Goal: Information Seeking & Learning: Compare options

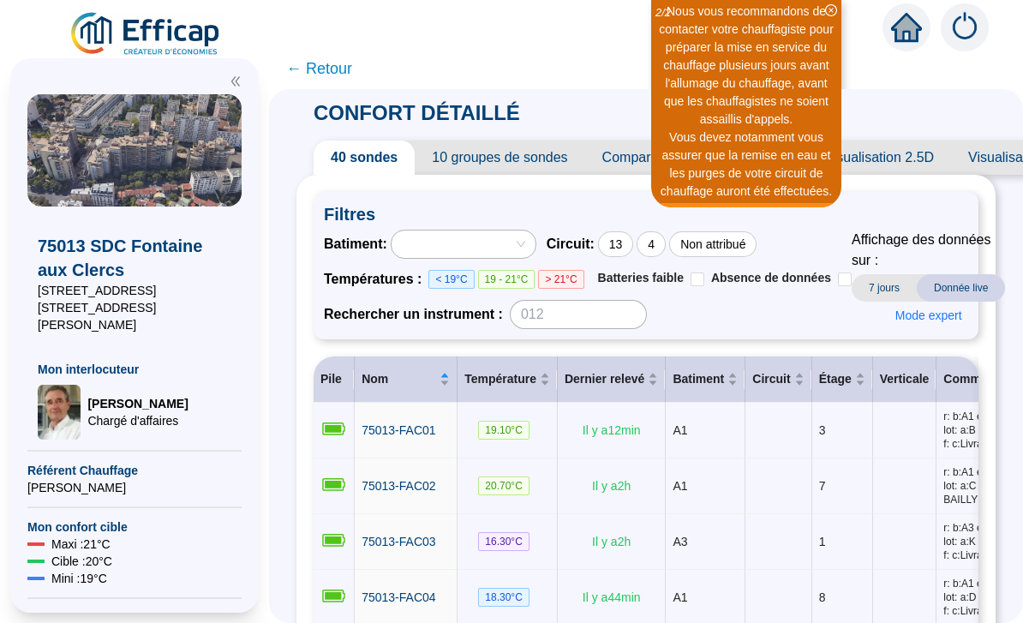
click at [821, 100] on div "Nous vous recommandons de contacter votre chauffagiste pour préparer la mise en…" at bounding box center [746, 66] width 185 height 126
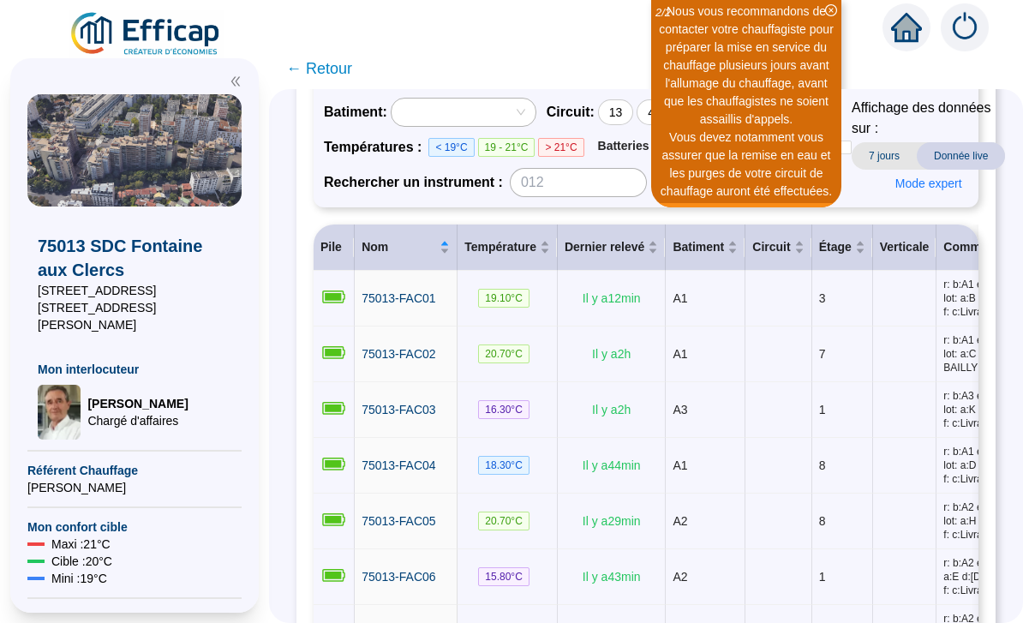
scroll to position [391, 0]
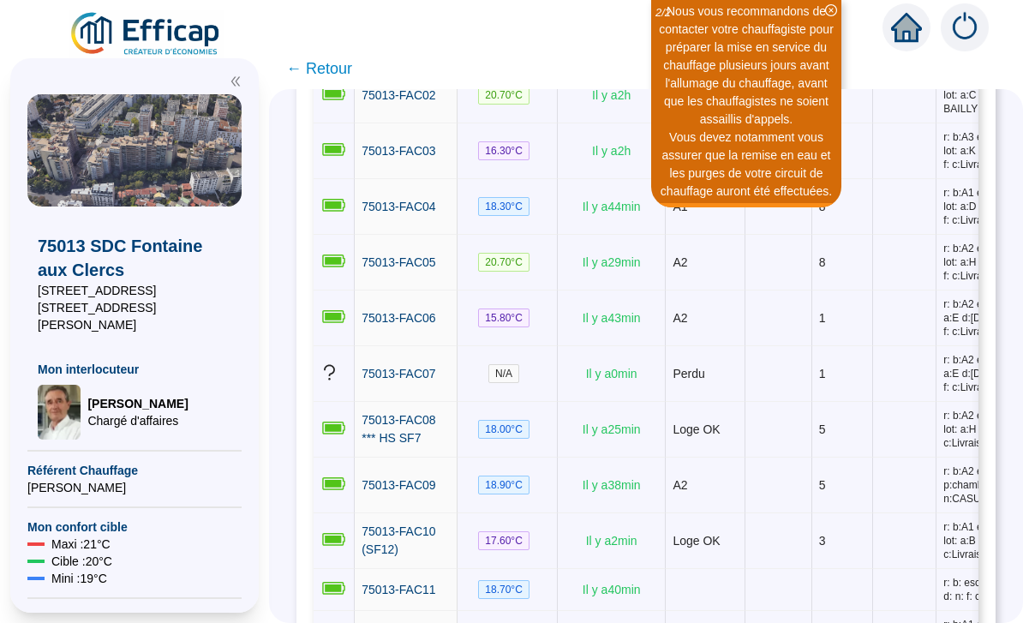
click at [863, 290] on td "8" at bounding box center [842, 263] width 61 height 56
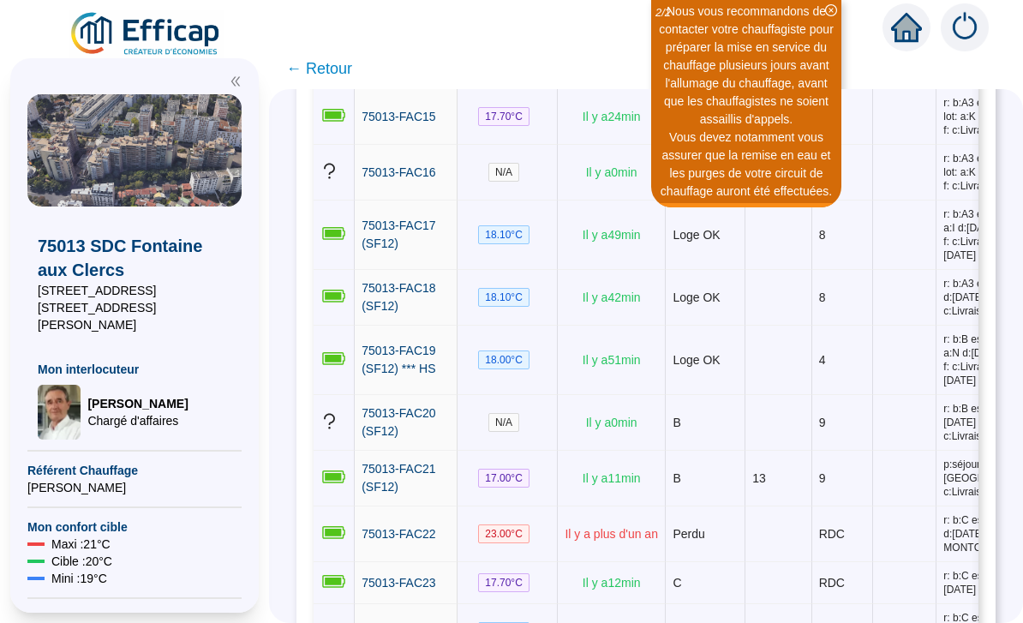
scroll to position [1207, 0]
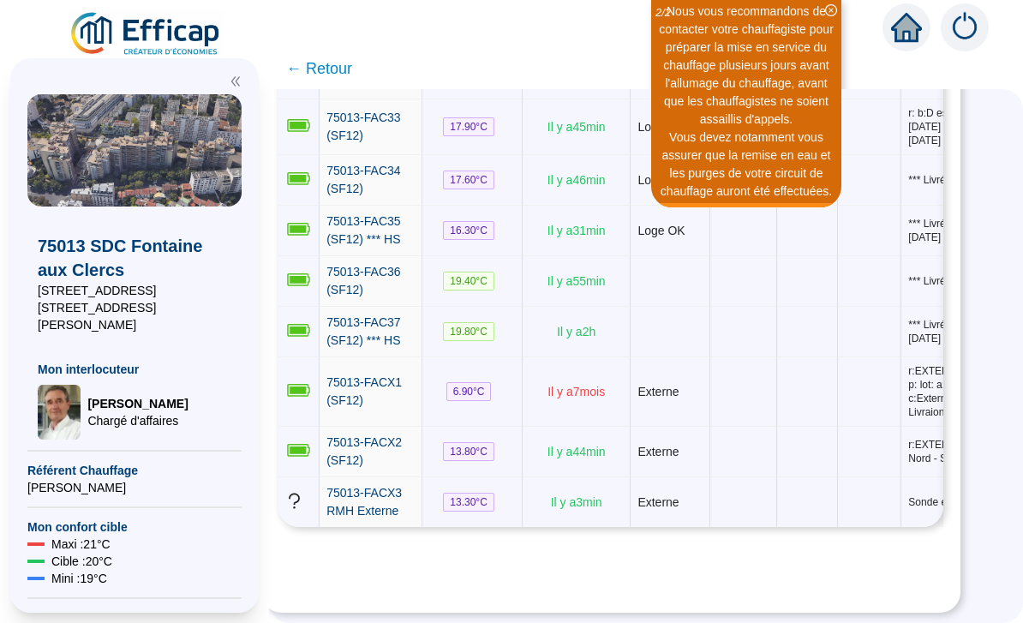
click at [843, 155] on td at bounding box center [867, 127] width 64 height 56
click at [376, 195] on span "75013-FAC34 (SF12)" at bounding box center [361, 180] width 74 height 32
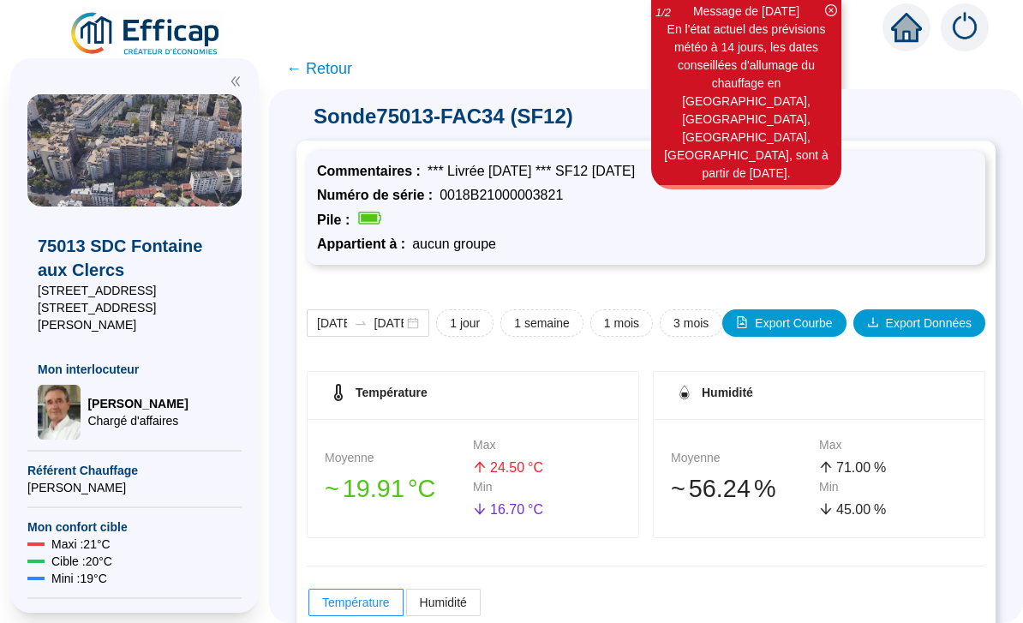
click at [328, 69] on span "← Retour" at bounding box center [319, 69] width 66 height 24
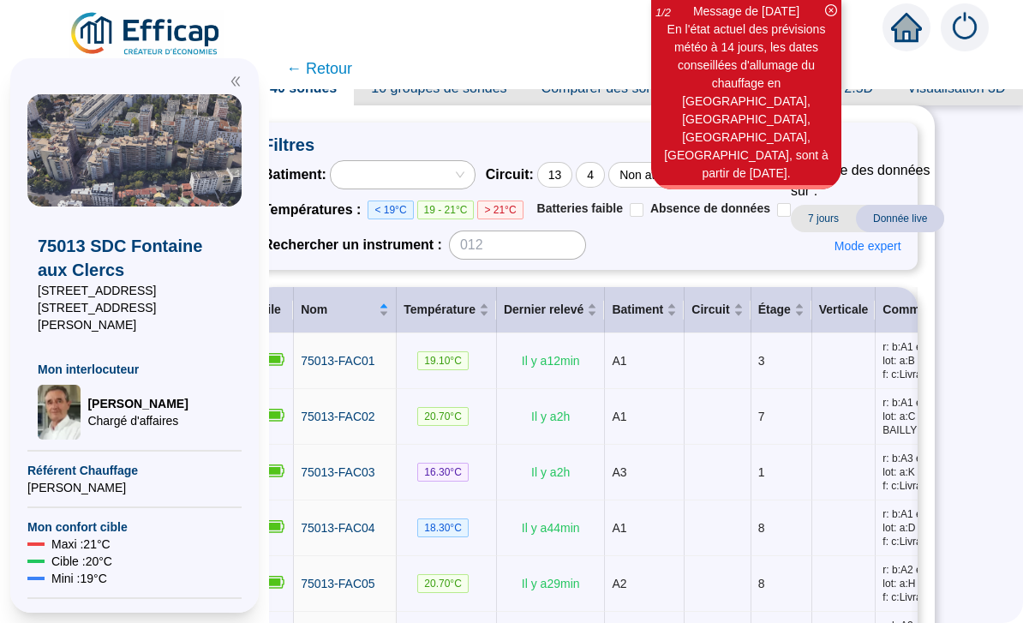
scroll to position [69, 69]
click at [884, 248] on span "Mode expert" at bounding box center [867, 247] width 67 height 18
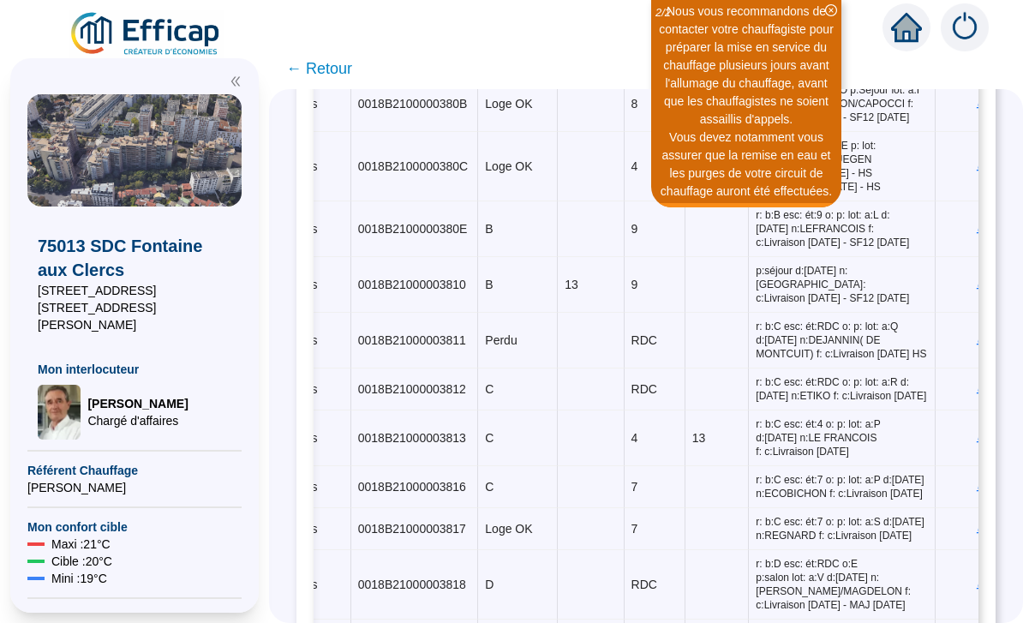
scroll to position [1334, 0]
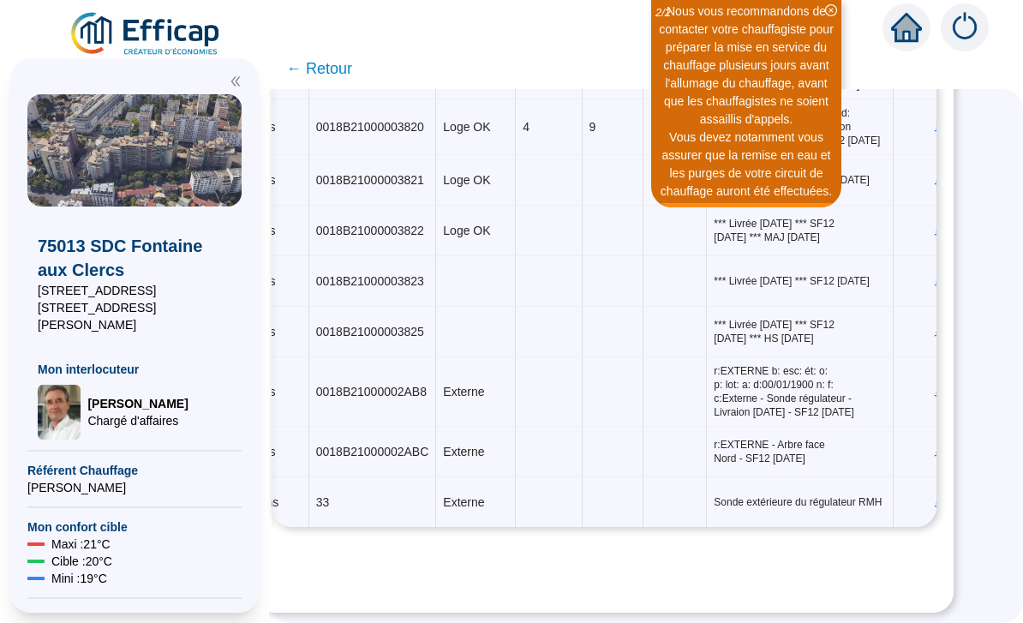
click at [236, 81] on icon "double-left" at bounding box center [235, 81] width 9 height 9
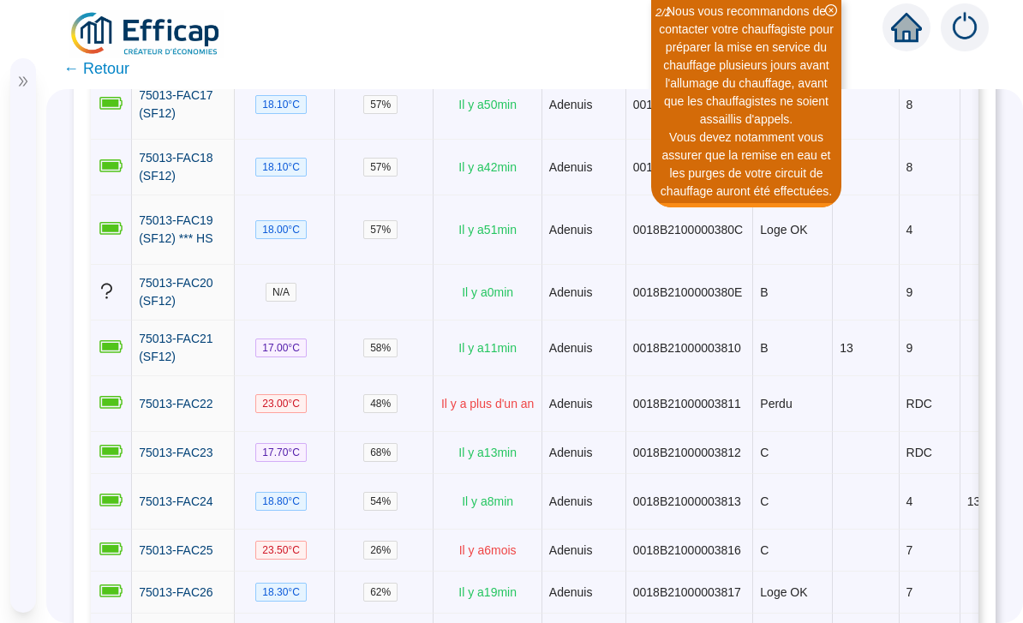
scroll to position [1182, 0]
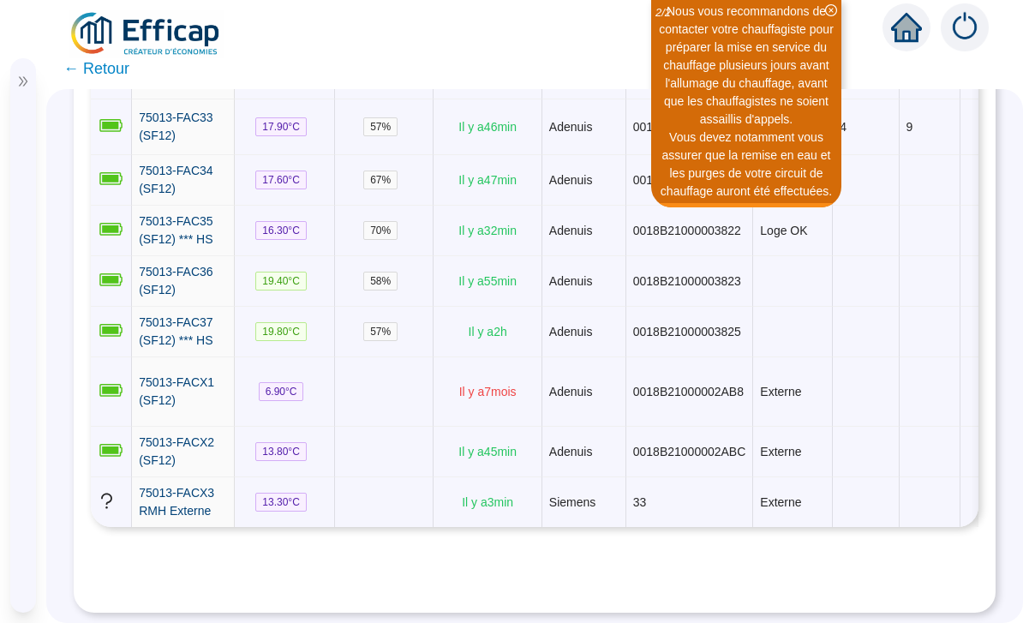
scroll to position [2182, 0]
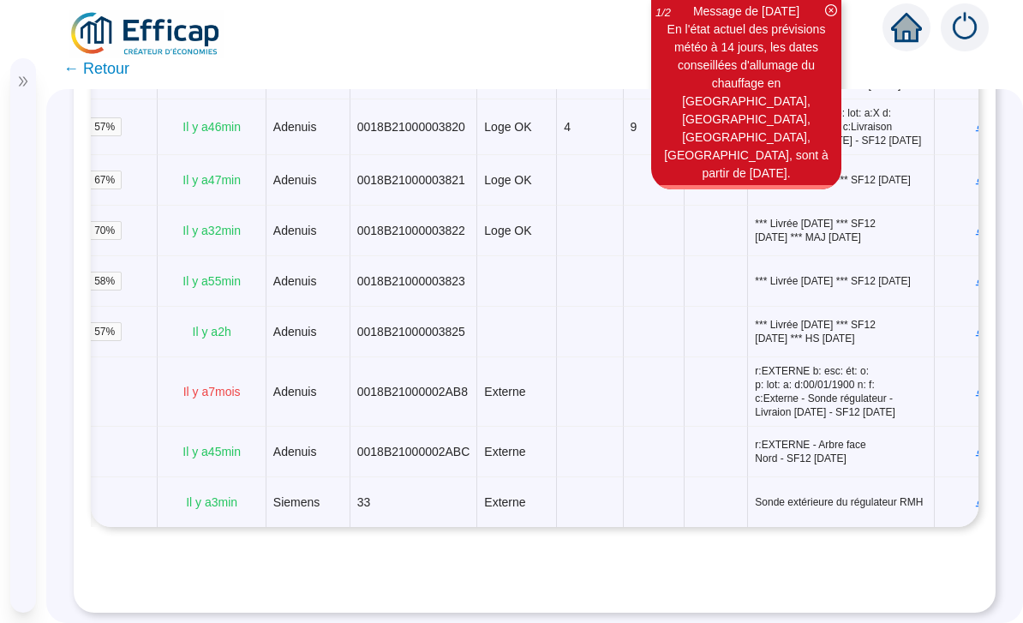
scroll to position [0, 275]
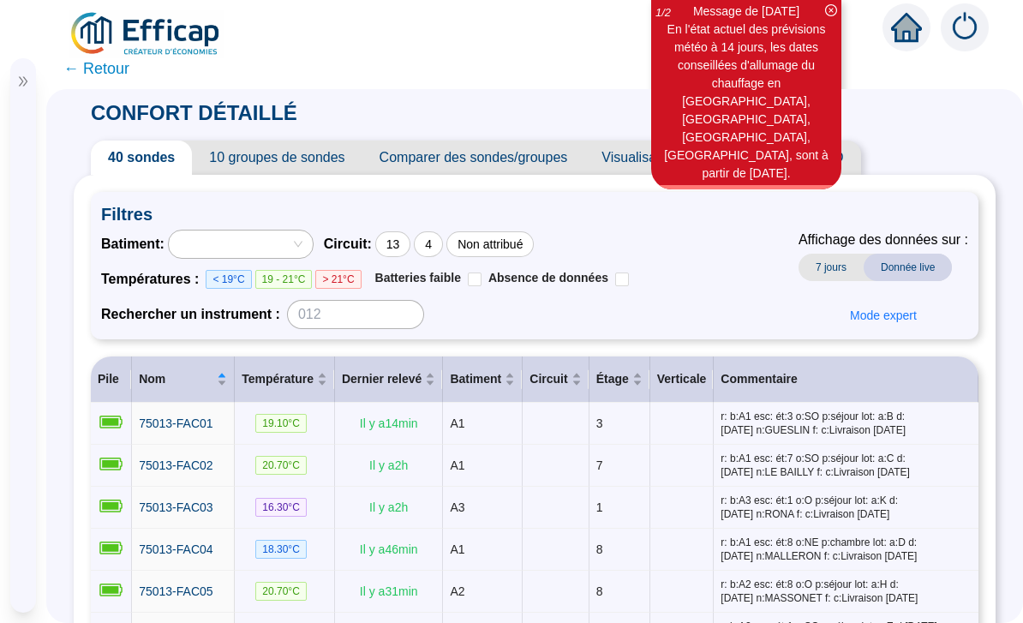
click at [21, 355] on span "Mon interlocuteur" at bounding box center [21, 337] width 0 height 34
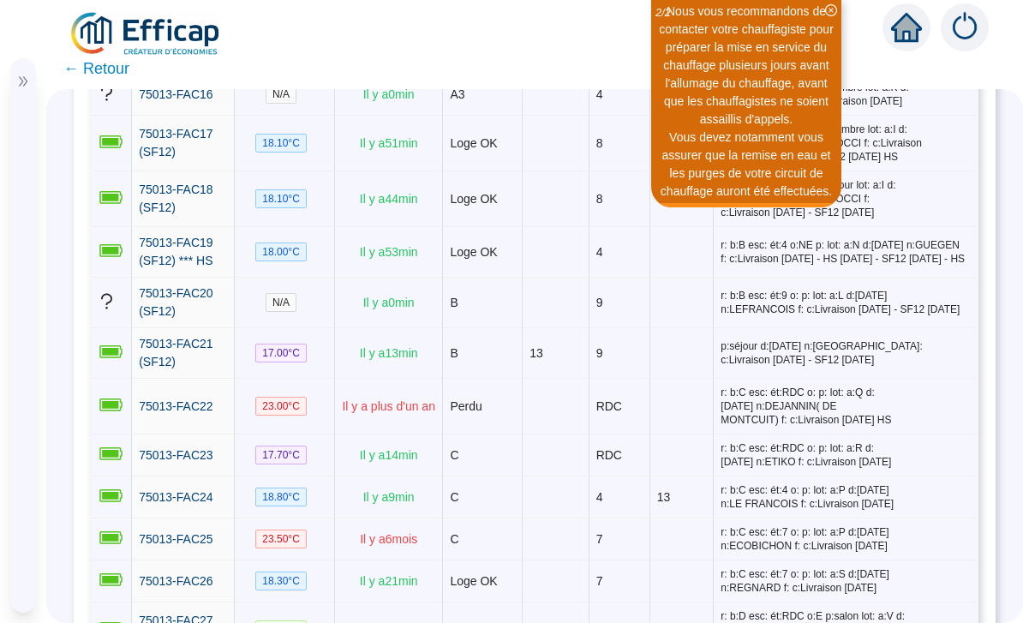
scroll to position [972, 0]
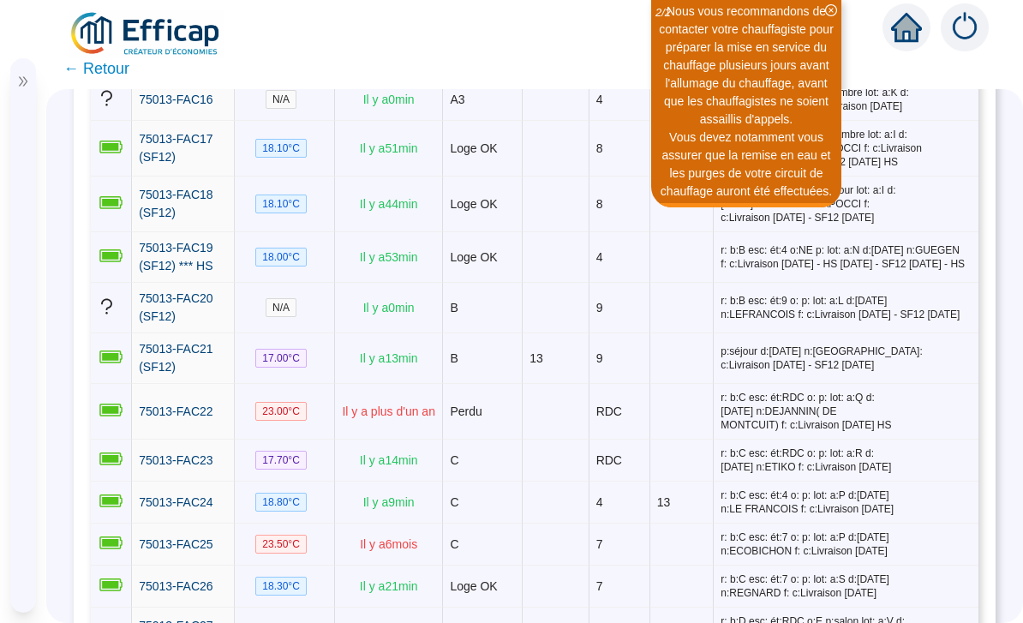
click at [830, 12] on icon "close-circle" at bounding box center [831, 10] width 12 height 12
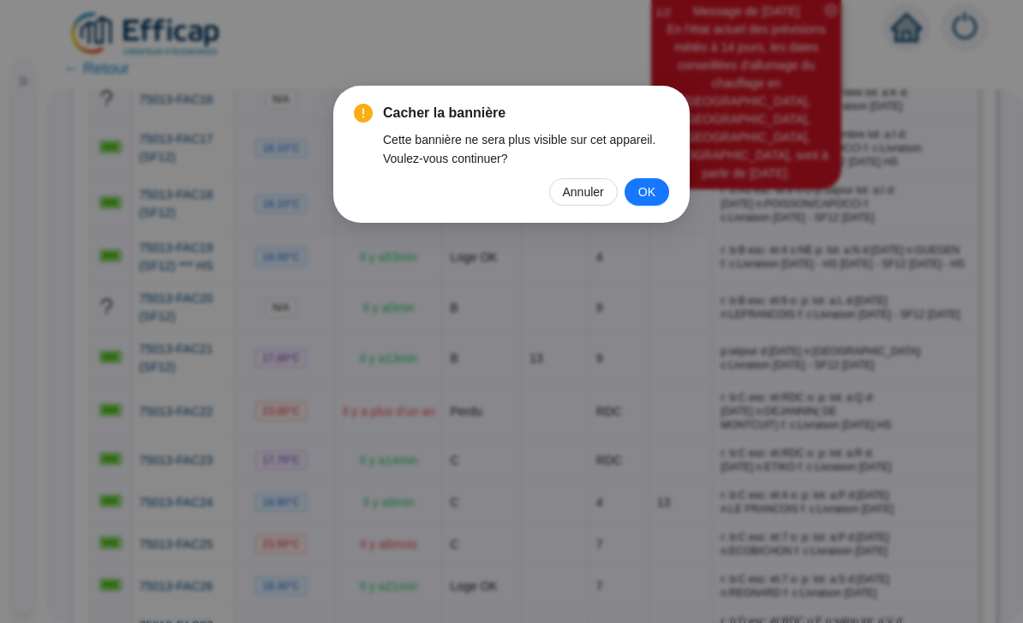
click at [580, 196] on span "Annuler" at bounding box center [583, 191] width 41 height 19
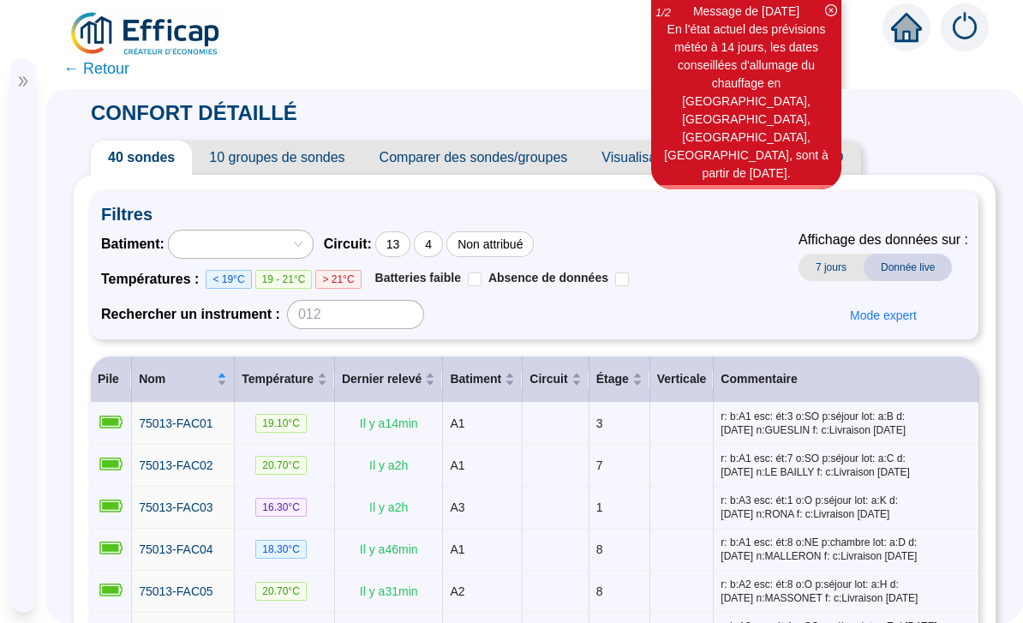
scroll to position [0, 0]
click at [830, 11] on icon "close-circle" at bounding box center [831, 10] width 12 height 12
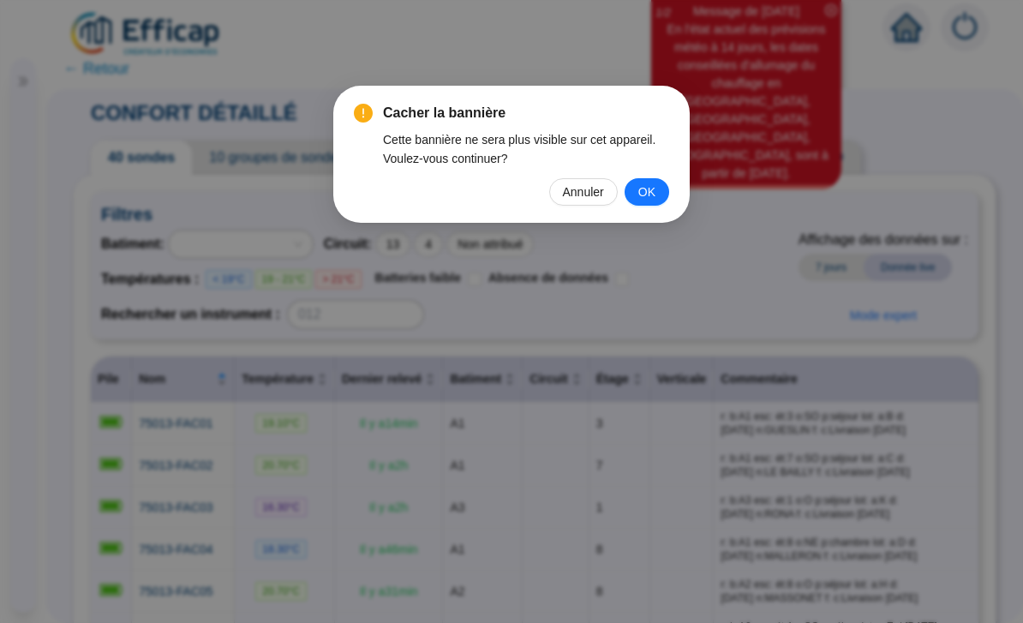
click at [659, 197] on button "OK" at bounding box center [646, 191] width 45 height 27
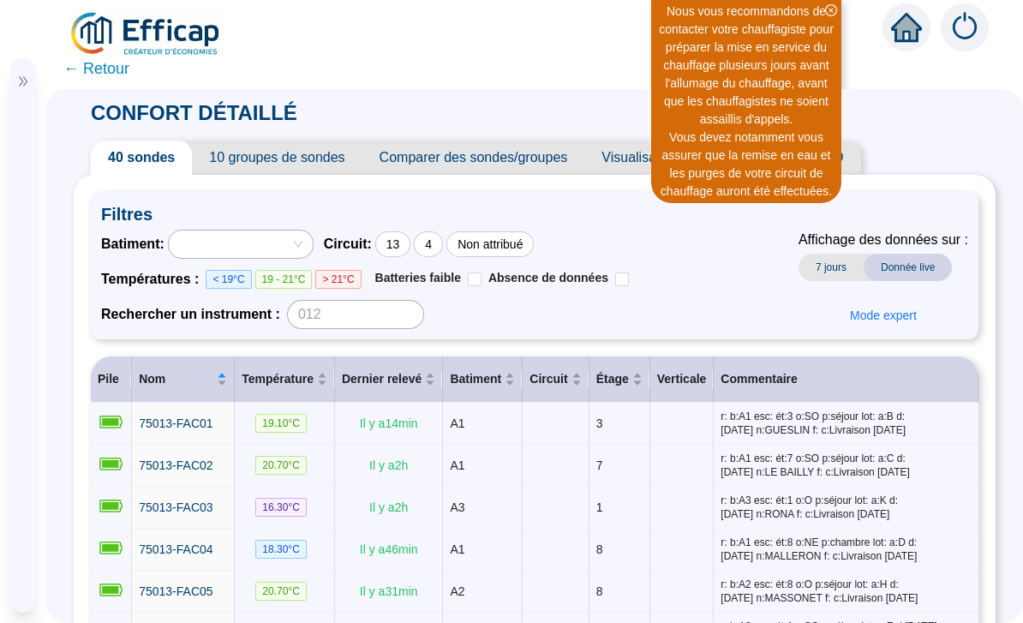
click at [829, 13] on icon "close-circle" at bounding box center [831, 10] width 12 height 12
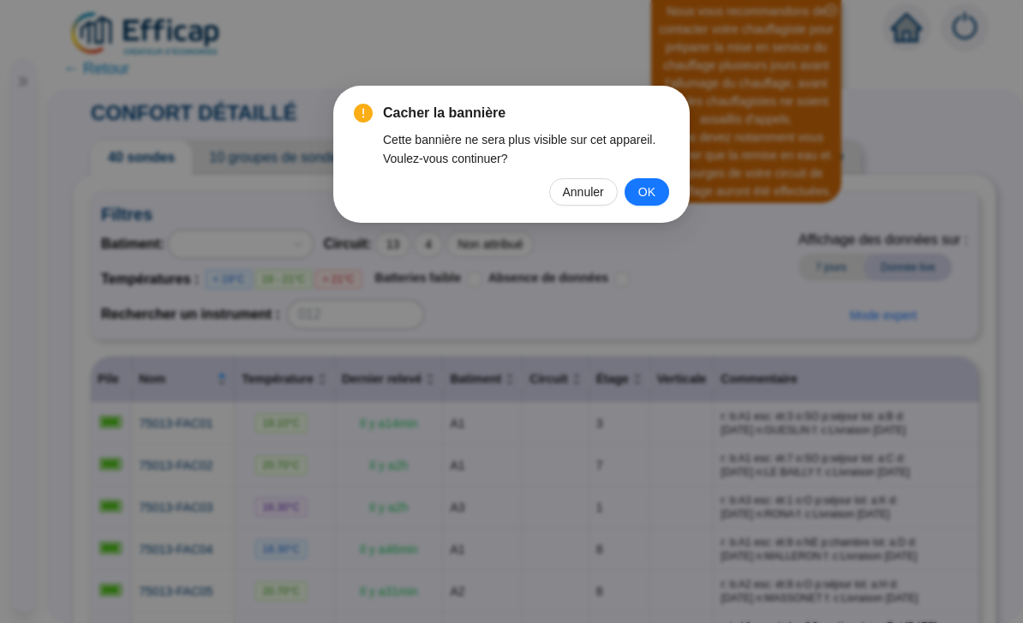
click at [660, 198] on button "OK" at bounding box center [646, 191] width 45 height 27
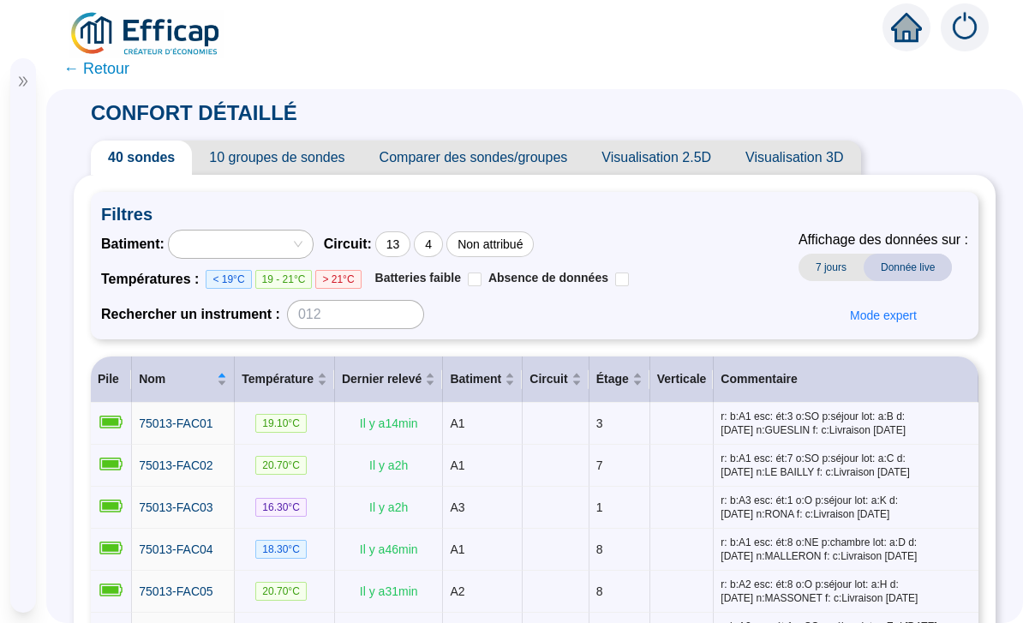
click at [890, 312] on span "Mode expert" at bounding box center [883, 316] width 67 height 18
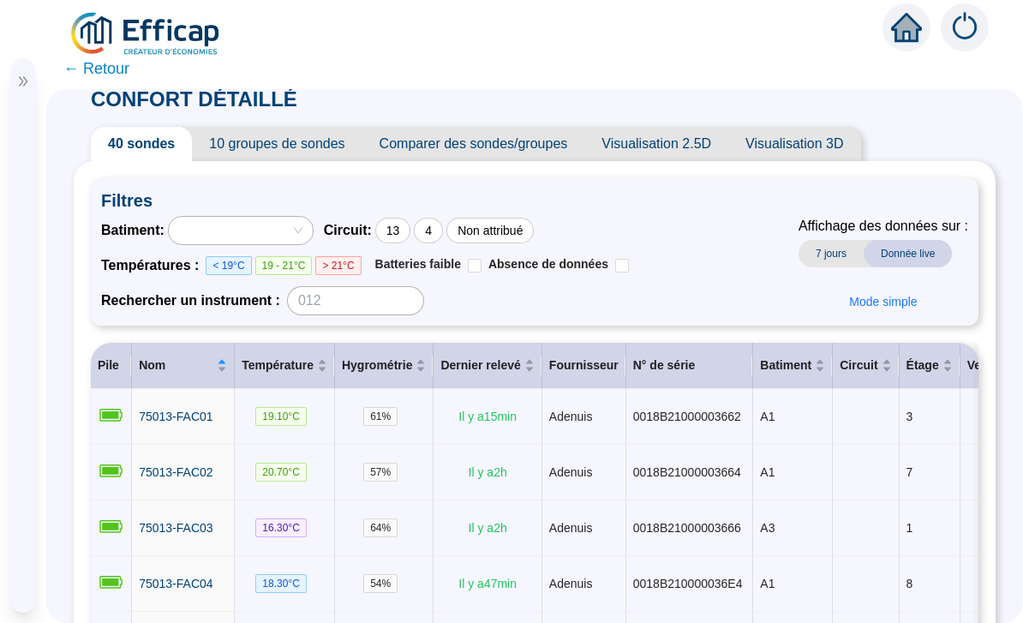
scroll to position [17, 0]
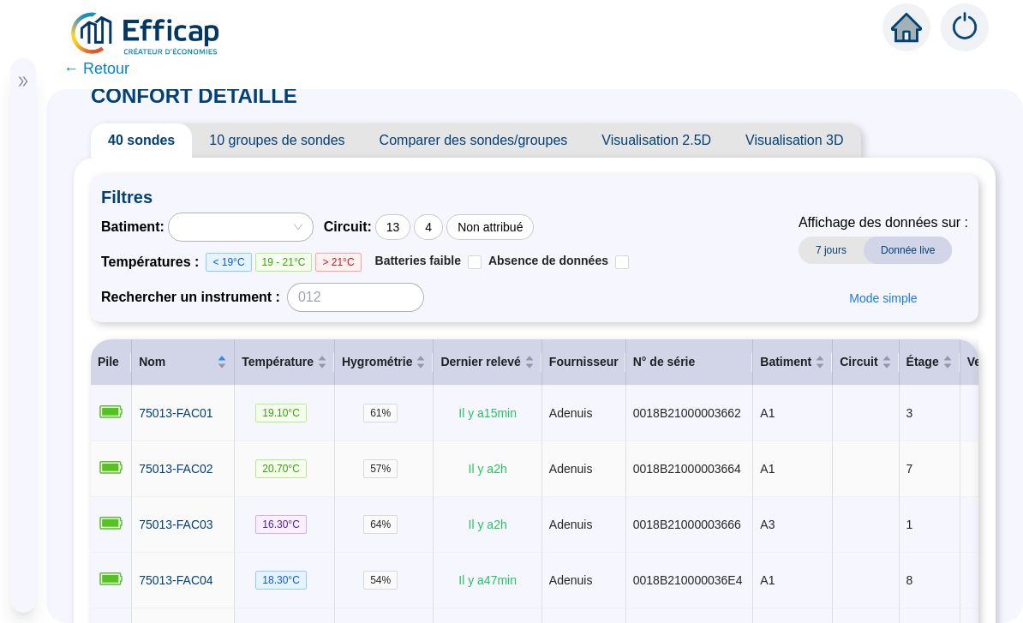
click at [960, 497] on td "7" at bounding box center [929, 469] width 61 height 56
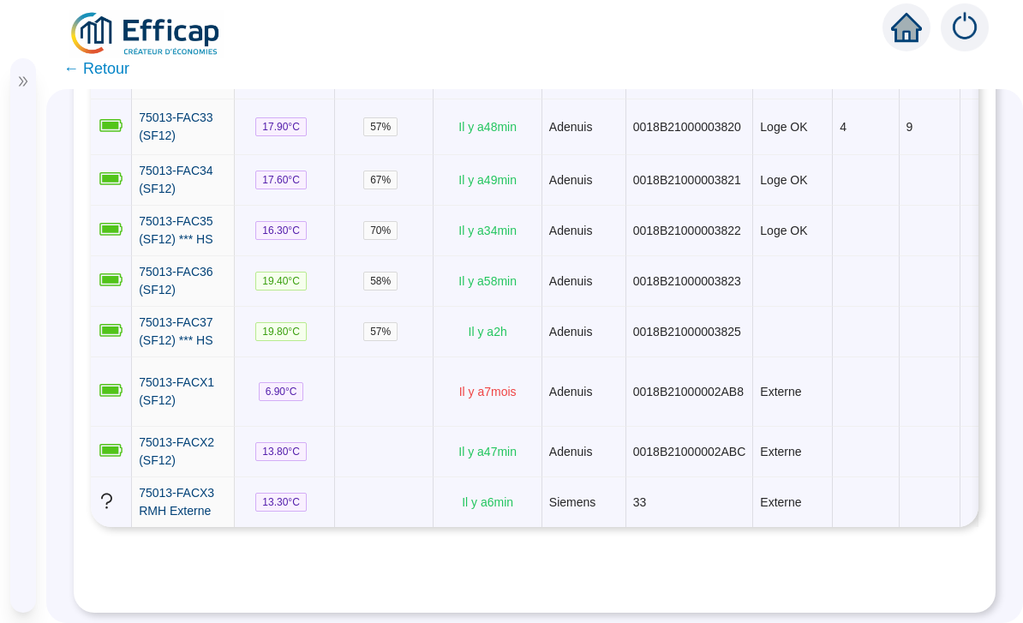
scroll to position [2943, 0]
click at [958, 99] on td "9" at bounding box center [929, 78] width 61 height 42
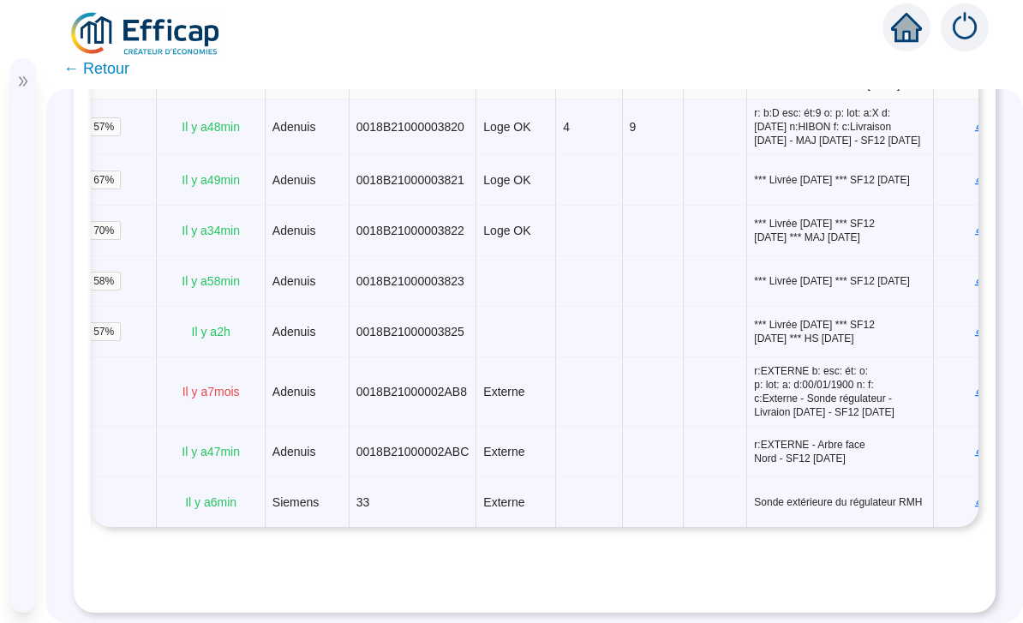
scroll to position [0, 275]
click at [976, 236] on icon "edit" at bounding box center [982, 230] width 12 height 12
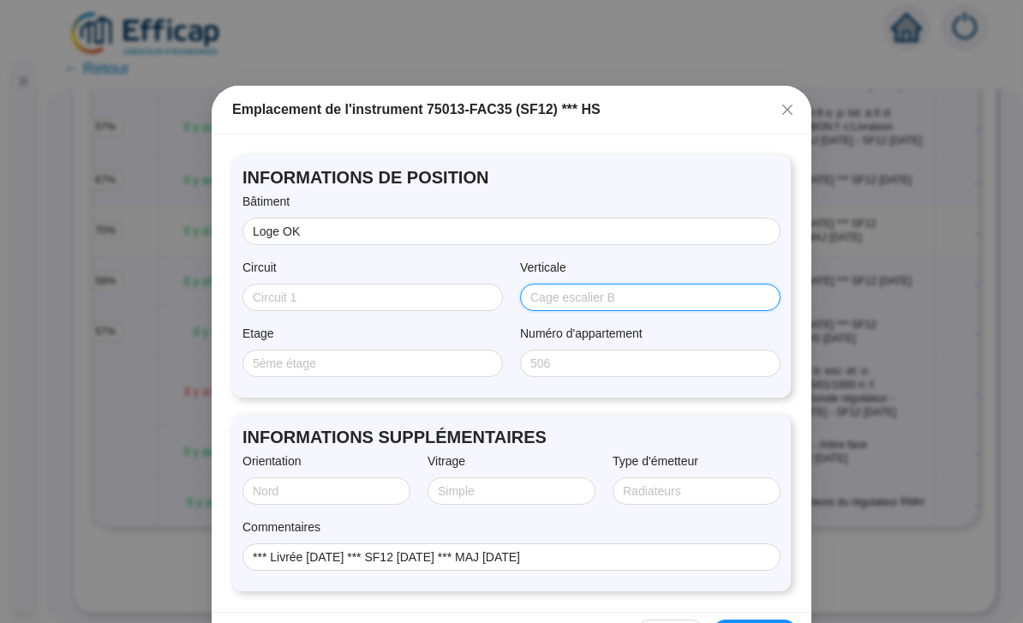
click at [624, 296] on input "Verticale" at bounding box center [648, 298] width 236 height 18
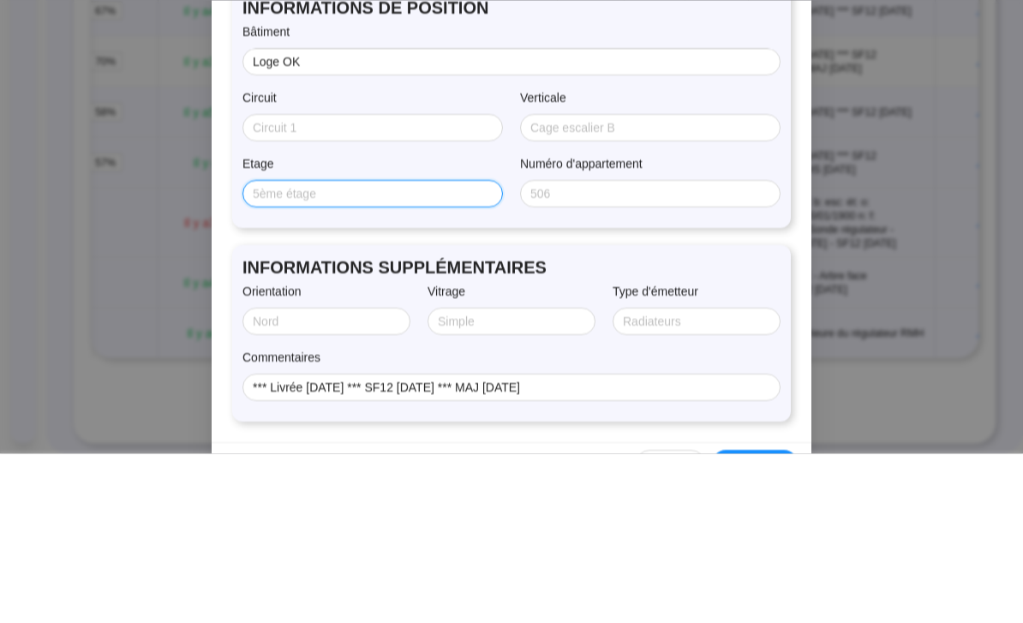
click at [422, 355] on input "Etage" at bounding box center [371, 364] width 236 height 18
type input "4e"
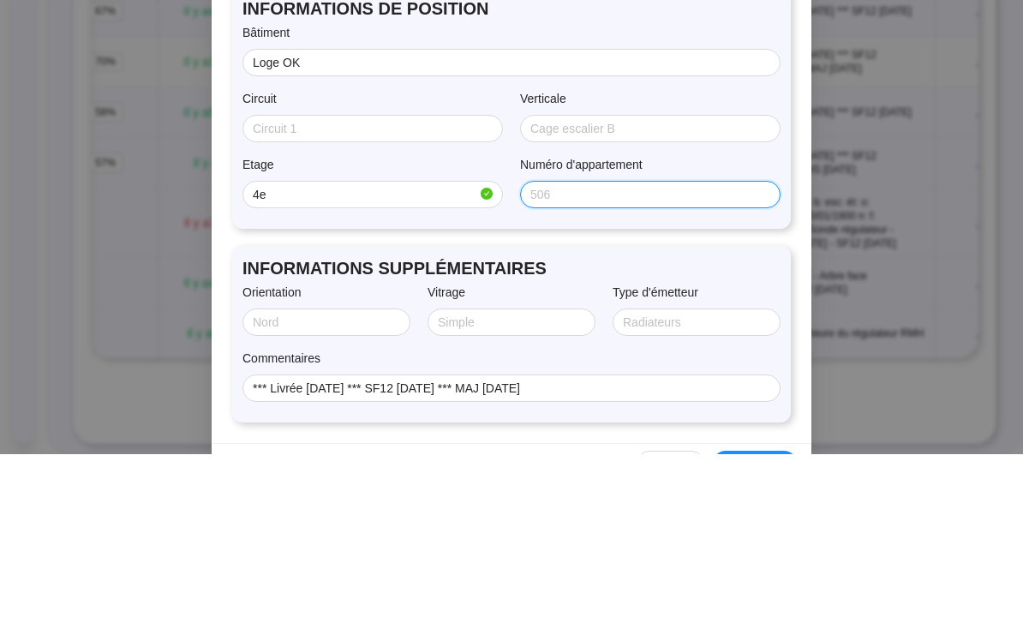
click at [632, 355] on input "Numéro d'appartement" at bounding box center [648, 364] width 236 height 18
type input "V"
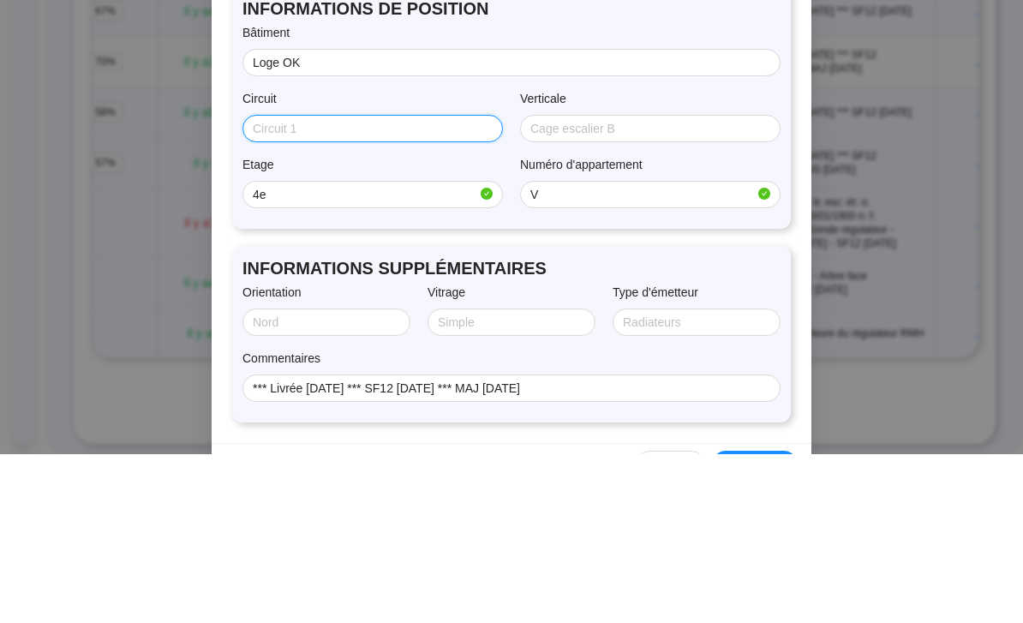
click at [436, 289] on input "Circuit" at bounding box center [371, 298] width 236 height 18
type input "Chambre [GEOGRAPHIC_DATA]"
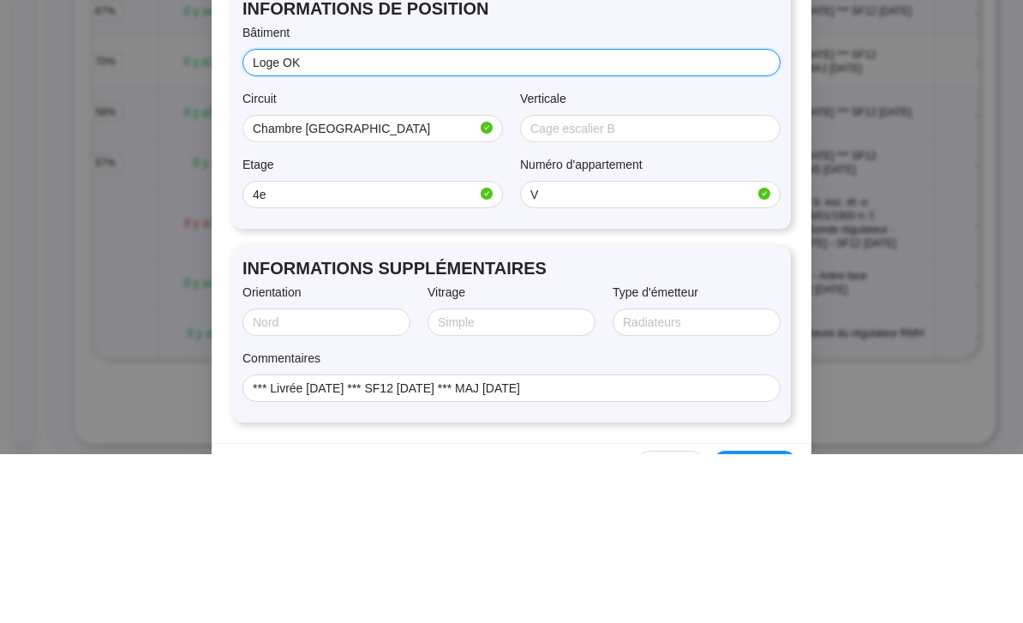
click at [478, 223] on input "Loge OK" at bounding box center [510, 232] width 514 height 18
type input "L"
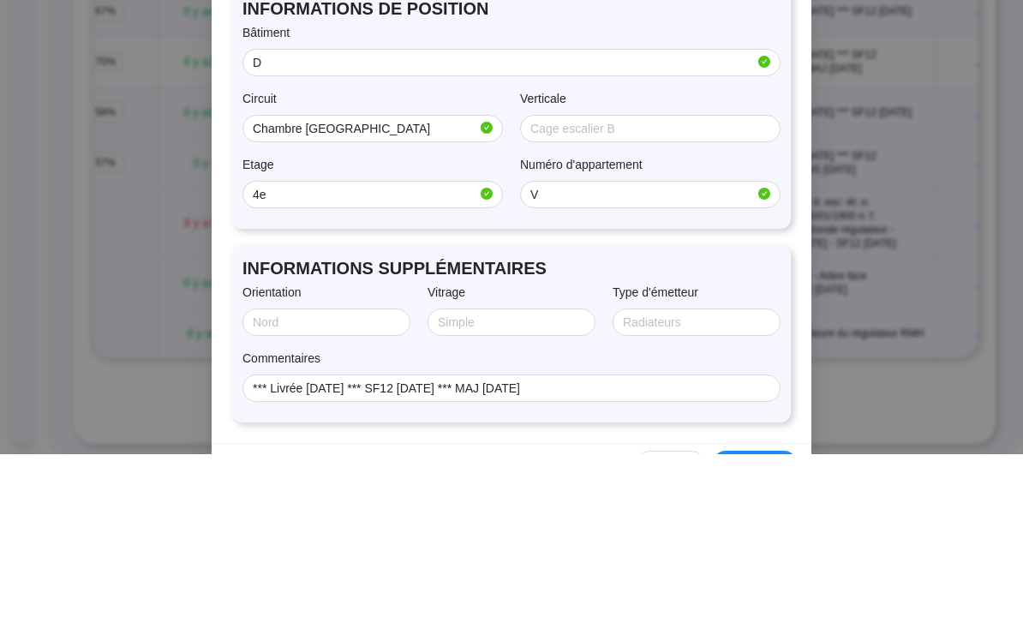
scroll to position [55, 0]
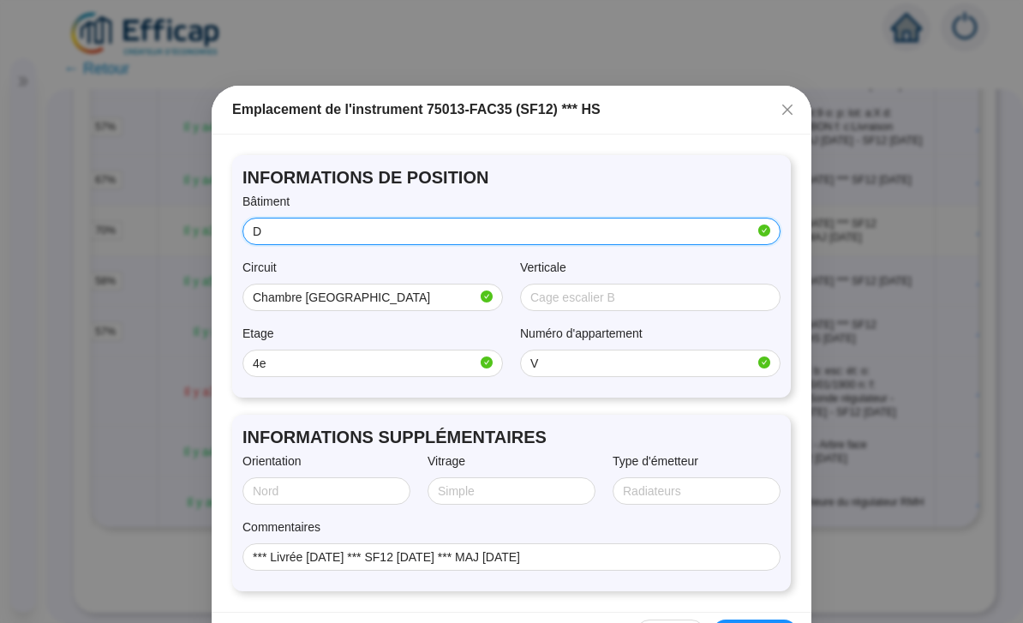
type input "D"
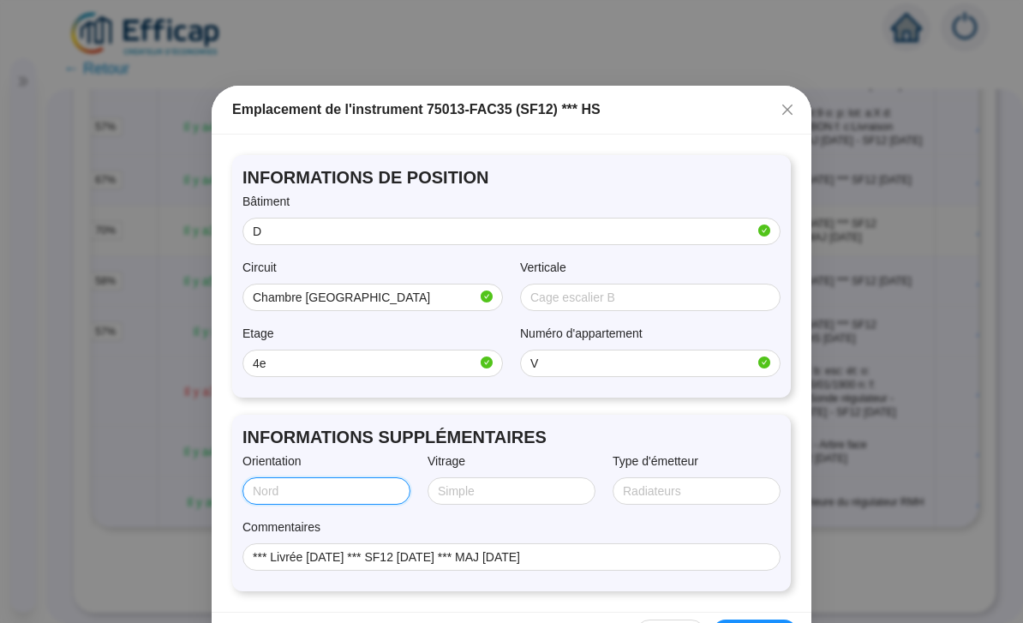
click at [351, 492] on input "Orientation" at bounding box center [325, 491] width 144 height 18
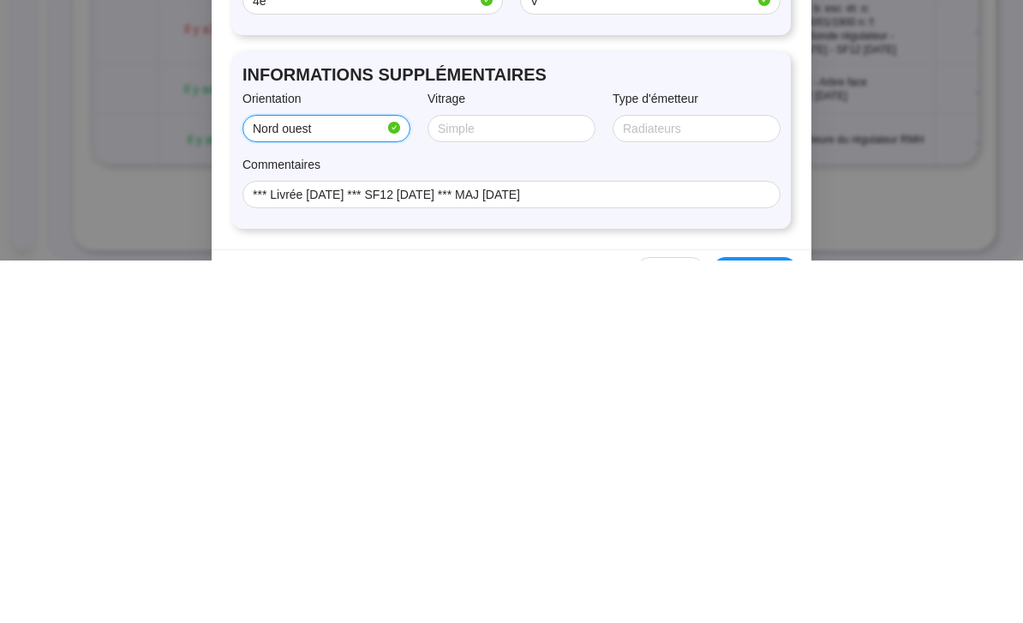
type input "Nord ouest"
click at [548, 482] on input "Vitrage" at bounding box center [510, 491] width 144 height 18
type input "Double"
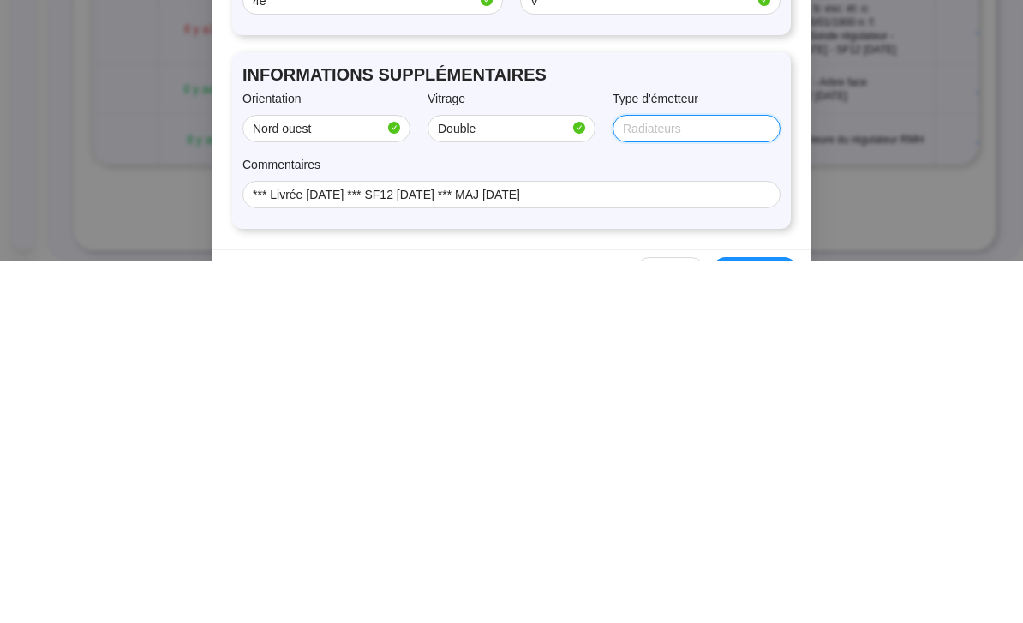
click at [715, 482] on input "Type d'émetteur" at bounding box center [695, 491] width 144 height 18
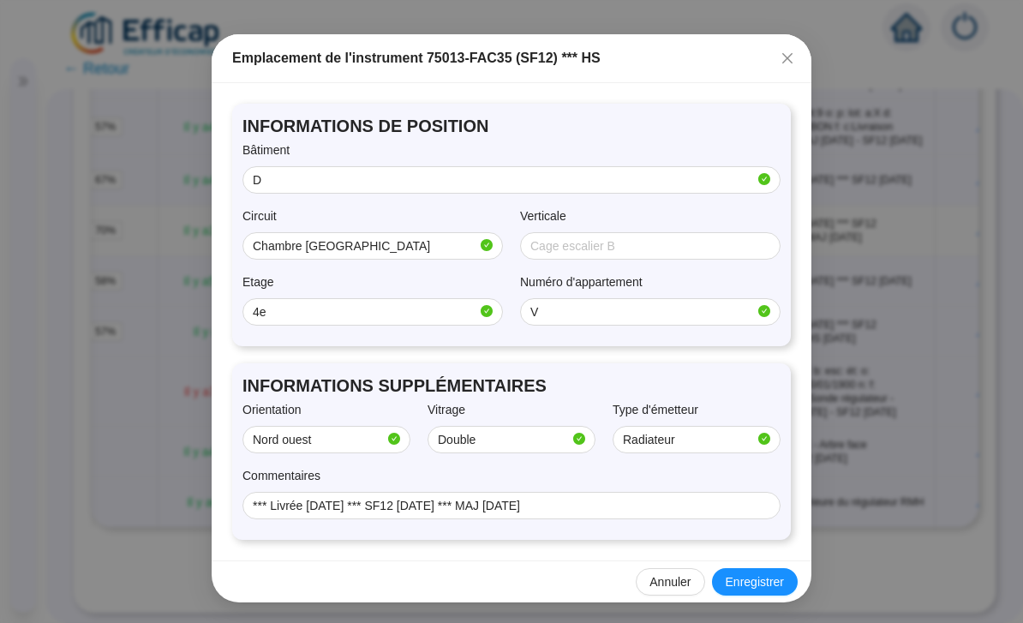
scroll to position [51, 0]
type input "Radiateur"
click at [763, 582] on span "Enregistrer" at bounding box center [754, 582] width 58 height 18
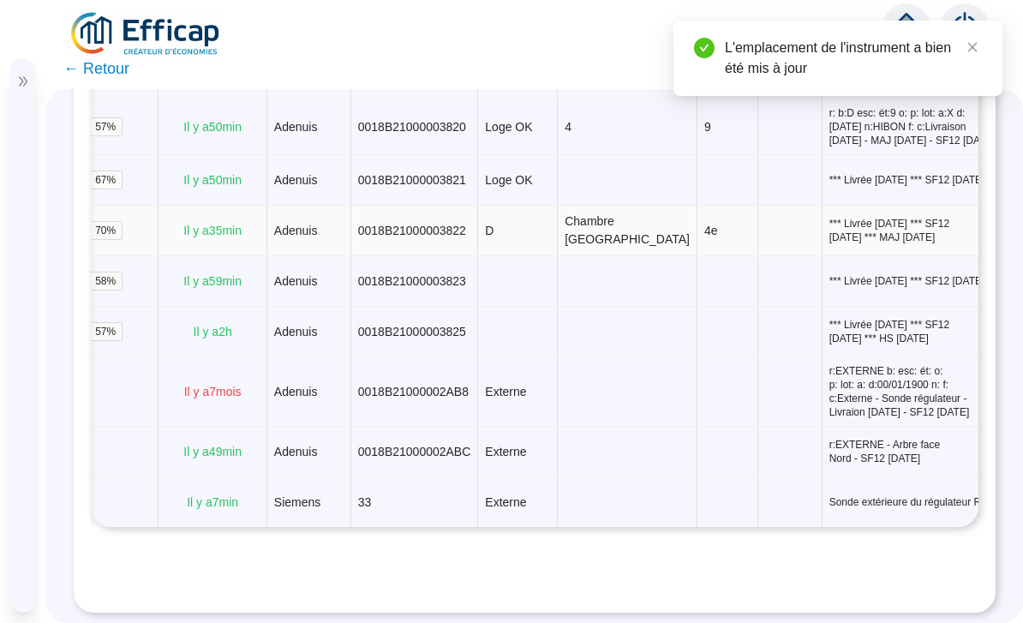
scroll to position [3082, 0]
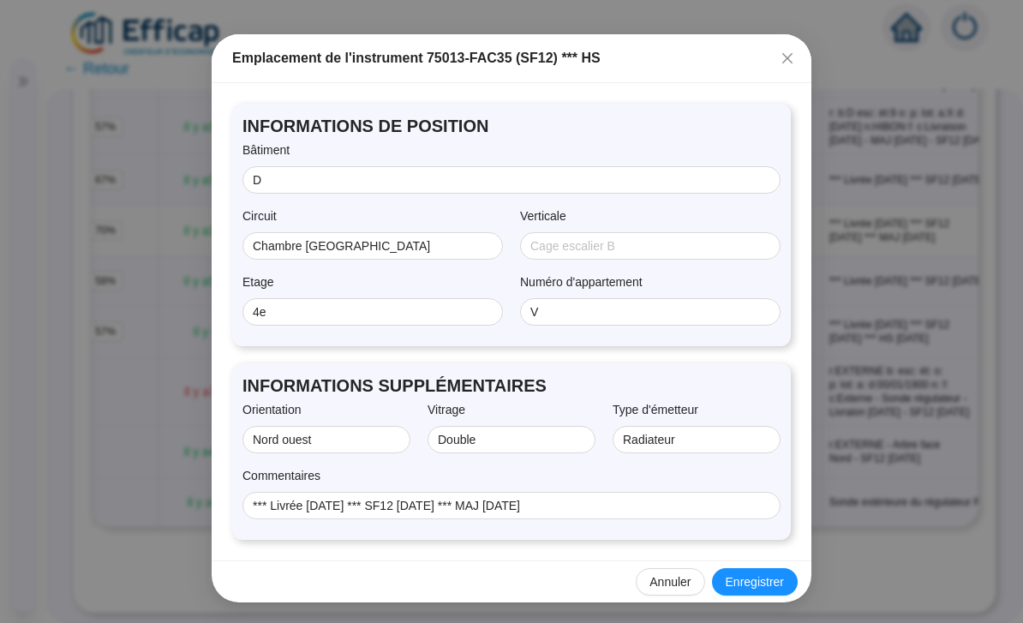
scroll to position [51, 0]
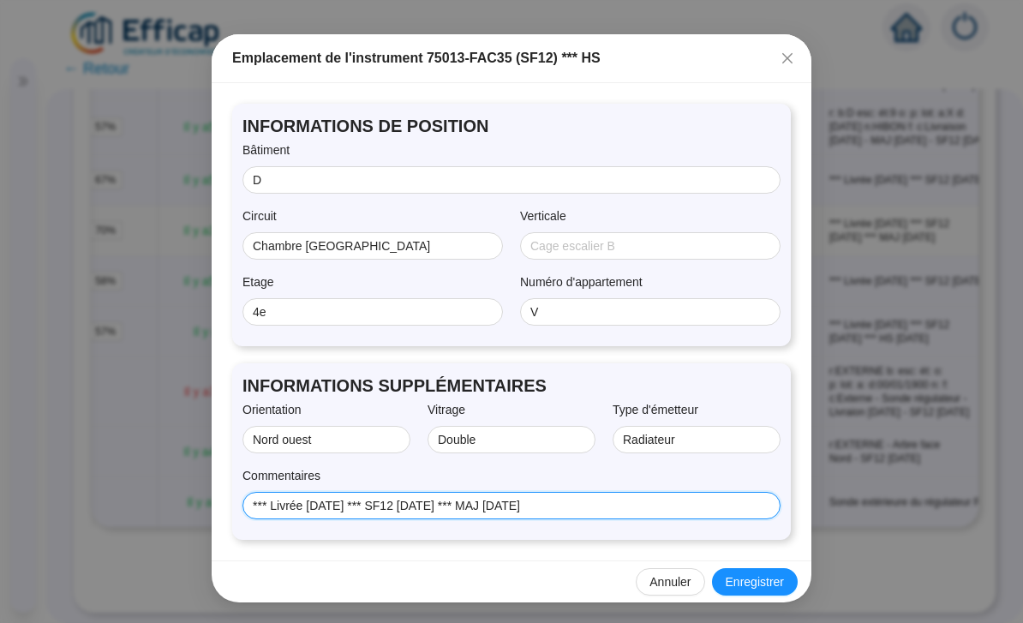
click at [655, 508] on input "*** Livrée [DATE] *** SF12 [DATE] *** MAJ [DATE]" at bounding box center [510, 506] width 514 height 18
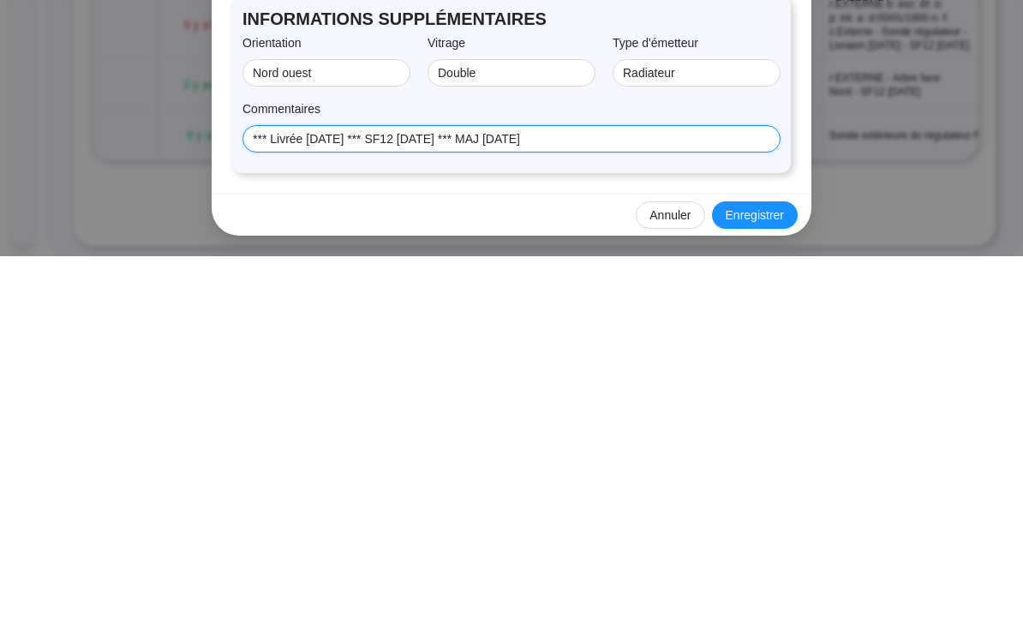
paste input "r: b:D esc: ét:9 o: p: lot: a:X d:[DATE] n:HIBON"
click at [382, 497] on input "*** Livrée [DATE] *** SF12 [DATE] *** MAJ [DATE]" at bounding box center [504, 506] width 502 height 18
click at [489, 497] on input "*** Livrée [DATE] *** SF12 [DATE] *** MAJ [DATE]" at bounding box center [504, 506] width 502 height 18
type input "*** Livrée 23/03/*** MAJ [DATE]"
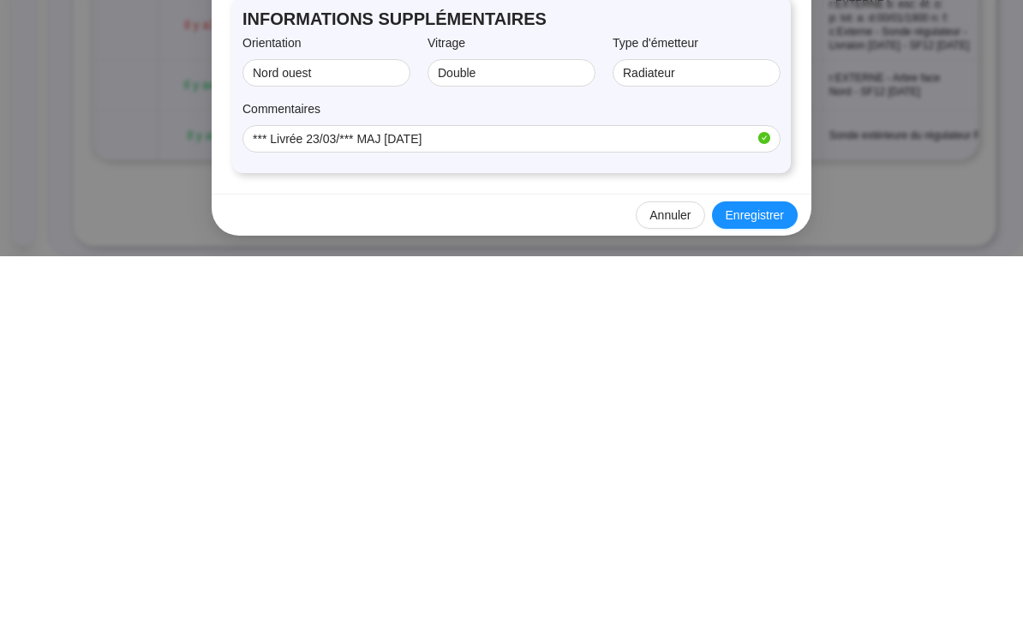
click at [675, 573] on span "Annuler" at bounding box center [669, 582] width 41 height 18
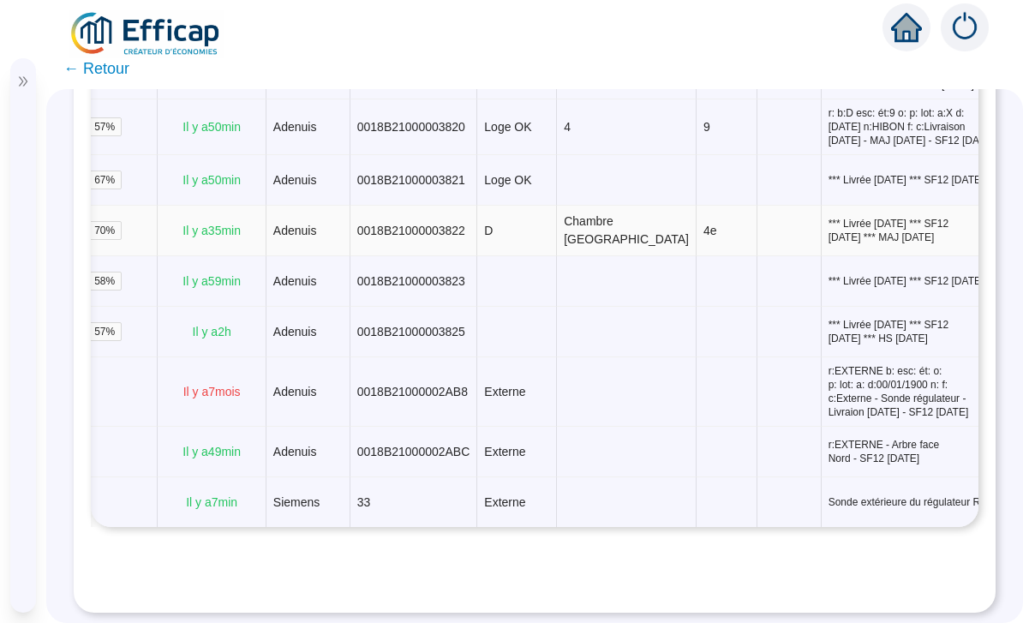
scroll to position [0, 275]
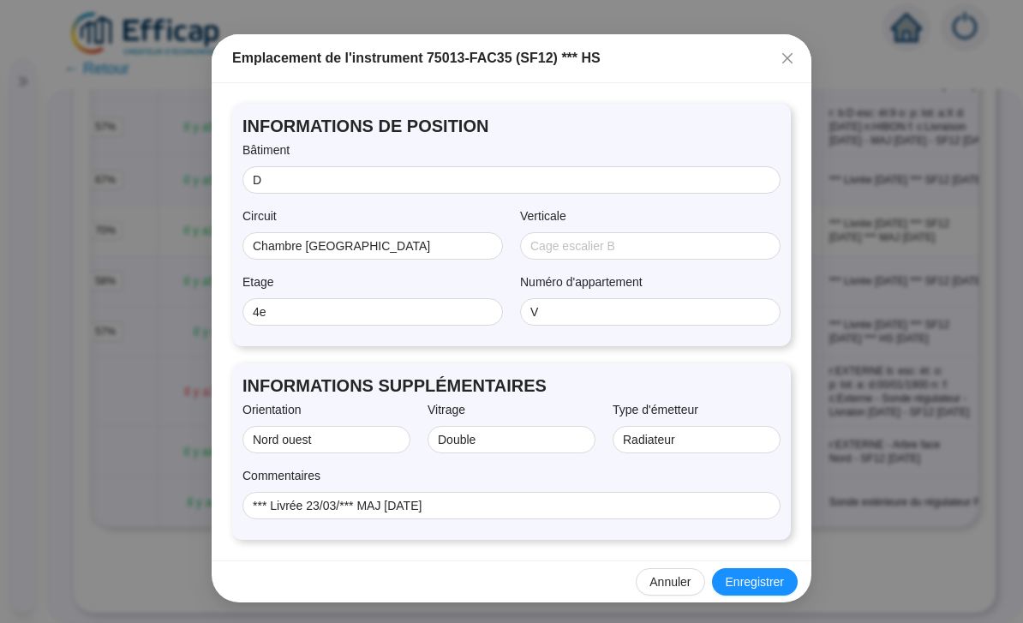
scroll to position [51, 0]
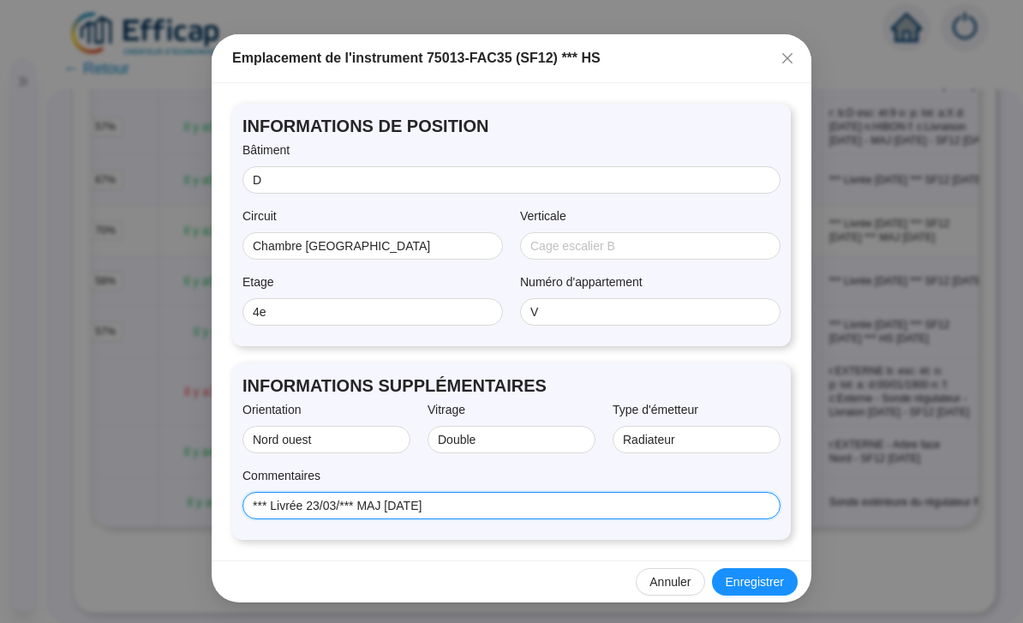
click at [351, 504] on input "*** Livrée 23/03/*** MAJ [DATE]" at bounding box center [510, 506] width 514 height 18
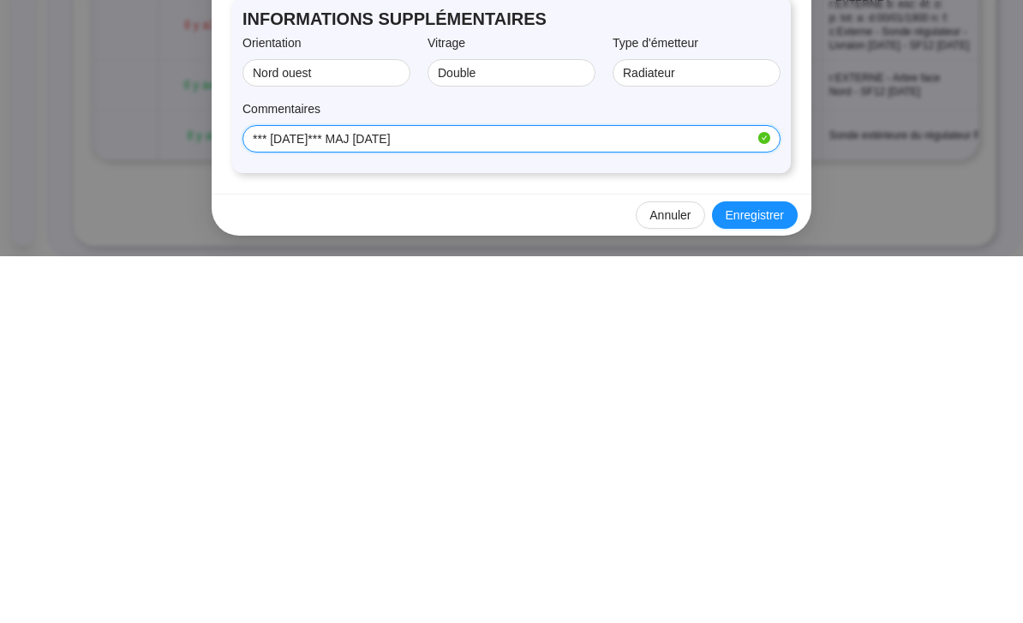
paste input "r: b:D esc: ét:9 o: p: lot: a:X d:[DATE] n:HIBON"
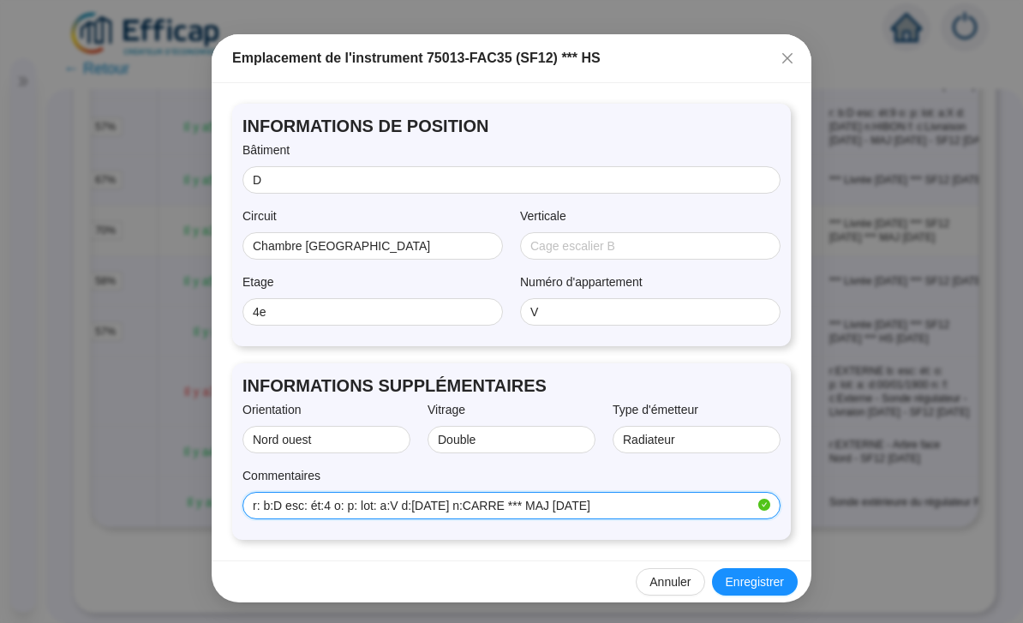
type input "r: b:D esc: ét:4 o: p: lot: a:V d:[DATE] n:CARRE *** MAJ [DATE]"
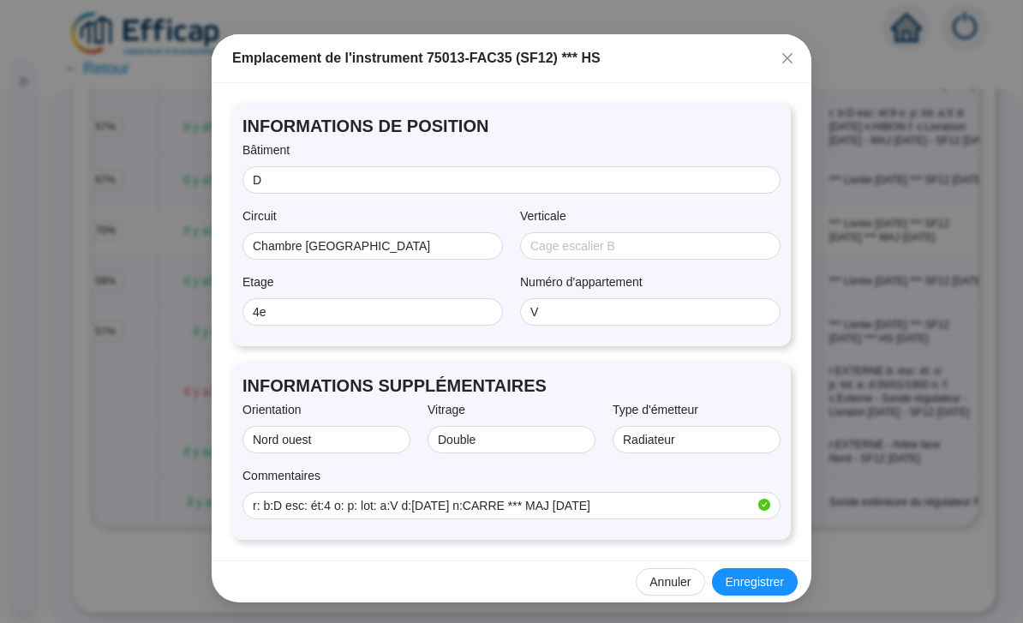
click at [761, 577] on span "Enregistrer" at bounding box center [754, 582] width 58 height 18
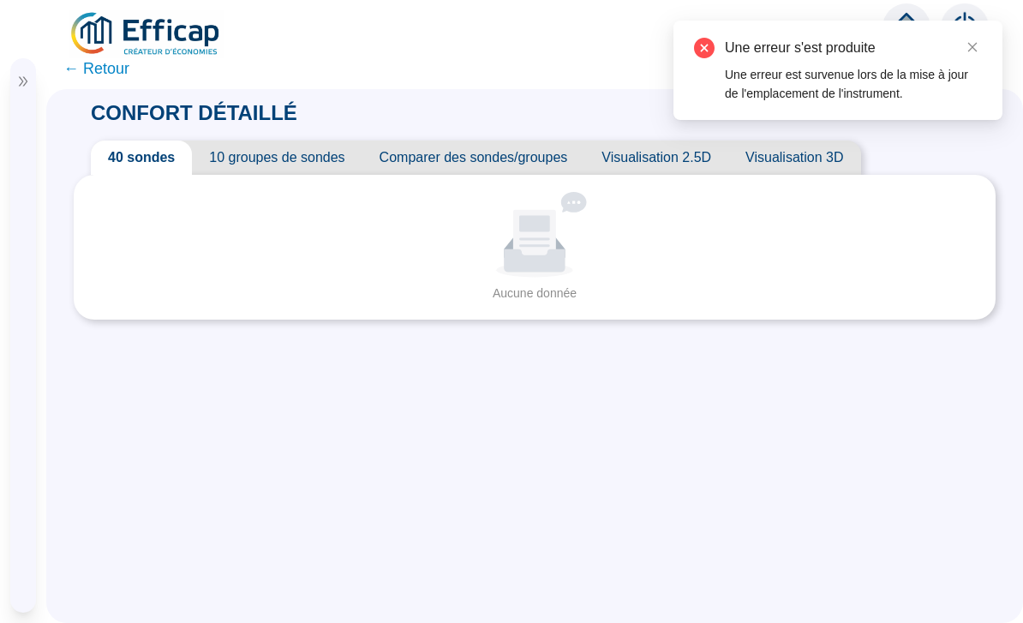
click at [976, 46] on icon "close" at bounding box center [972, 47] width 12 height 12
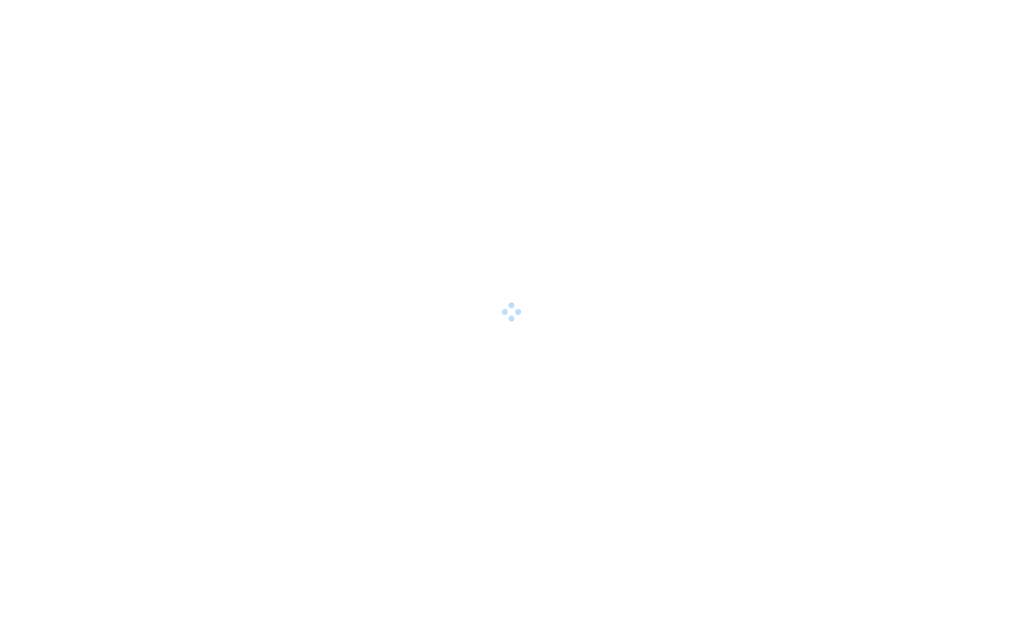
scroll to position [55, 0]
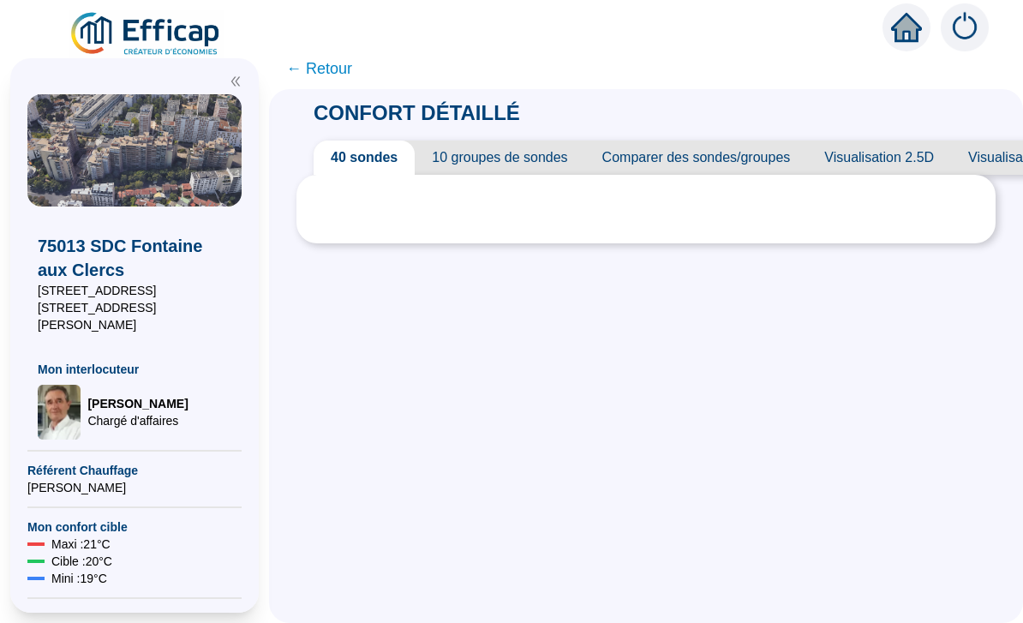
click at [232, 77] on icon "double-left" at bounding box center [235, 81] width 9 height 9
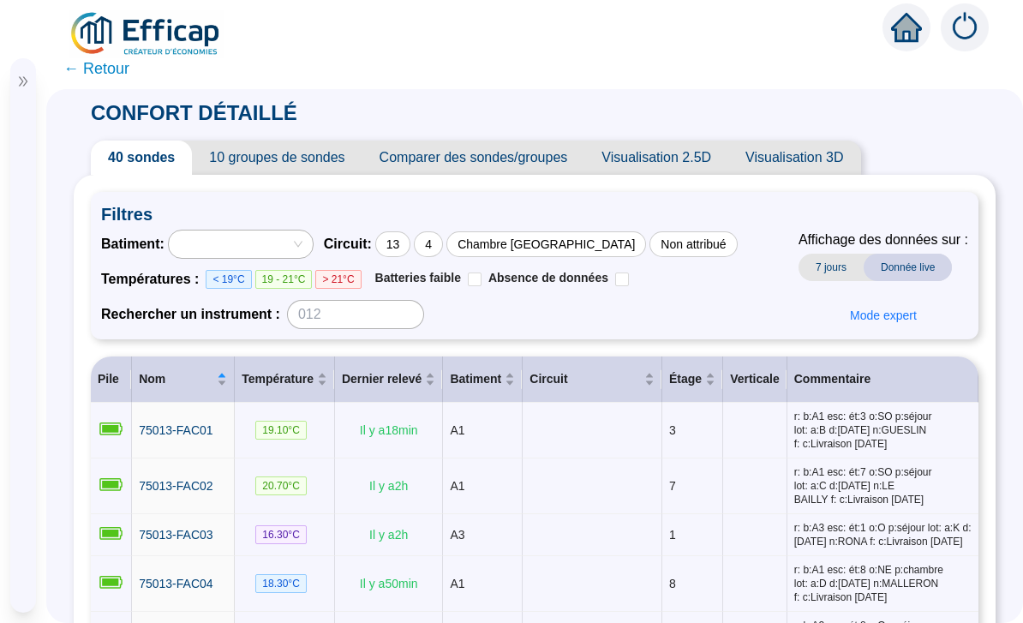
scroll to position [0, 0]
click at [882, 307] on span "Mode expert" at bounding box center [883, 316] width 67 height 18
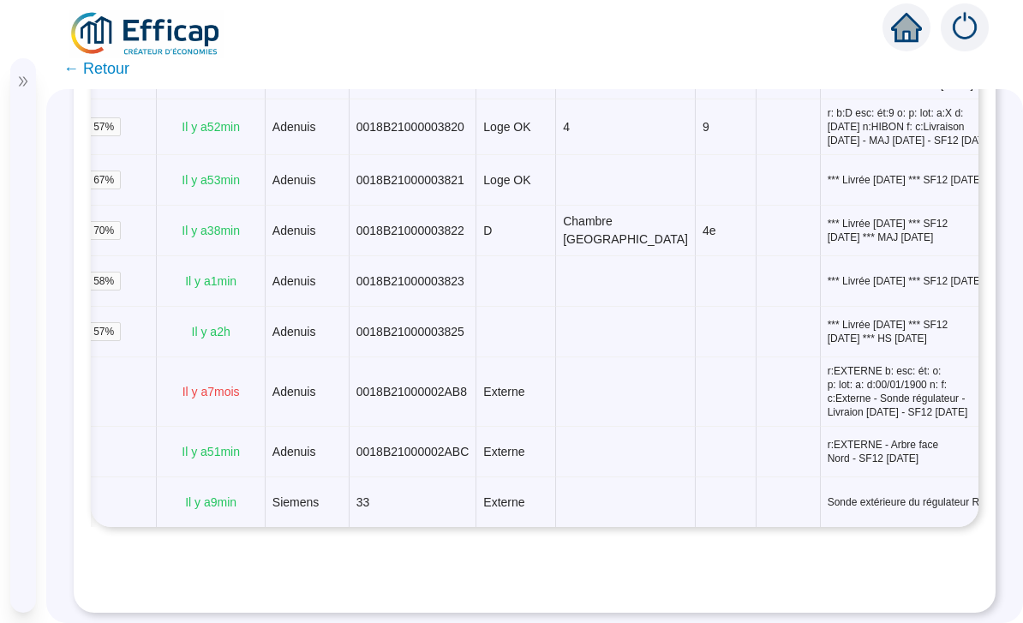
scroll to position [0, 275]
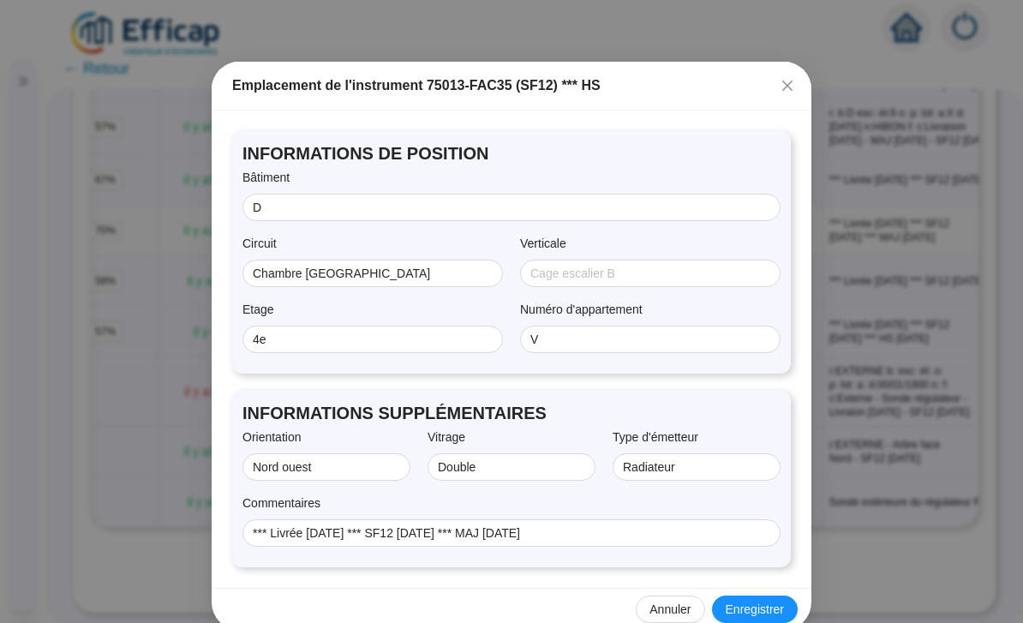
scroll to position [50, 0]
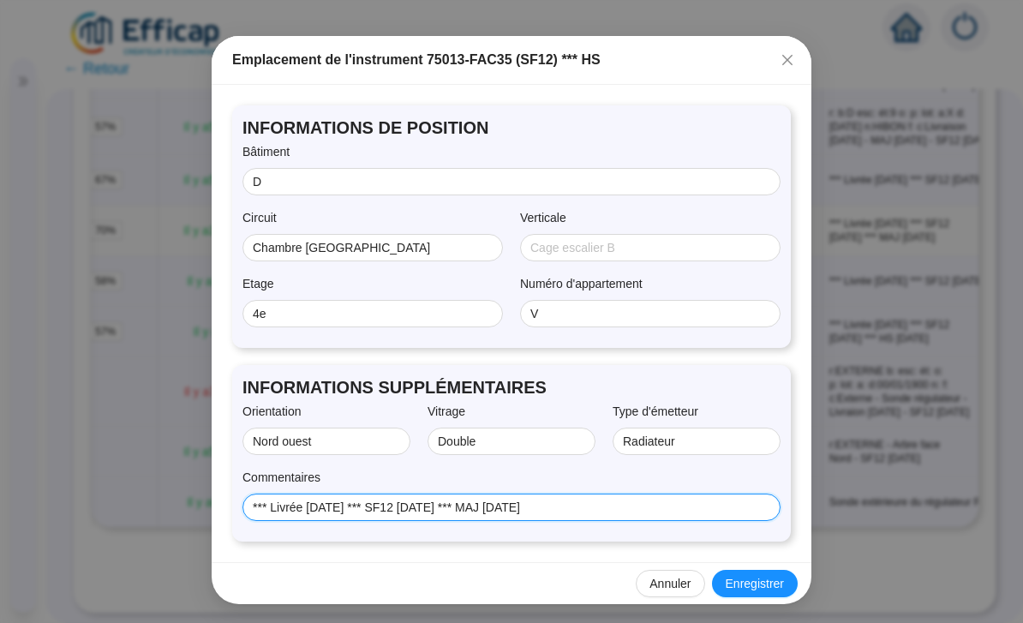
click at [254, 507] on input "*** Livrée [DATE] *** SF12 [DATE] *** MAJ [DATE]" at bounding box center [510, 507] width 514 height 18
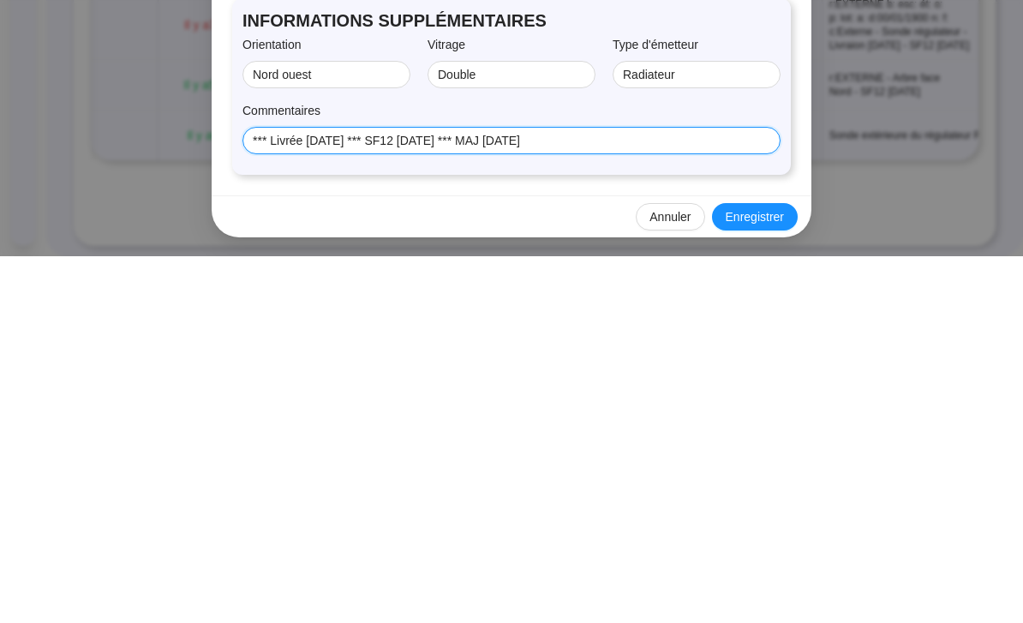
paste input "r: b:D esc: ét:9 o: p: lot: a:X d:[DATE] n:HIBON"
click at [678, 498] on input "r: b:D esc: ét:9 o: p: lot: a:X d:01/05/2021 n:HIBON*** Livrée 23/03/2021 *** S…" at bounding box center [504, 507] width 502 height 18
click at [702, 498] on input "r: b:D esc: ét:9 o: p: lot: a:X d:01/05/2021 n:HIBON*** Livrée SF12 25/10/2021 …" at bounding box center [504, 507] width 502 height 18
type input "r: b:D esc: ét:4 o:NO p: lot: a:V d:015/07/2025 n:CARRE***MAJ 04/04/2025"
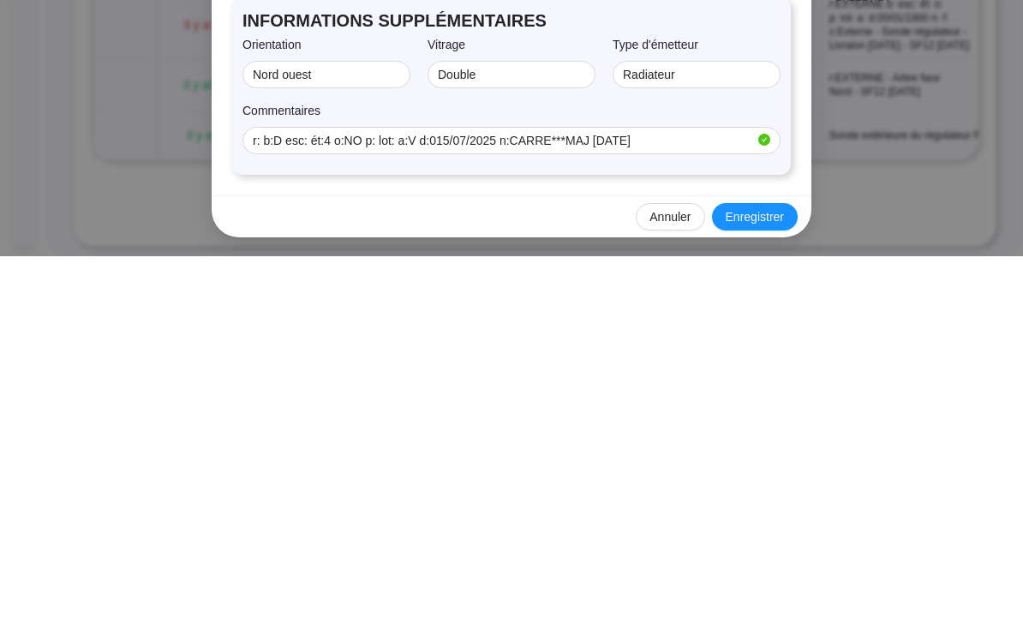
click at [763, 575] on span "Enregistrer" at bounding box center [754, 584] width 58 height 18
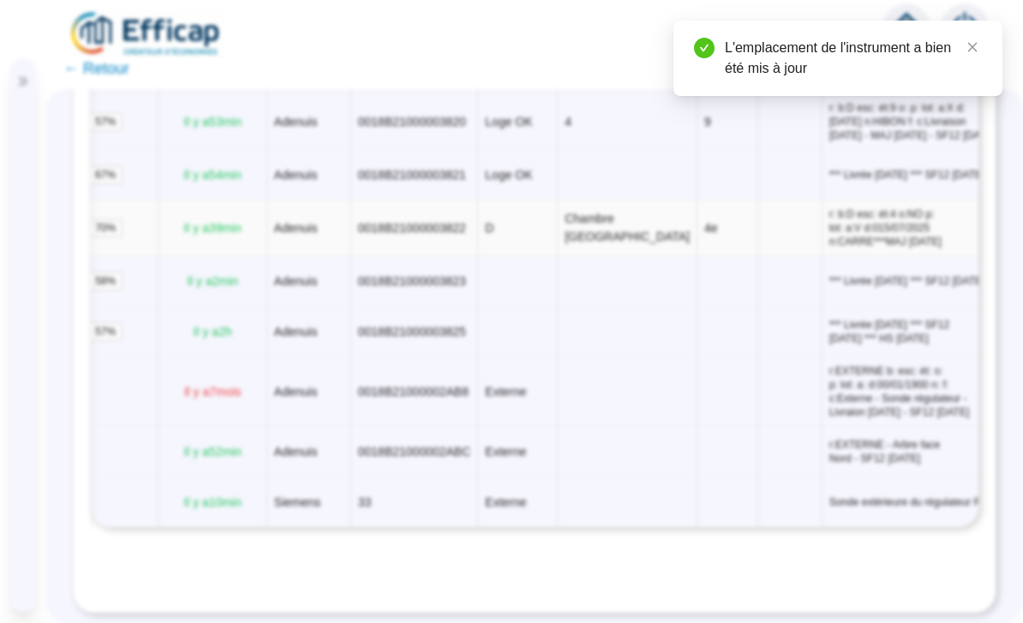
scroll to position [0, 0]
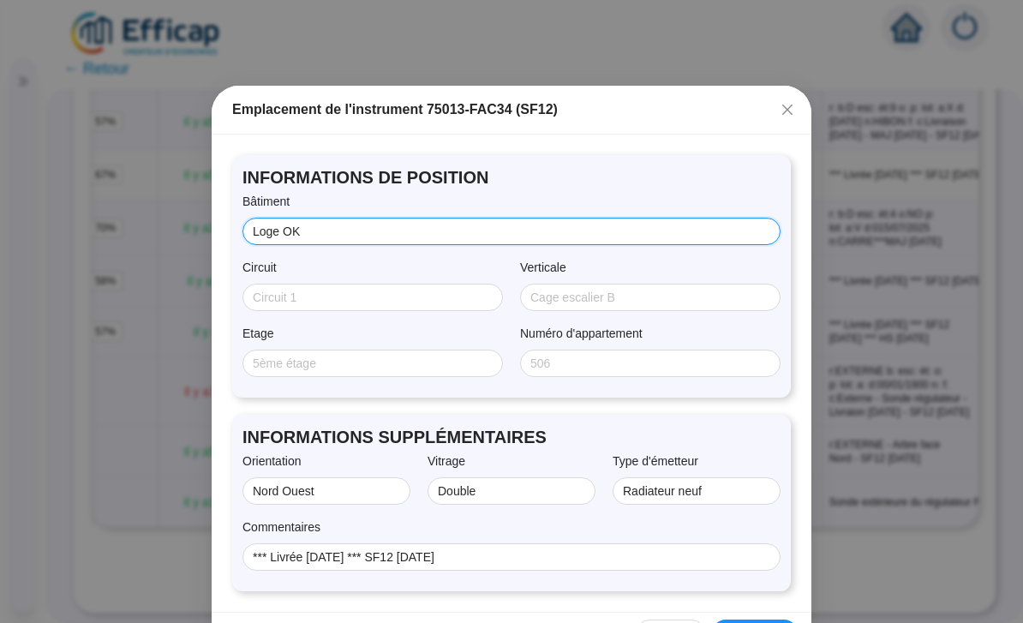
click at [487, 234] on input "Loge OK" at bounding box center [510, 232] width 514 height 18
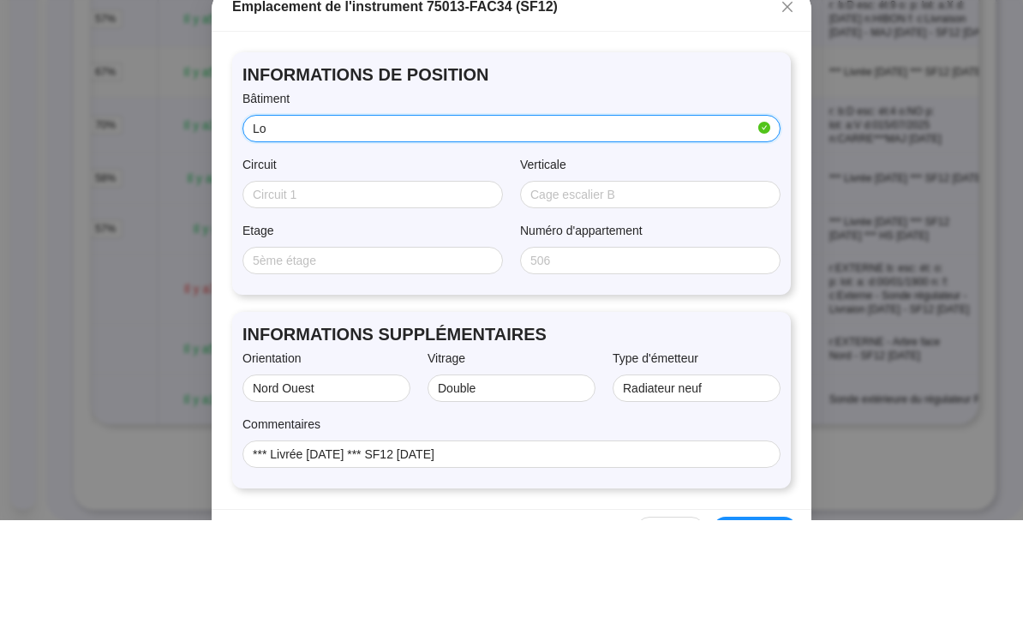
type input "L"
type input "D"
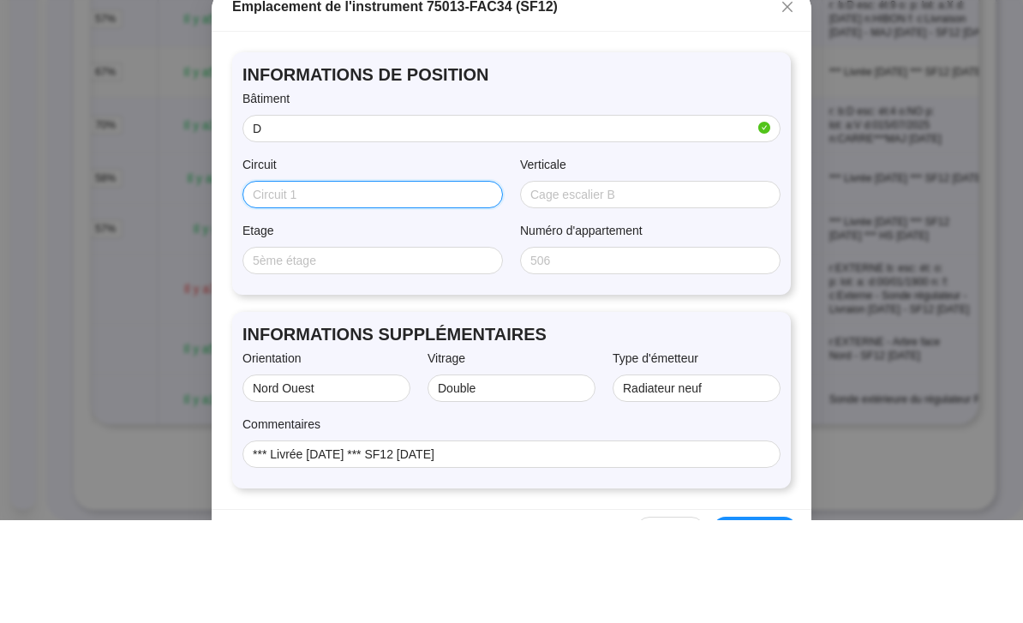
click at [411, 289] on input "Circuit" at bounding box center [371, 298] width 236 height 18
type input "Sejour"
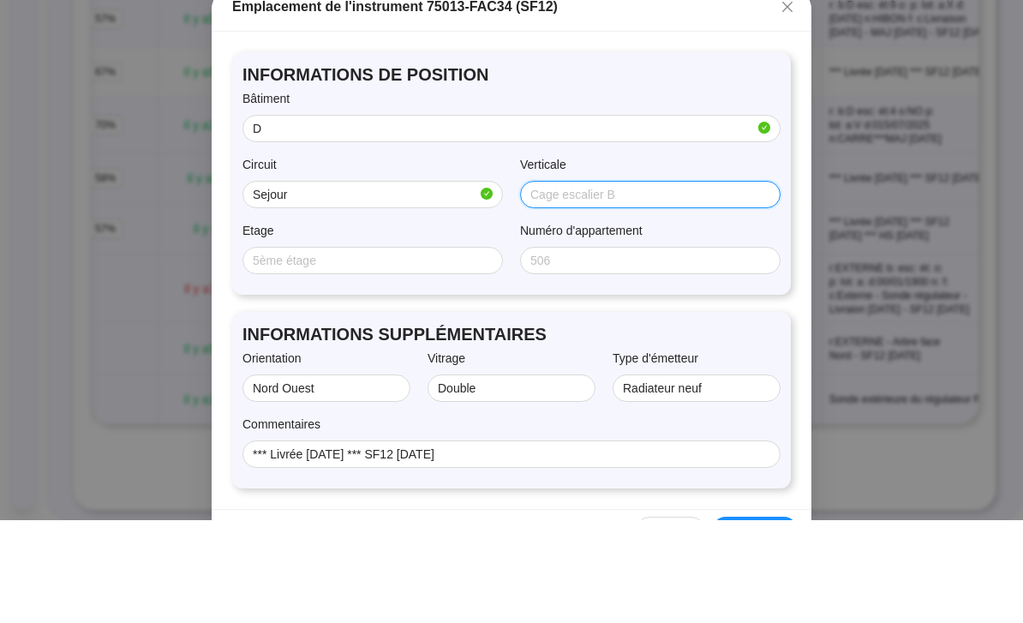
click at [664, 289] on input "Verticale" at bounding box center [648, 298] width 236 height 18
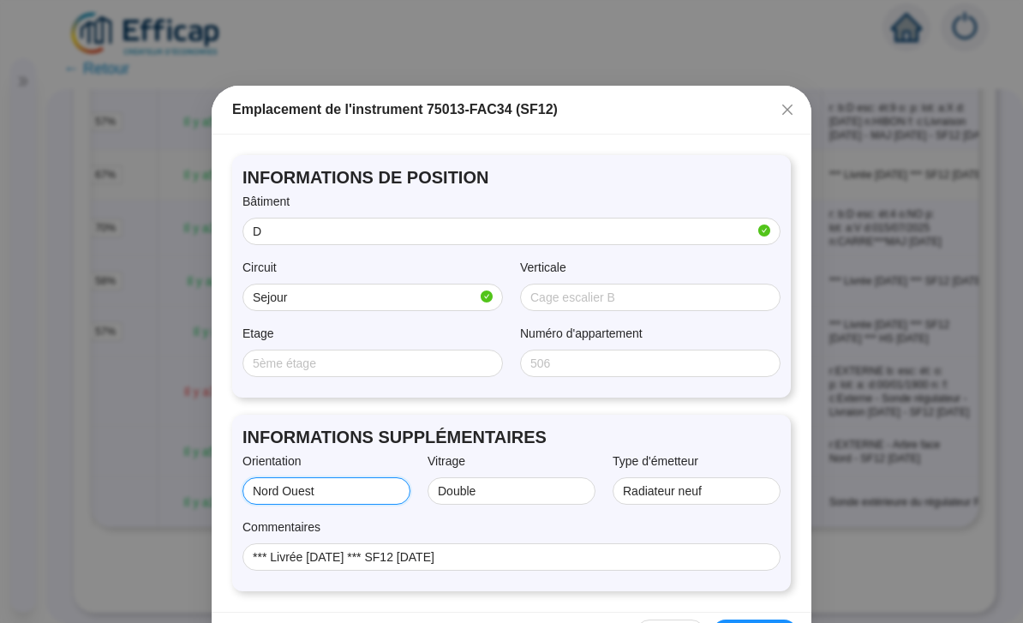
click at [364, 486] on input "Nord Ouest" at bounding box center [325, 491] width 144 height 18
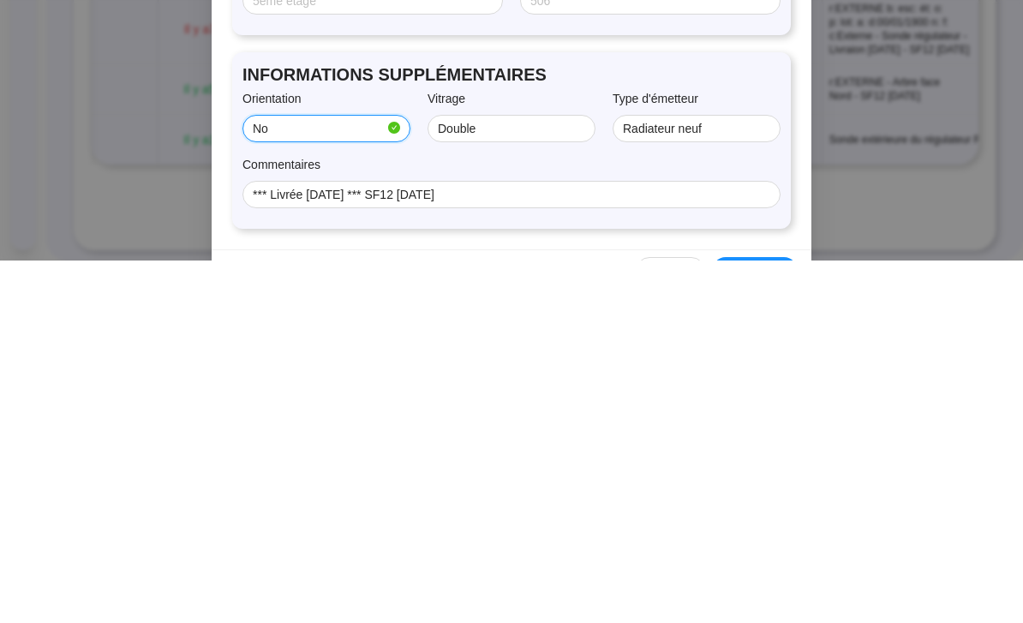
type input "N"
type input "Est"
click at [531, 482] on input "Double" at bounding box center [510, 491] width 144 height 18
type input "D"
type input "Simple"
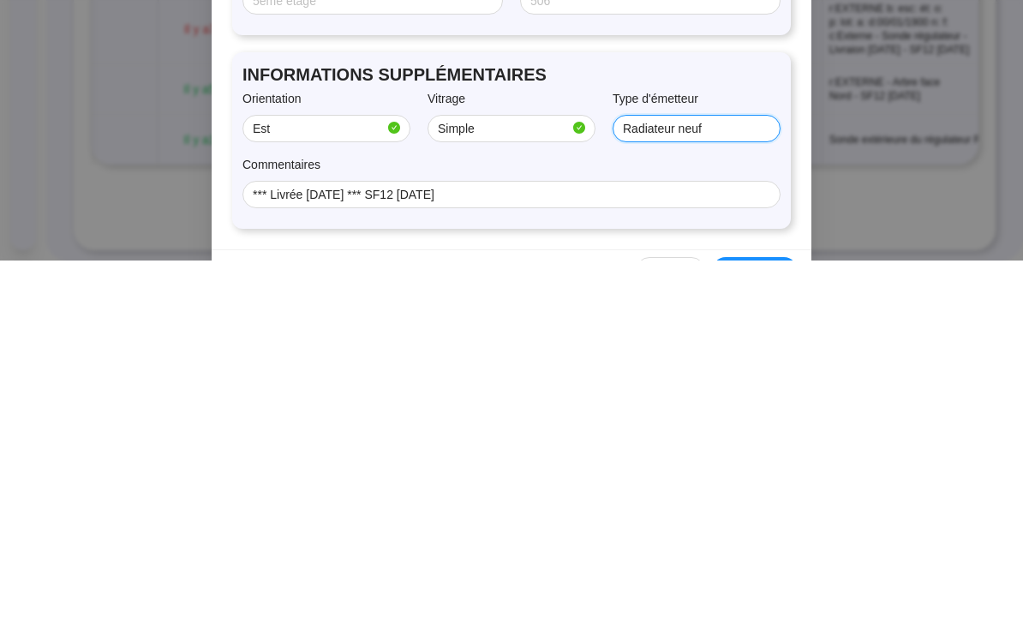
click at [734, 482] on input "Radiateur neuf" at bounding box center [695, 491] width 144 height 18
type input "Radiateur"
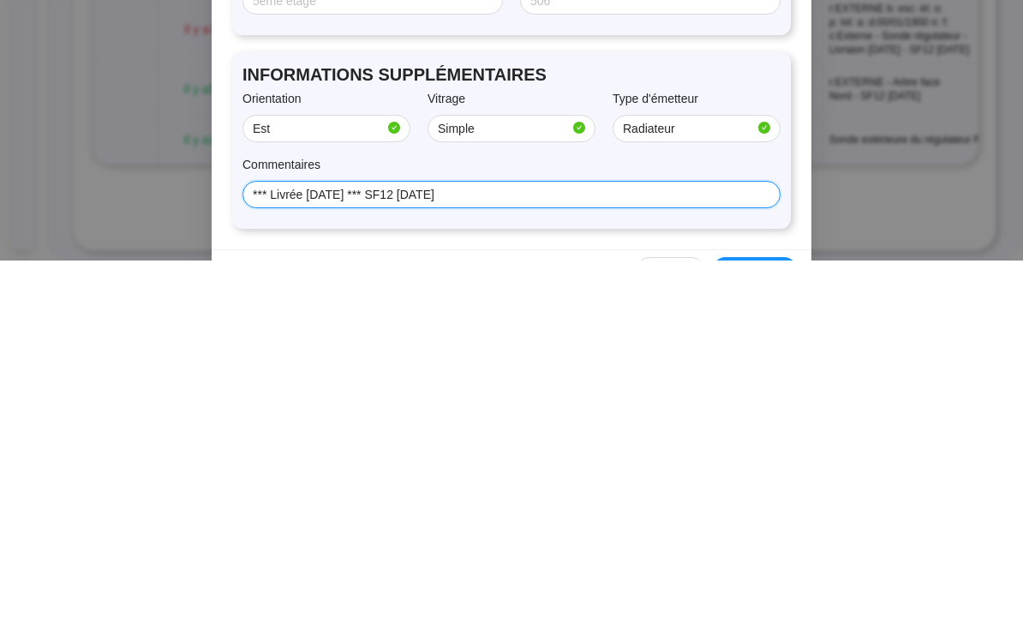
click at [263, 548] on input "*** Livrée [DATE] *** SF12 [DATE]" at bounding box center [510, 557] width 514 height 18
click at [310, 548] on input "*** Livrée [DATE] *** SF12 [DATE]" at bounding box center [510, 557] width 514 height 18
click at [309, 548] on input "*** Livrée [DATE] *** SF12 [DATE]" at bounding box center [510, 557] width 514 height 18
click at [310, 548] on input "*** Livrée [DATE] *** SF12 [DATE]" at bounding box center [510, 557] width 514 height 18
paste input "r: b:D esc: ét:4 o:NO p: lot: a:V d:015/07/2025 n:CARRE***MAJ"
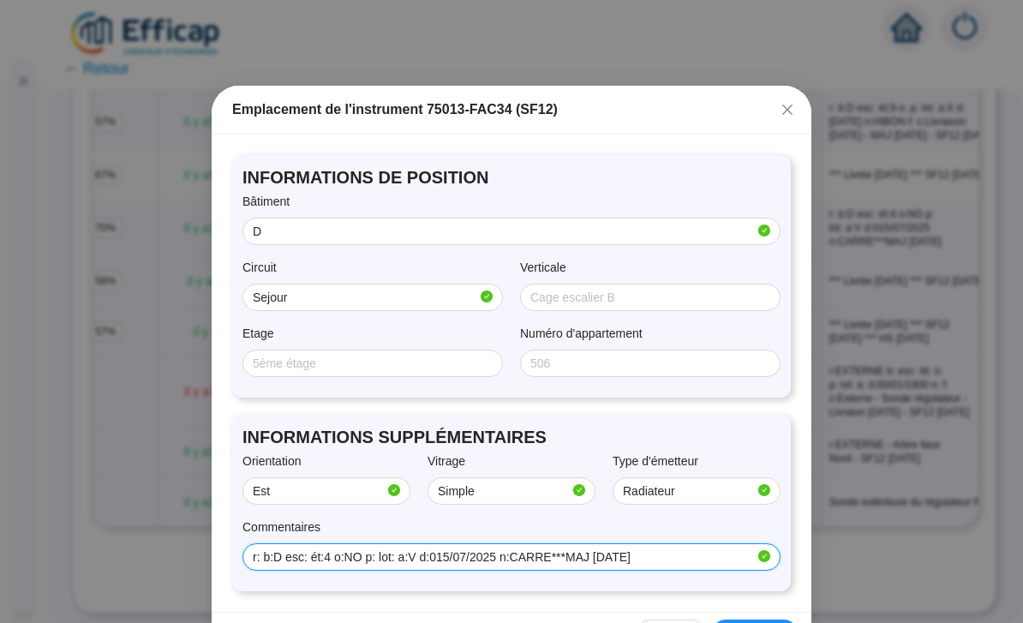
type input "r: b:D esc: ét:4 o:NO p: lot: a:V d:015/07/2025 n:CARRE***MAJ 04/04/2025"
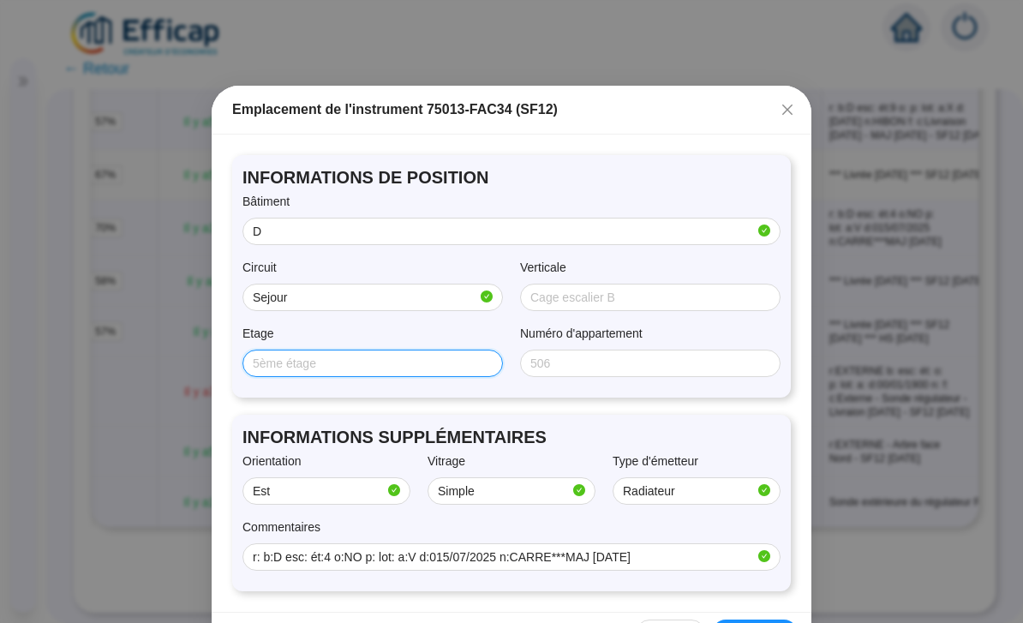
click at [442, 365] on input "Etage" at bounding box center [371, 364] width 236 height 18
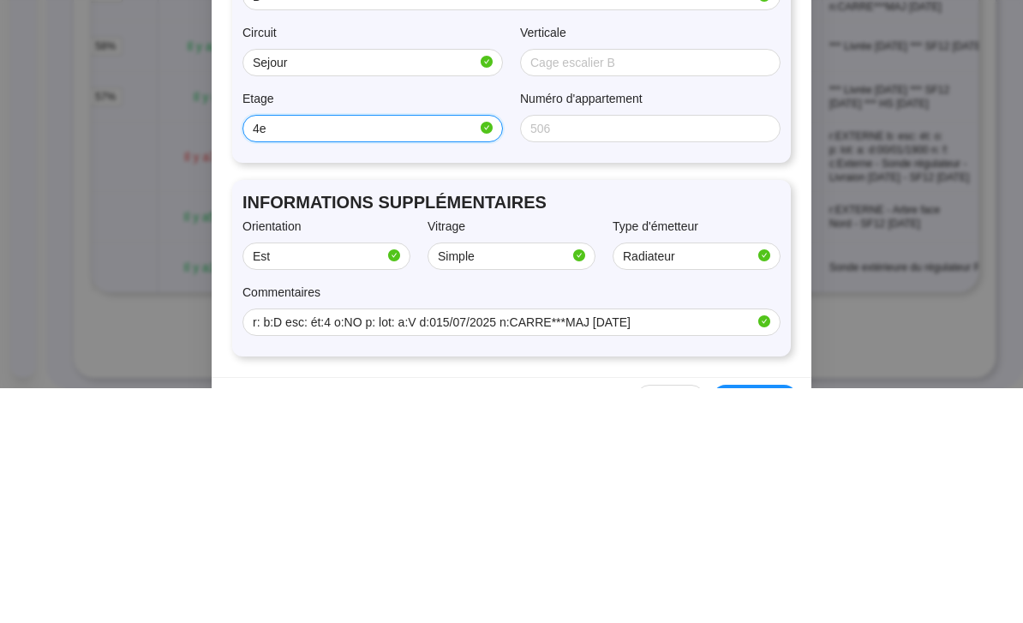
type input "4e"
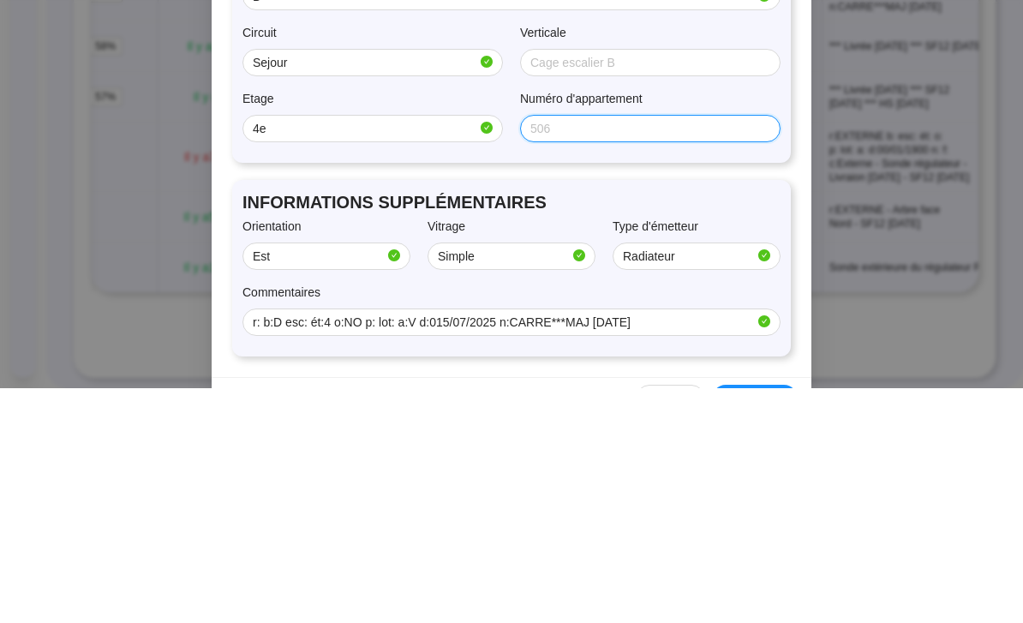
click at [606, 355] on input "Numéro d'appartement" at bounding box center [648, 364] width 236 height 18
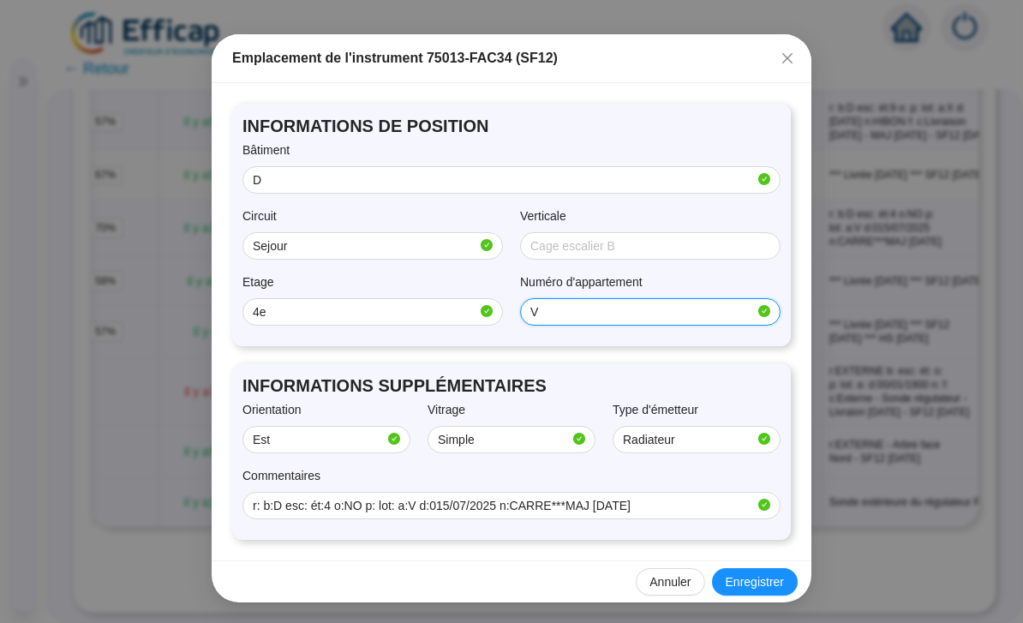
scroll to position [51, 0]
type input "V"
click at [765, 582] on span "Enregistrer" at bounding box center [754, 582] width 58 height 18
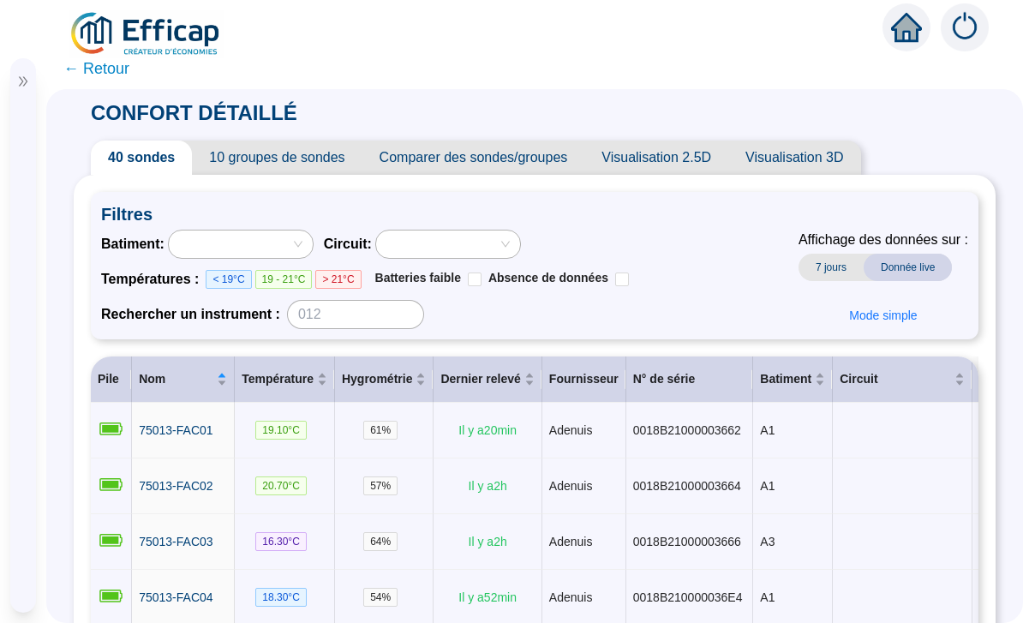
scroll to position [0, 0]
click at [498, 232] on div at bounding box center [438, 244] width 119 height 24
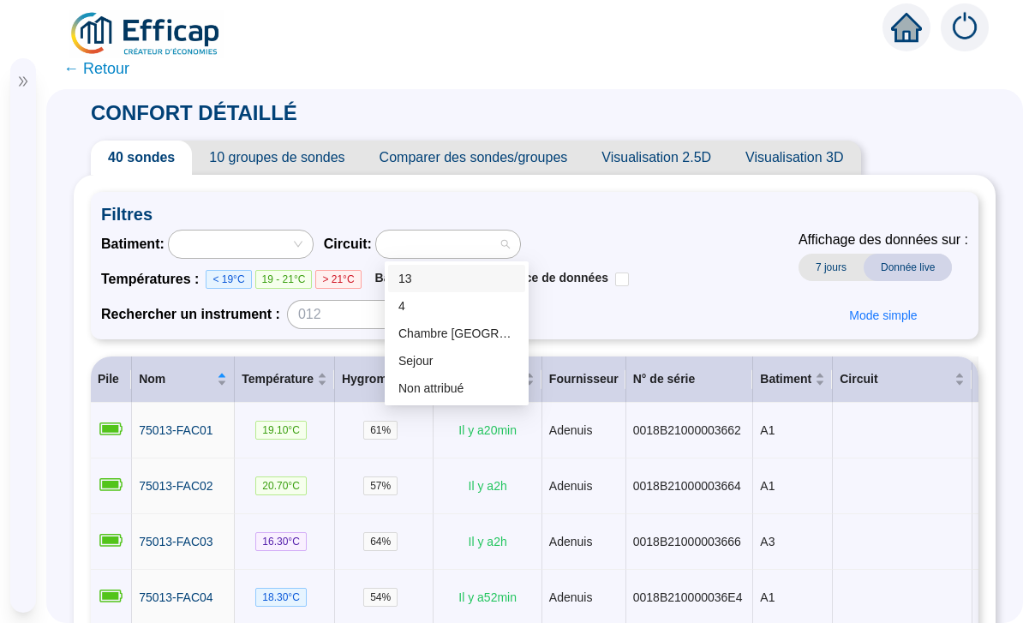
click at [296, 230] on div at bounding box center [241, 243] width 144 height 27
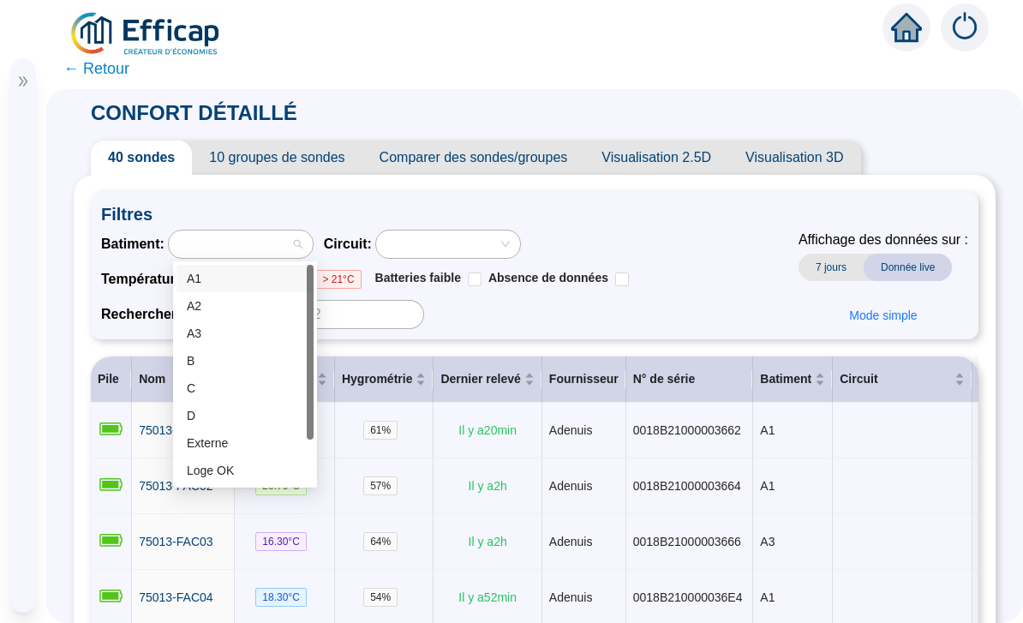
click at [241, 407] on div "D" at bounding box center [245, 416] width 116 height 18
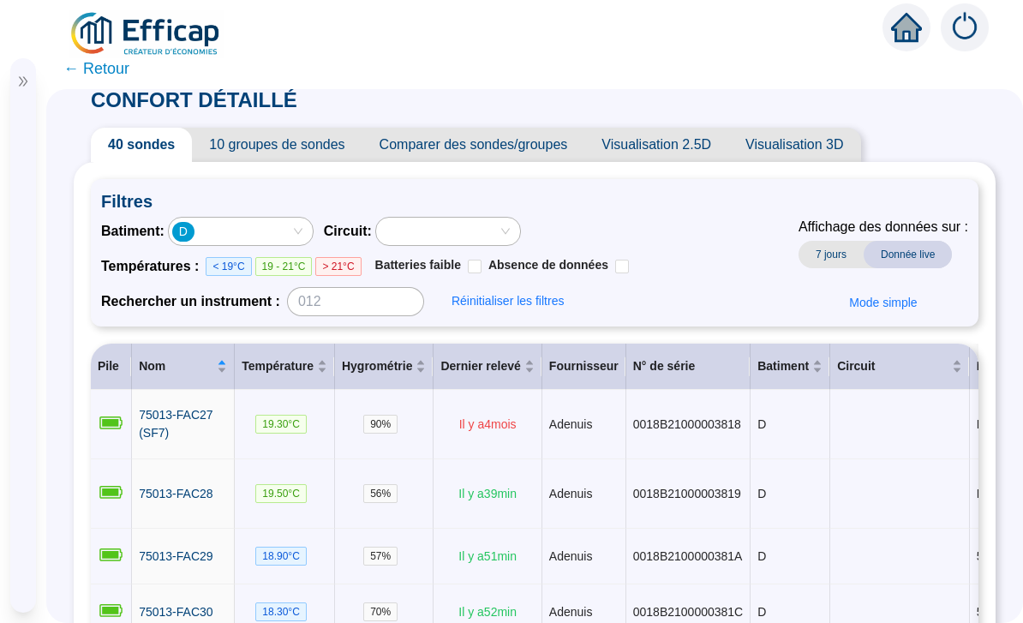
scroll to position [10, 0]
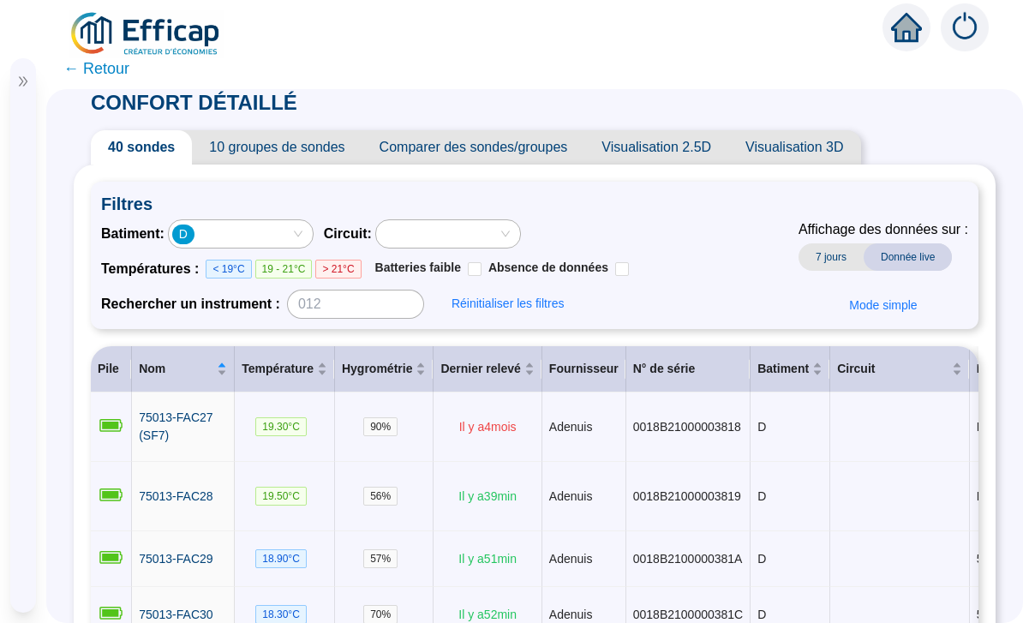
click at [838, 243] on span "7 jours" at bounding box center [830, 256] width 65 height 27
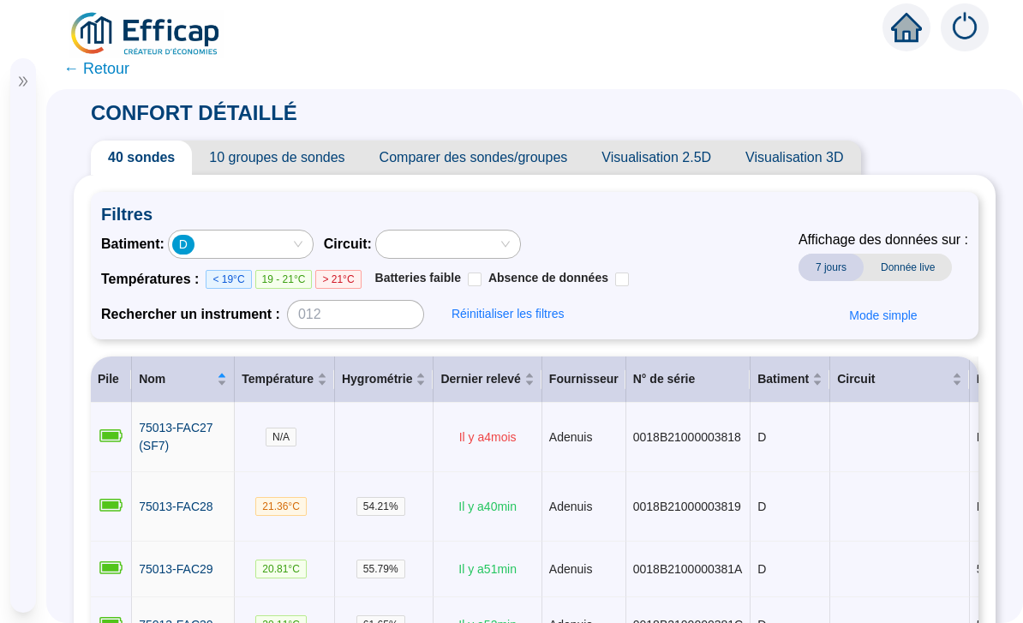
scroll to position [0, 0]
click at [932, 254] on span "Donnée live" at bounding box center [907, 267] width 88 height 27
click at [533, 140] on span "Comparer des sondes/groupes" at bounding box center [473, 157] width 223 height 34
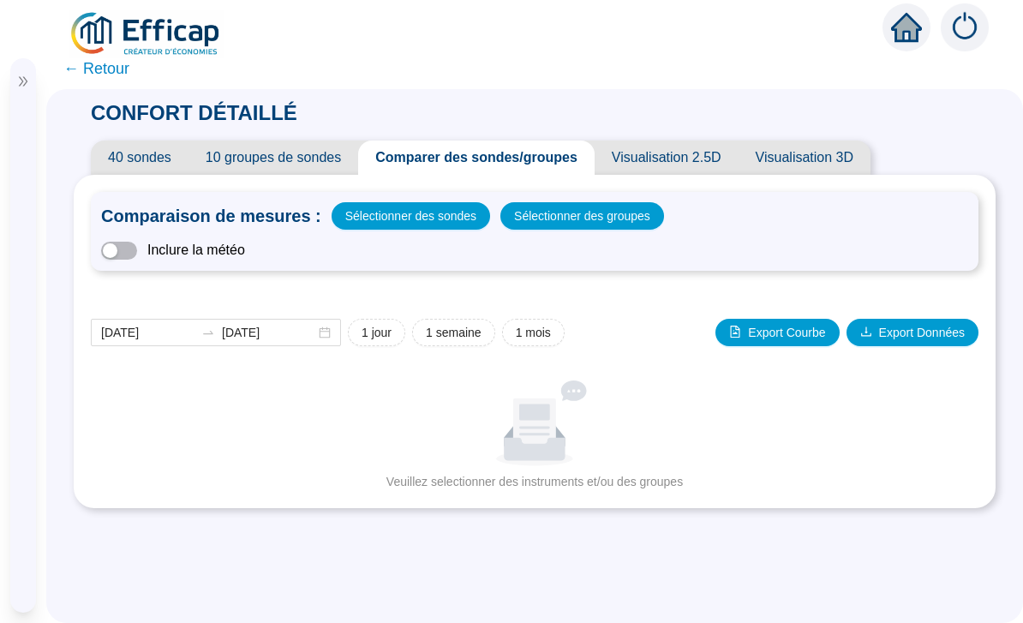
click at [586, 204] on span "Sélectionner des groupes" at bounding box center [582, 216] width 136 height 24
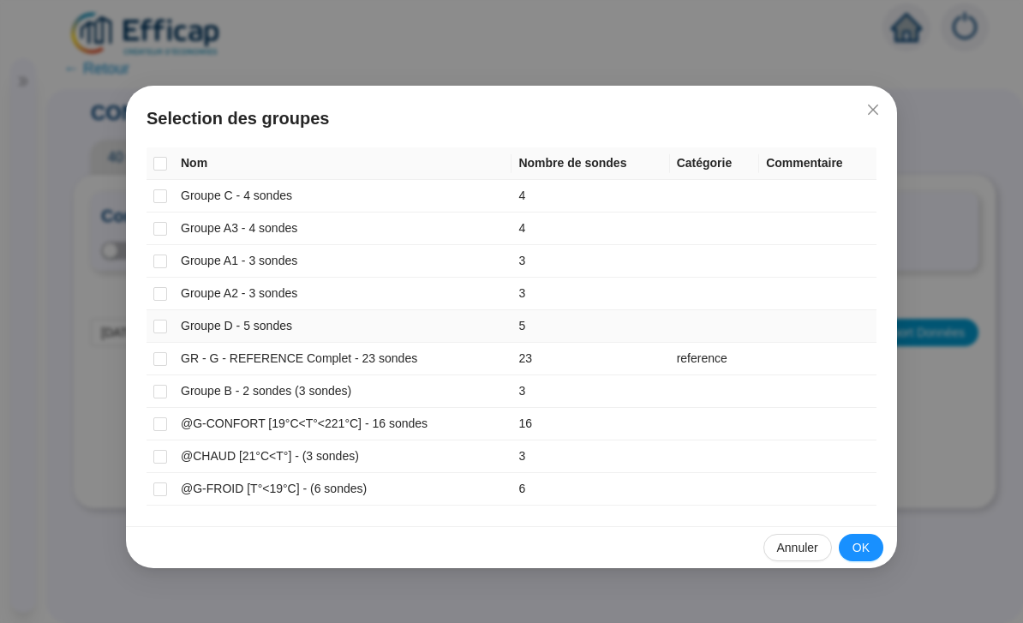
click at [166, 319] on span at bounding box center [160, 326] width 14 height 14
click at [166, 319] on input "checkbox" at bounding box center [160, 326] width 14 height 14
checkbox input "true"
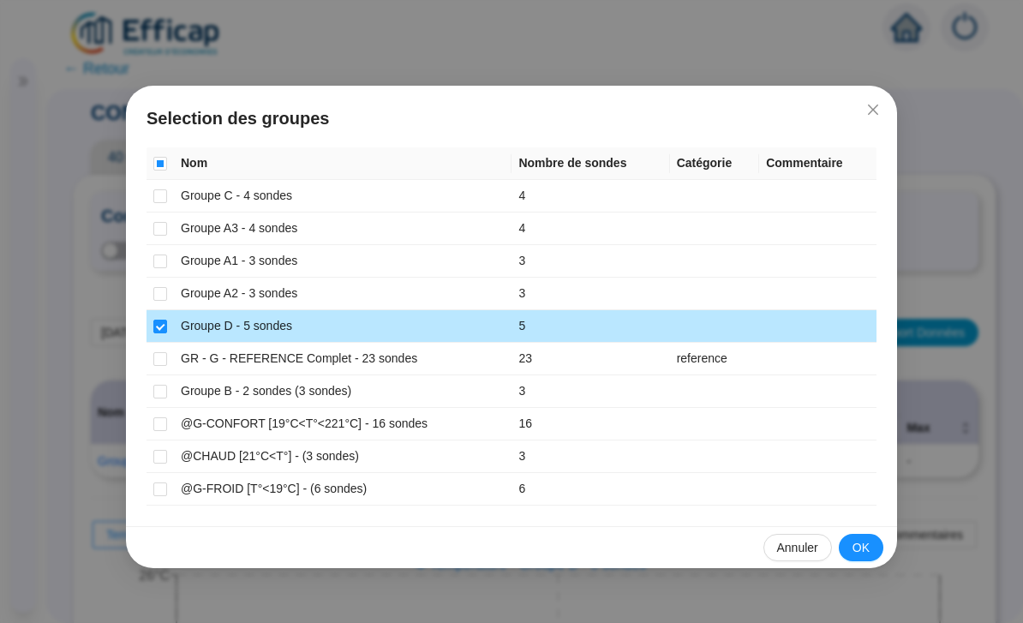
click at [162, 259] on input "checkbox" at bounding box center [160, 261] width 14 height 14
checkbox input "true"
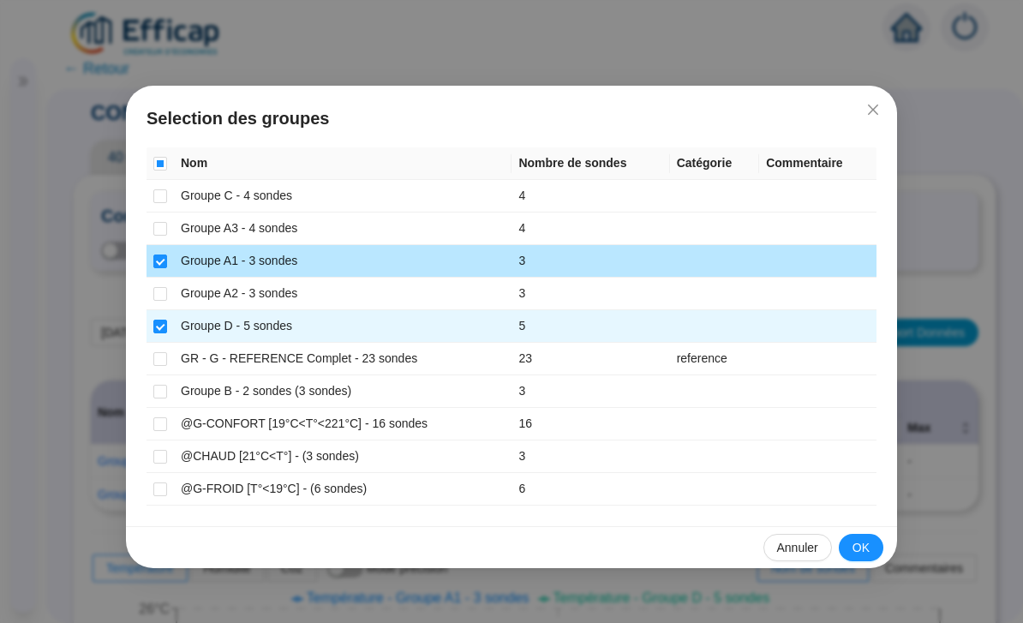
click at [866, 546] on span "OK" at bounding box center [860, 548] width 17 height 18
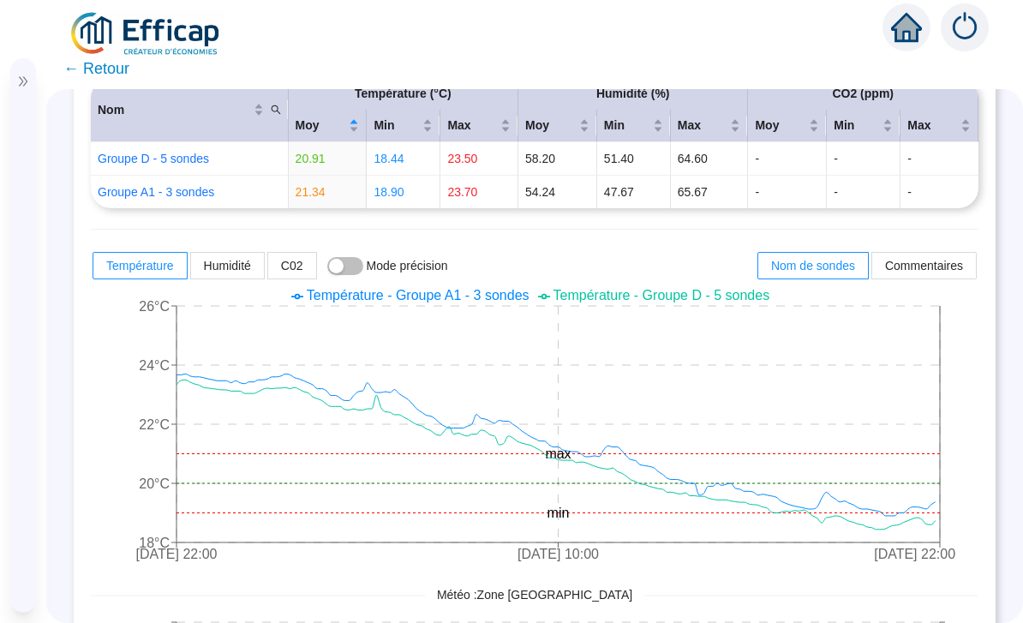
scroll to position [231, 0]
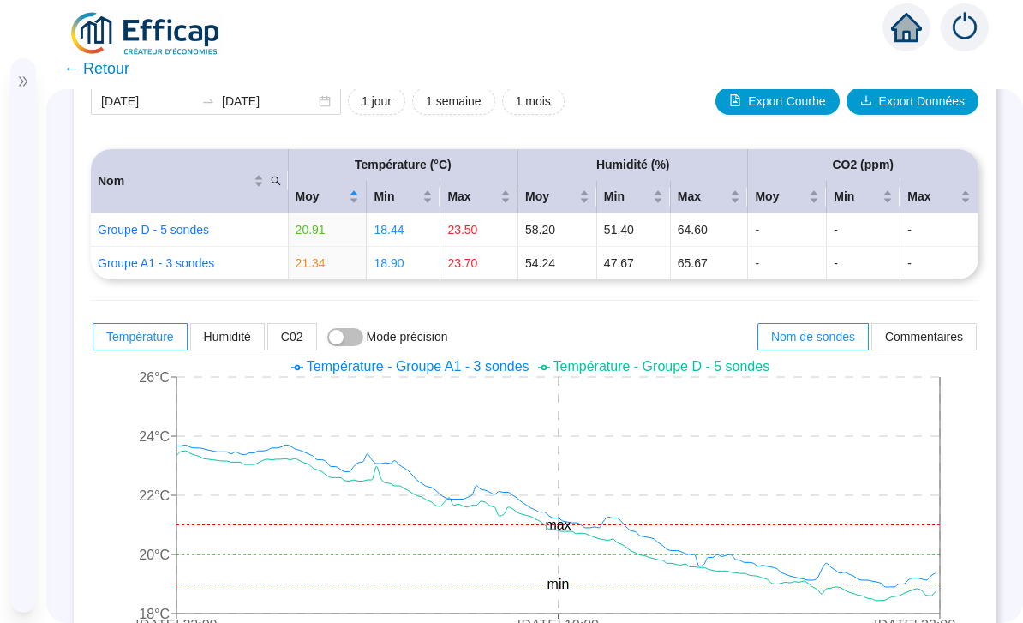
click at [246, 330] on span "Humidité" at bounding box center [227, 337] width 47 height 14
click at [191, 341] on input "Humidité" at bounding box center [191, 341] width 0 height 0
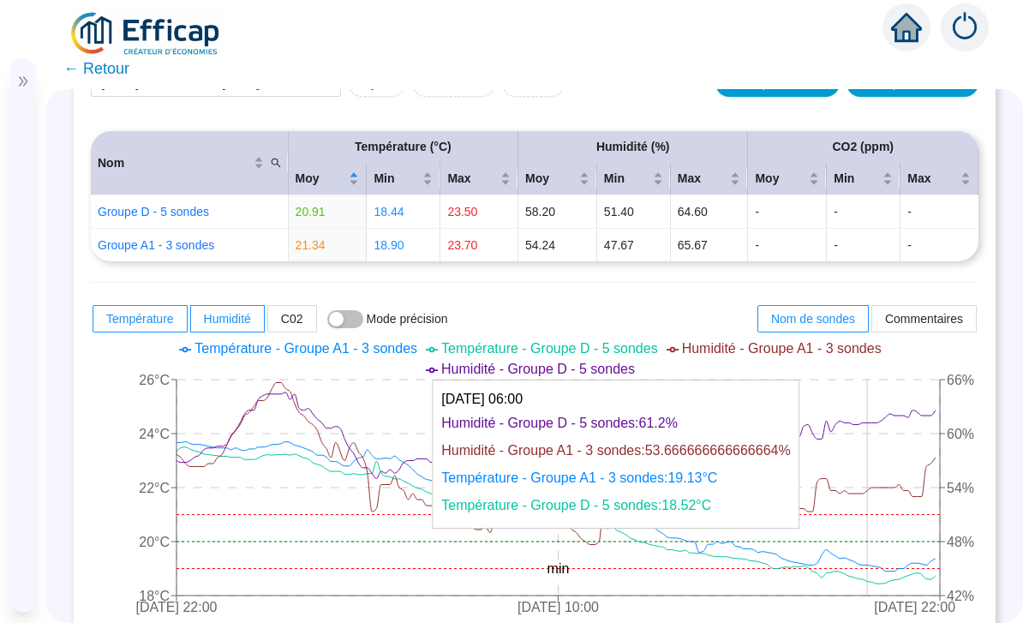
scroll to position [255, 0]
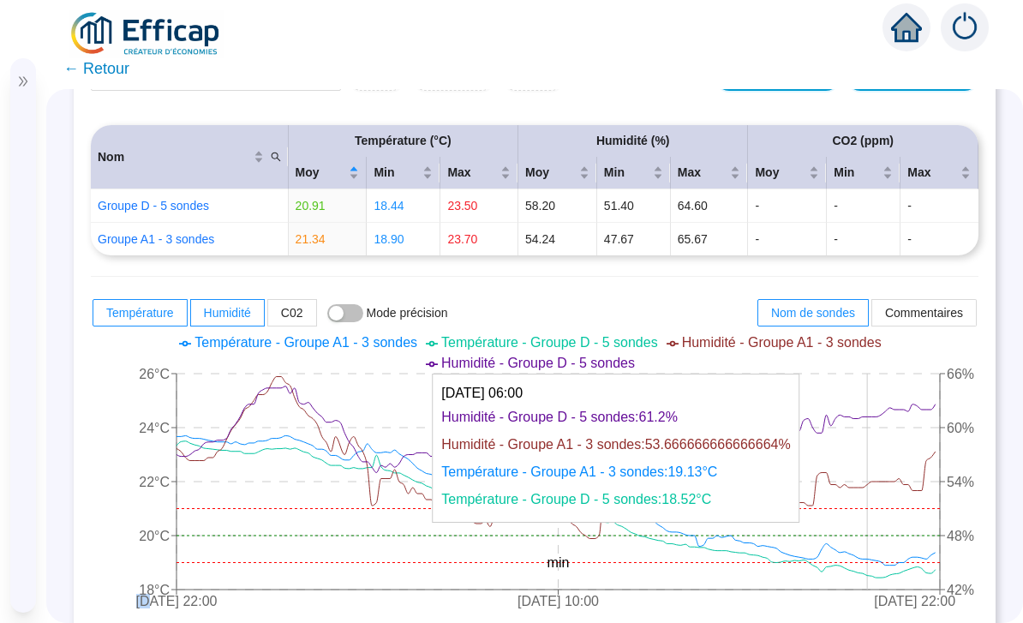
click at [990, 431] on div "Comparaison de mesures : Sélectionner des sondes 2 groupes sélectionnés Inclure…" at bounding box center [535, 471] width 922 height 1105
click at [886, 416] on icon "19 sept. 2025 22:00 23 sept. 2025 10:00 26 sept. 2025 22:00 18°C 20°C 22°C 24°C…" at bounding box center [534, 473] width 887 height 291
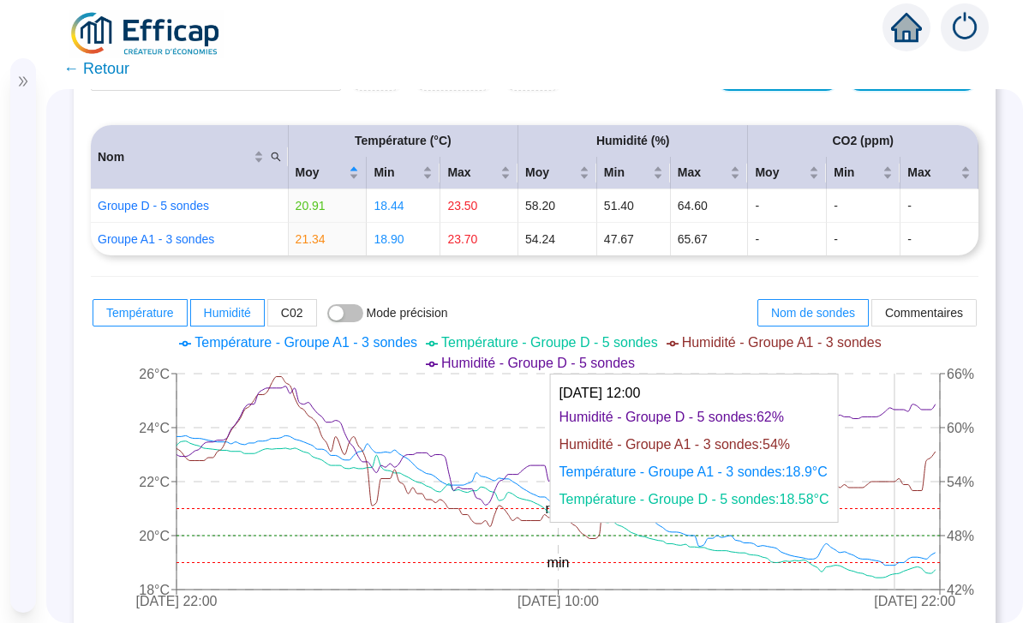
click at [896, 396] on icon "19 sept. 2025 22:00 23 sept. 2025 10:00 26 sept. 2025 22:00 18°C 20°C 22°C 24°C…" at bounding box center [534, 473] width 887 height 291
click at [807, 522] on icon "19 sept. 2025 22:00 23 sept. 2025 10:00 26 sept. 2025 22:00 18°C 20°C 22°C 24°C…" at bounding box center [534, 473] width 887 height 291
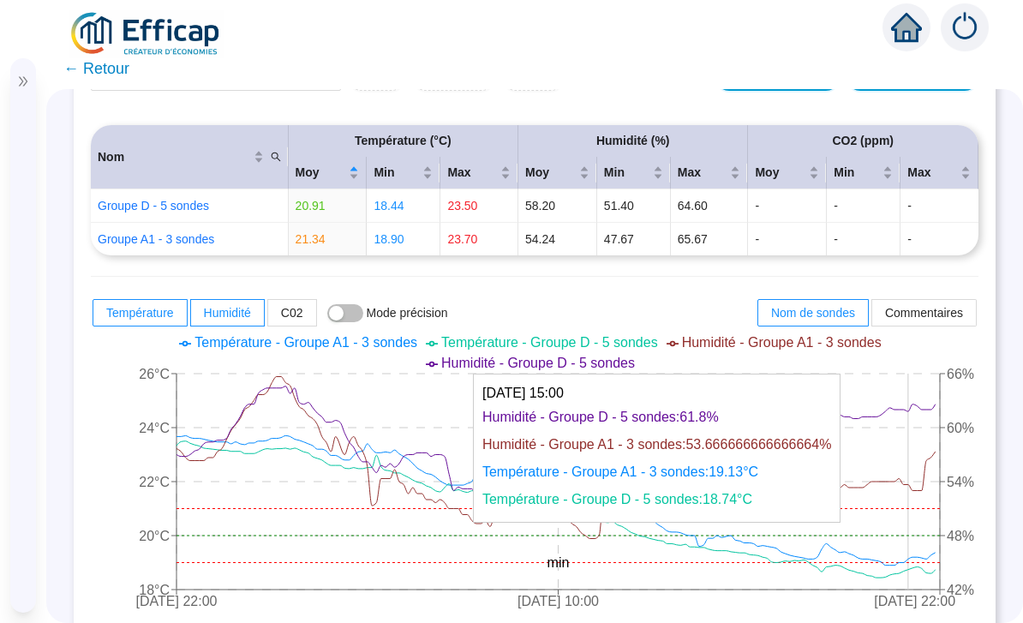
click at [906, 389] on icon "19 sept. 2025 22:00 23 sept. 2025 10:00 26 sept. 2025 22:00 18°C 20°C 22°C 24°C…" at bounding box center [534, 473] width 887 height 291
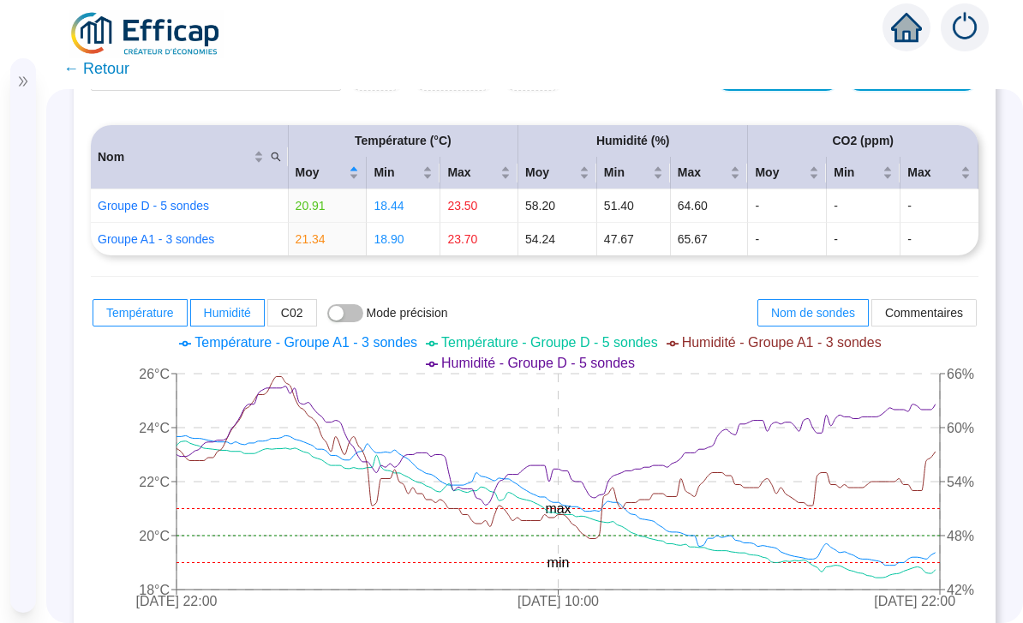
click at [968, 332] on ul "Température - Groupe A1 - 3 sondes Température - Groupe D - 5 sondes Humidité -…" at bounding box center [535, 352] width 922 height 41
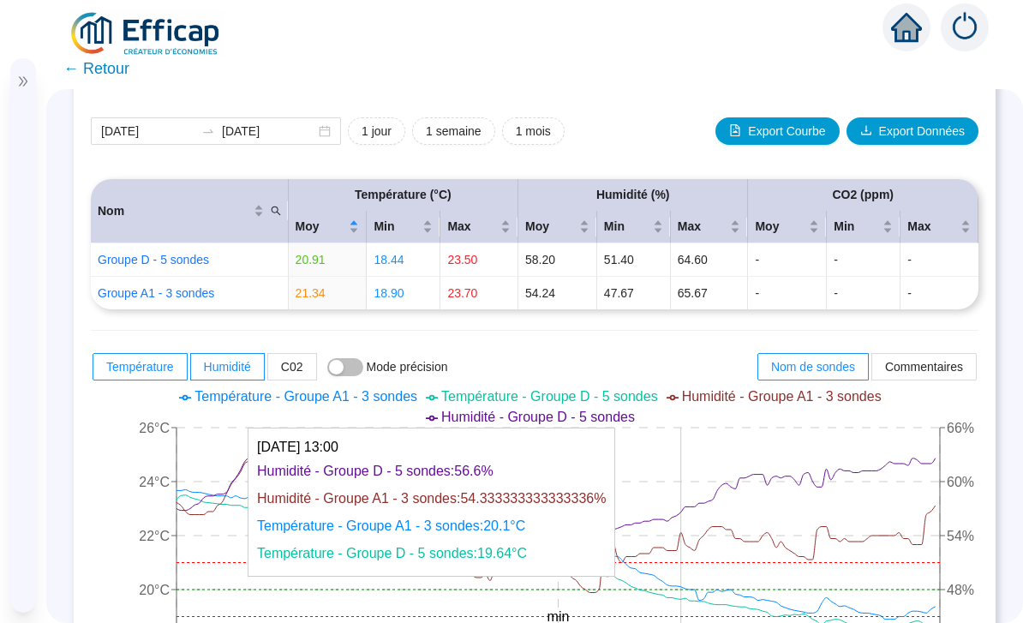
scroll to position [200, 0]
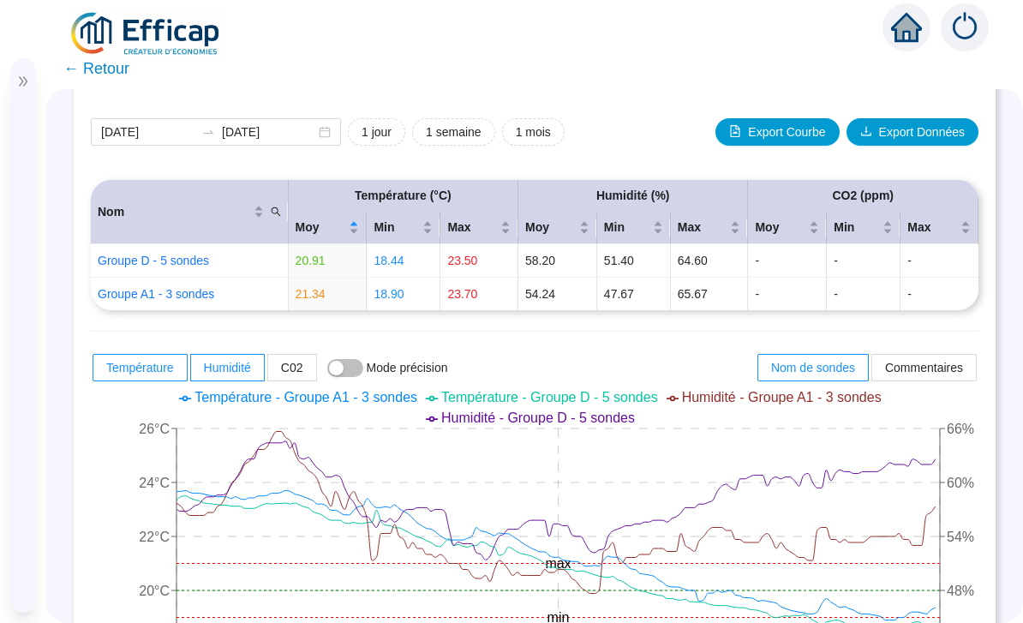
click at [677, 352] on div "Température Humidité C02 Mode précision Nom de sondes Commentaires" at bounding box center [534, 367] width 887 height 31
click at [295, 361] on span "C02" at bounding box center [292, 368] width 22 height 14
click at [268, 372] on input "C02" at bounding box center [268, 372] width 0 height 0
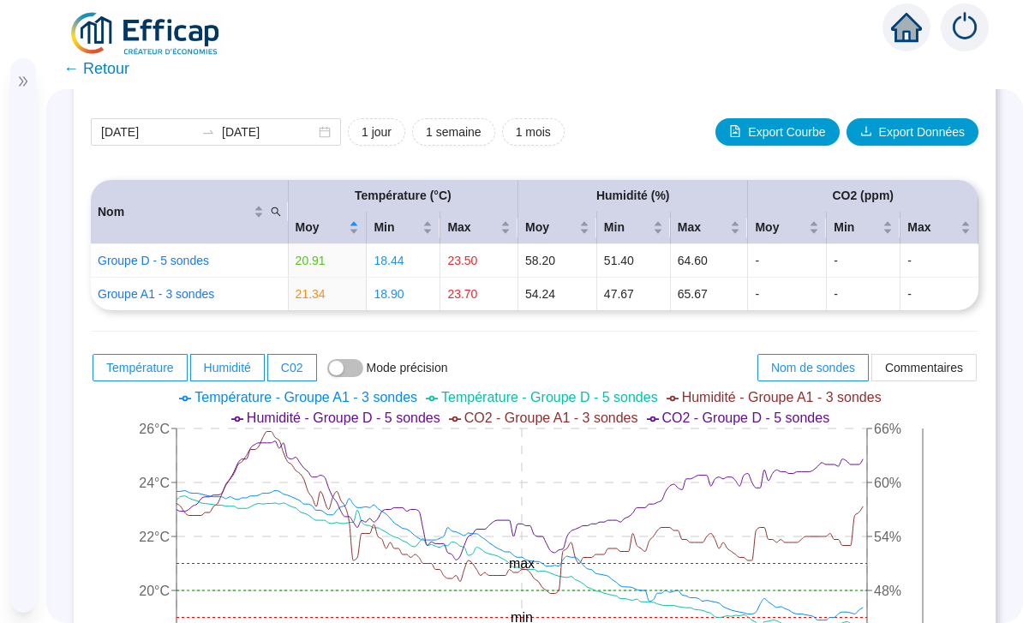
click at [310, 355] on span at bounding box center [292, 368] width 48 height 26
click at [268, 372] on input "C02" at bounding box center [268, 372] width 0 height 0
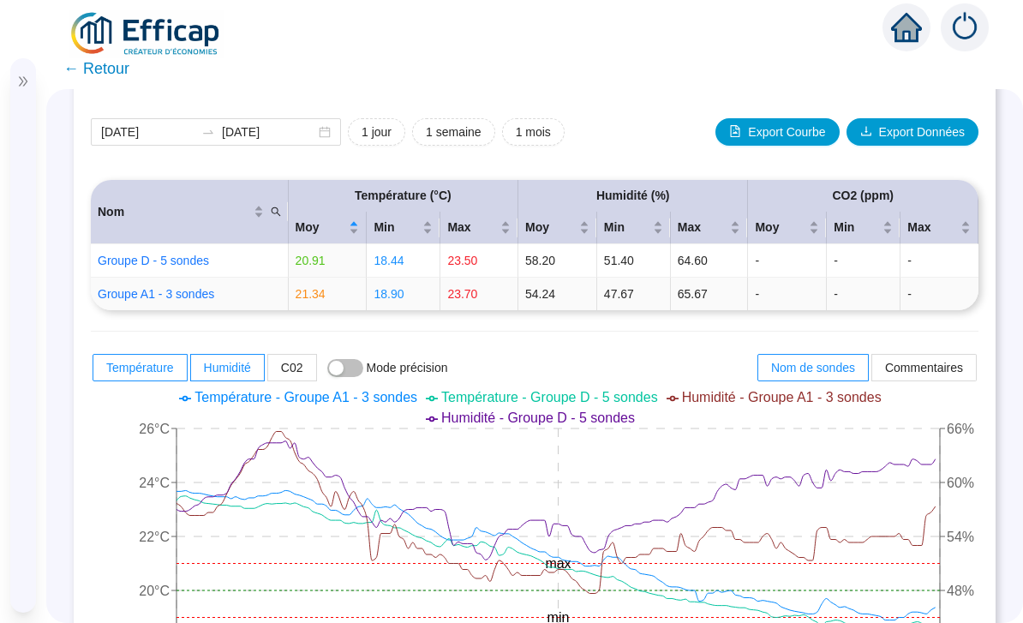
click at [204, 287] on link "Groupe A1 - 3 sondes" at bounding box center [156, 294] width 116 height 14
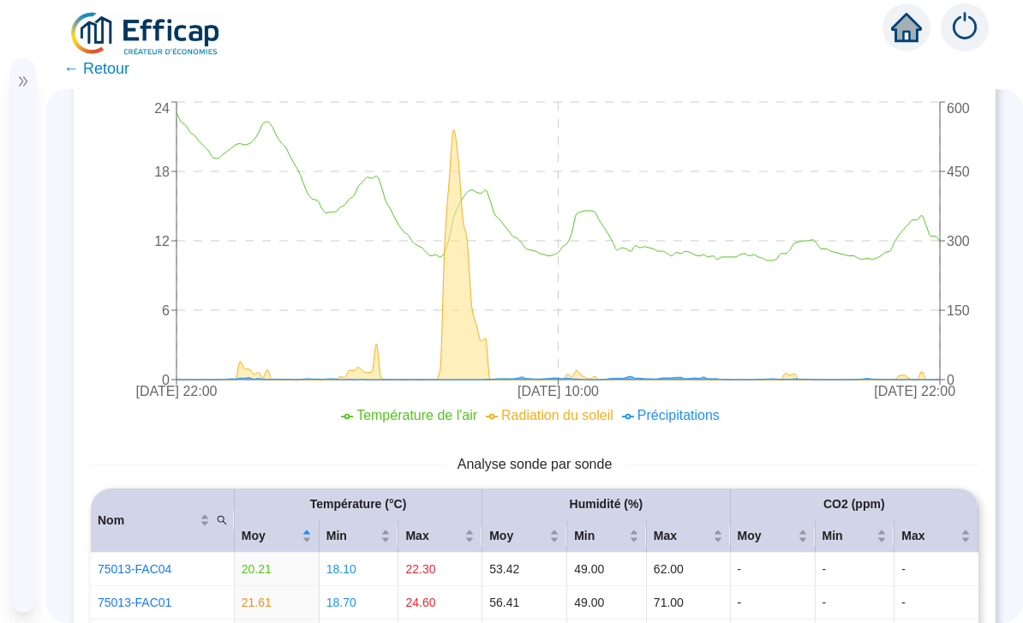
scroll to position [1030, 0]
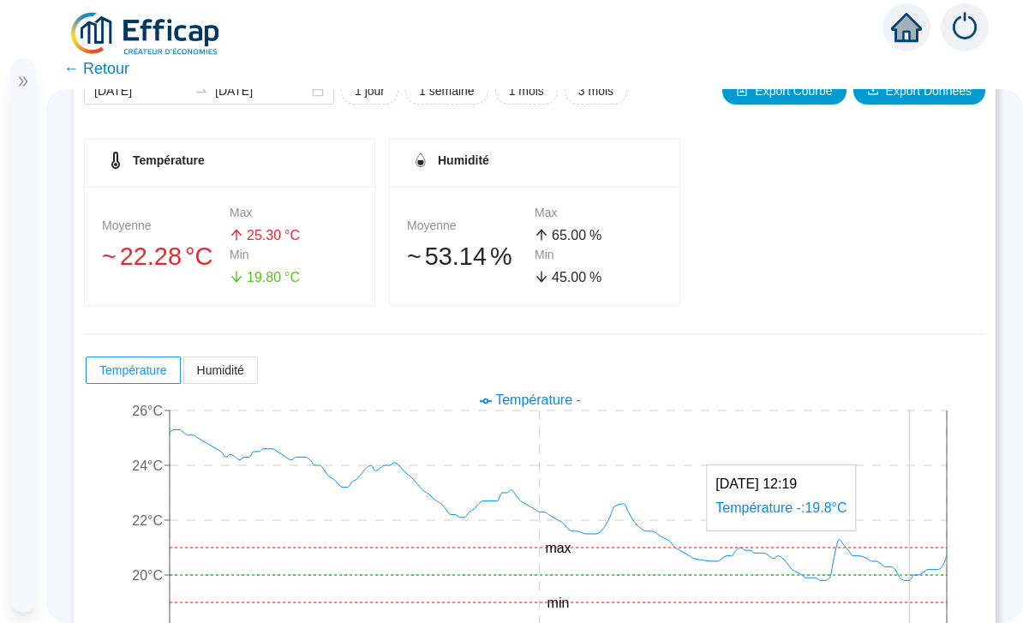
scroll to position [188, 0]
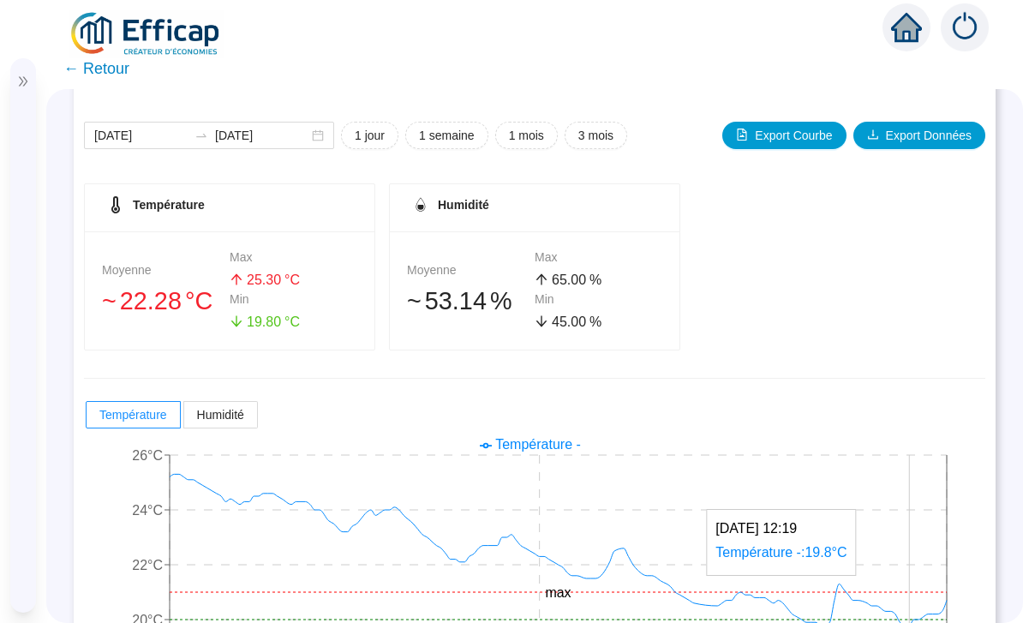
click at [254, 401] on label "Humidité" at bounding box center [221, 414] width 74 height 27
click at [184, 419] on input "Humidité" at bounding box center [184, 419] width 0 height 0
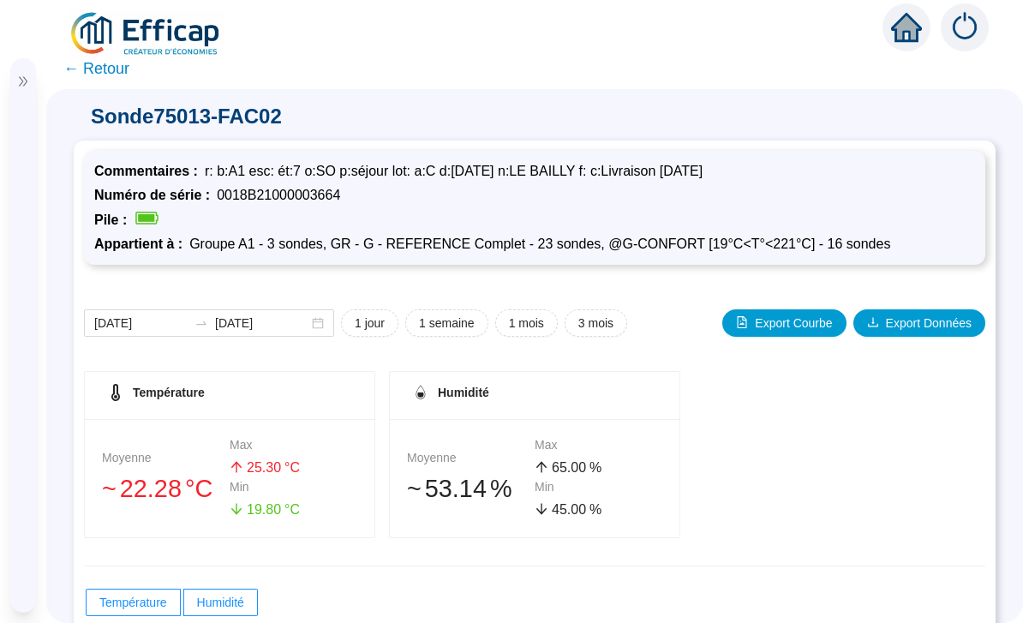
scroll to position [0, 0]
click at [372, 314] on span "1 jour" at bounding box center [370, 323] width 30 height 18
type input "2025-09-25"
click at [114, 57] on span "← Retour" at bounding box center [96, 69] width 66 height 24
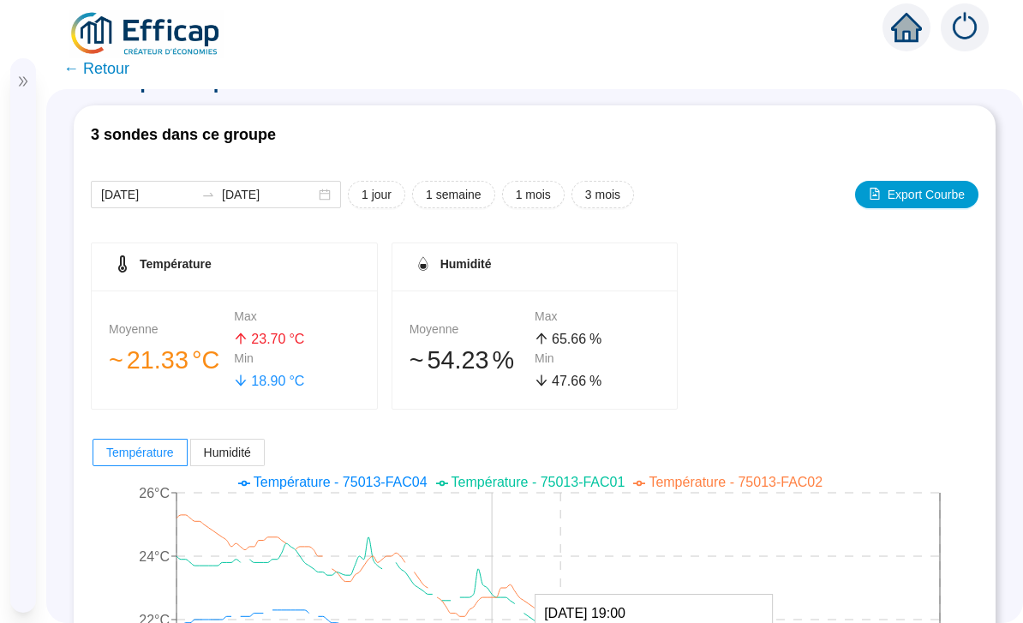
scroll to position [34, 0]
click at [365, 187] on span "1 jour" at bounding box center [376, 196] width 30 height 18
type input "2025-09-25"
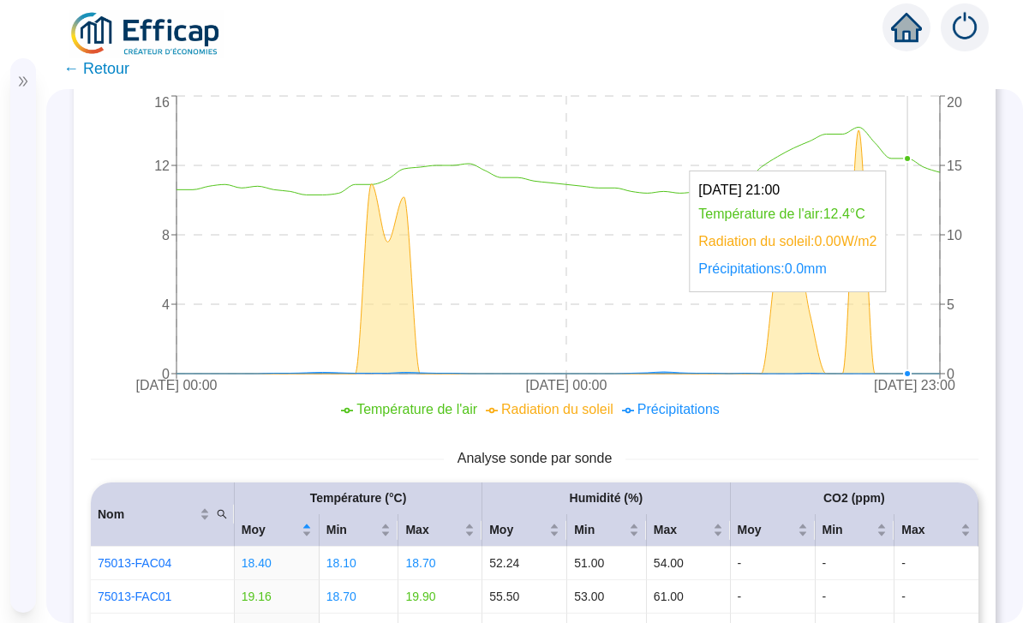
scroll to position [1038, 0]
click at [160, 622] on link "75013-FAC02" at bounding box center [135, 631] width 74 height 14
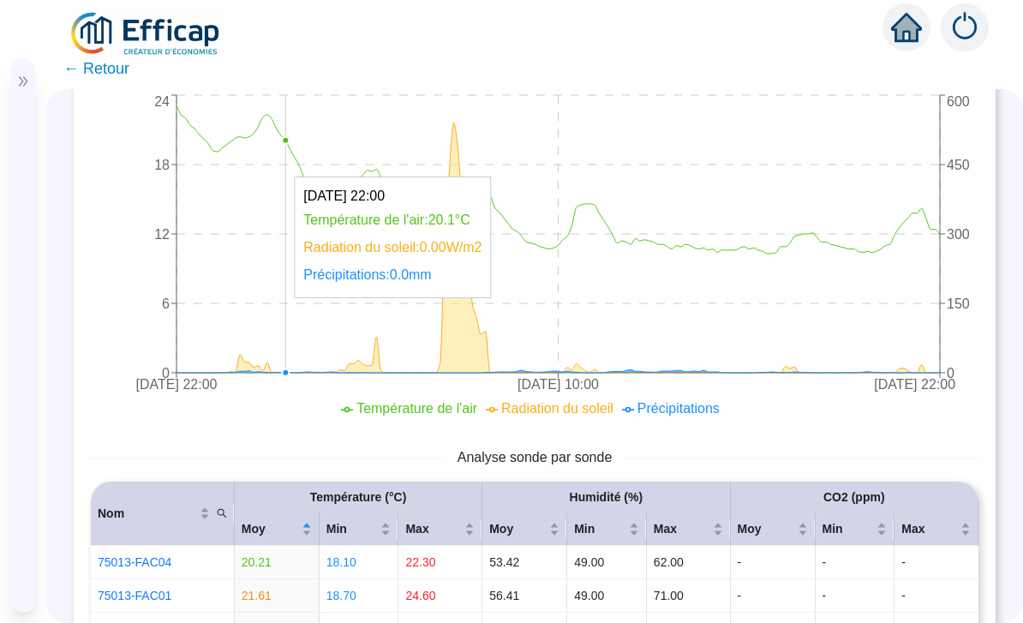
scroll to position [1038, 0]
click at [162, 622] on link "75013-FAC02" at bounding box center [135, 631] width 74 height 14
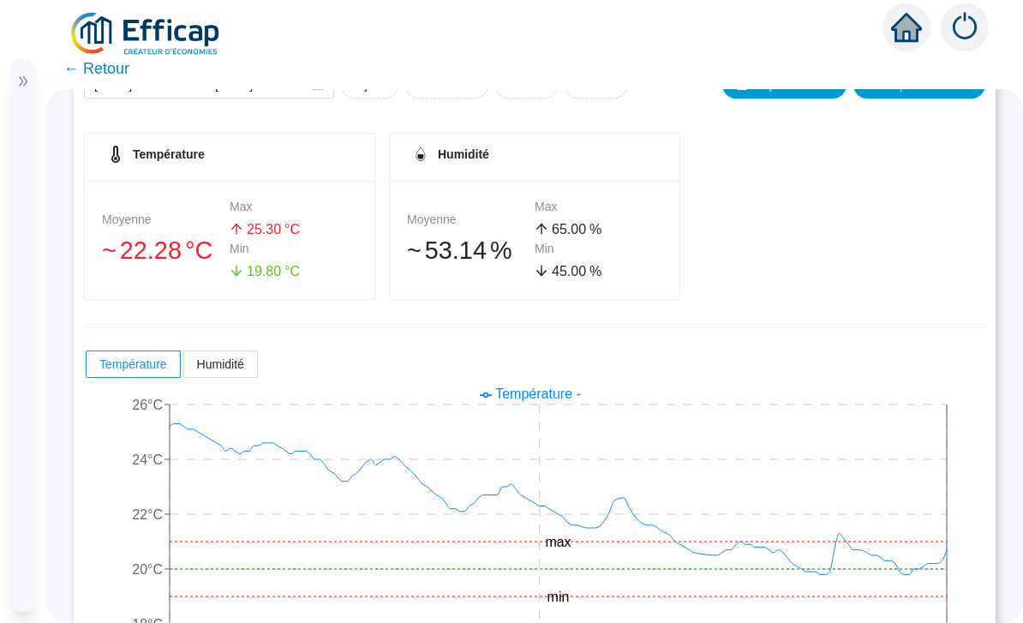
scroll to position [237, 0]
click at [936, 512] on icon "19 sept. 2025 22:18 23 sept. 2025 05:19 26 sept. 2025 20:19 18°C 20°C 22°C 24°C…" at bounding box center [534, 517] width 901 height 274
click at [935, 511] on icon "19 sept. 2025 22:18 23 sept. 2025 05:19 26 sept. 2025 20:19 18°C 20°C 22°C 24°C…" at bounding box center [534, 517] width 901 height 274
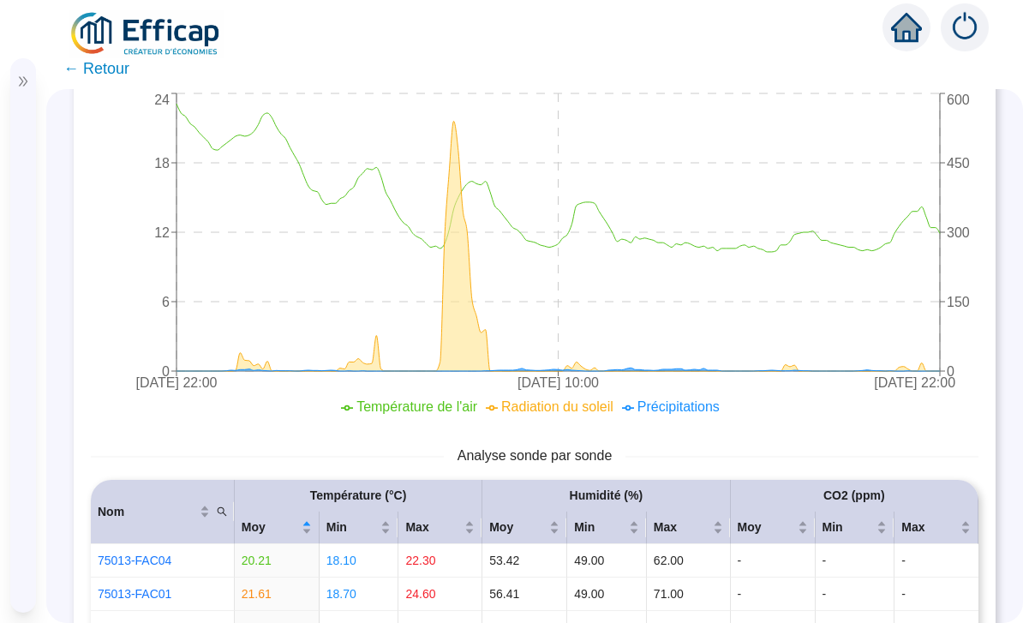
scroll to position [1038, 0]
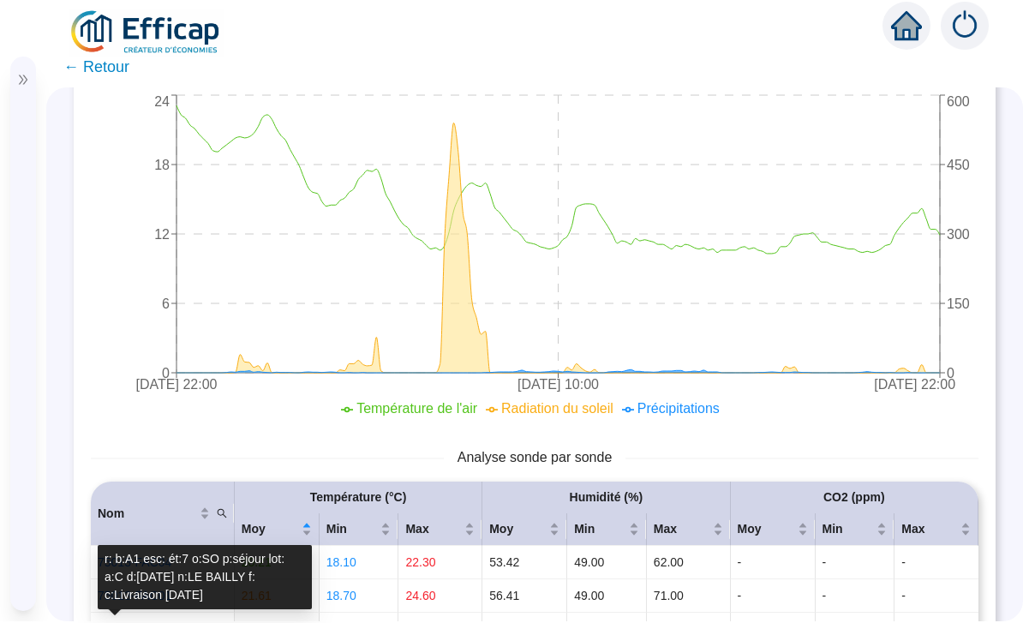
click at [61, 574] on div "Groupe Groupe A1 - 3 sondes 3 sondes dans ce groupe 2025-09-19 2025-09-26 1 jou…" at bounding box center [534, 354] width 976 height 534
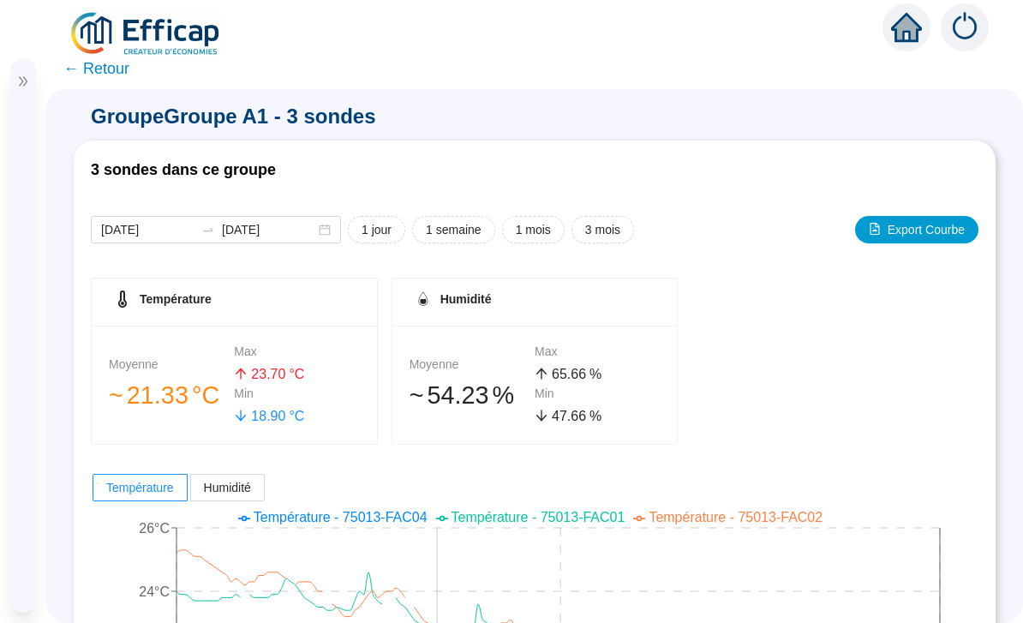
scroll to position [0, 0]
click at [606, 221] on span "3 mois" at bounding box center [602, 230] width 35 height 18
type input "2025-06-26"
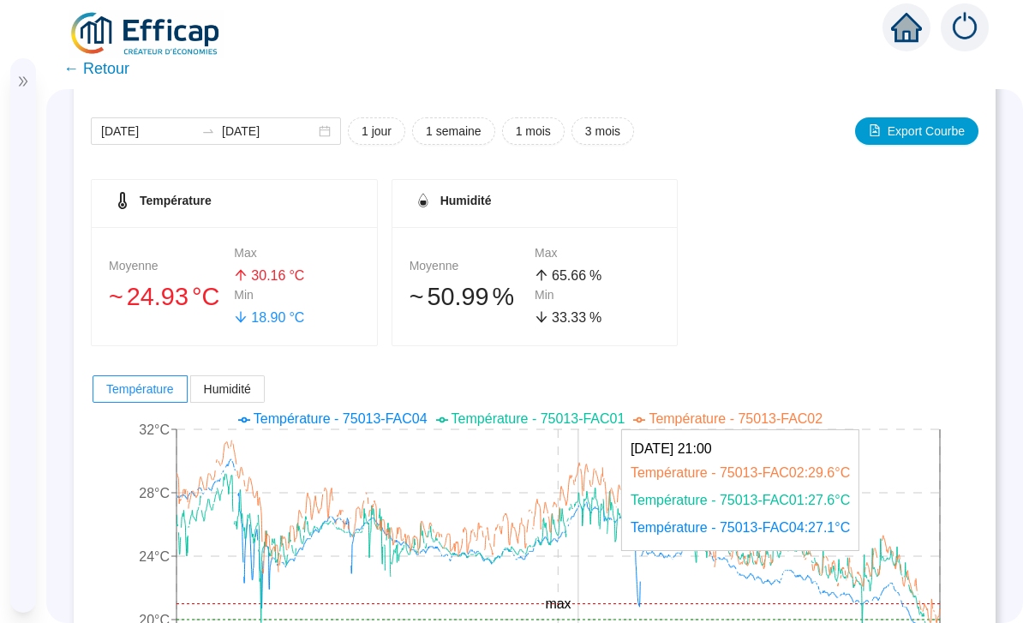
scroll to position [98, 0]
click at [812, 412] on span "Température - 75013-FAC02" at bounding box center [735, 419] width 174 height 15
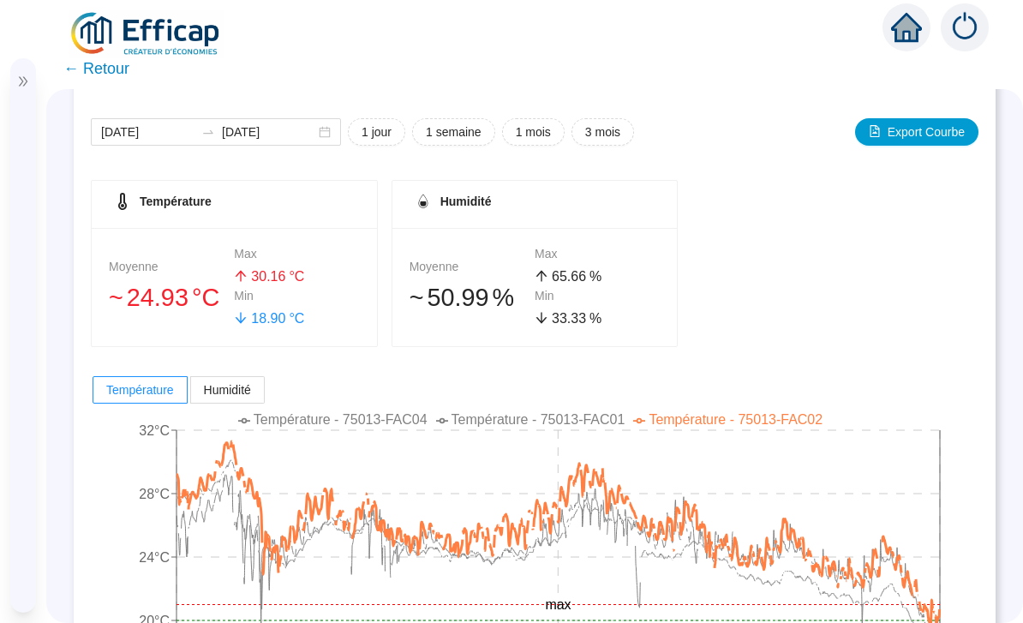
click at [773, 412] on span "Température - 75013-FAC02" at bounding box center [735, 419] width 174 height 15
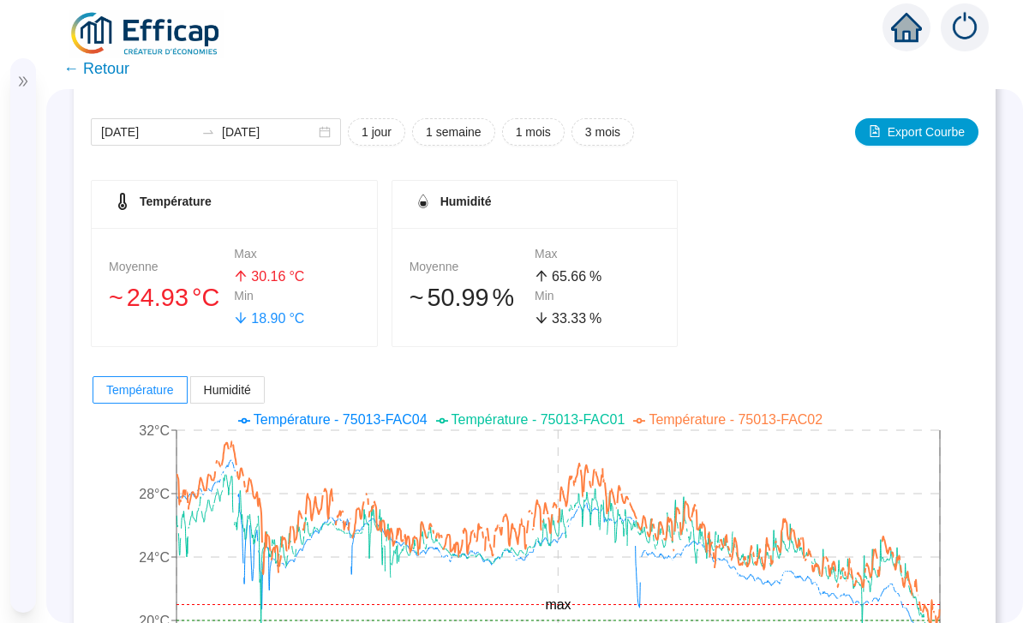
click at [751, 412] on span "Température - 75013-FAC02" at bounding box center [735, 419] width 174 height 15
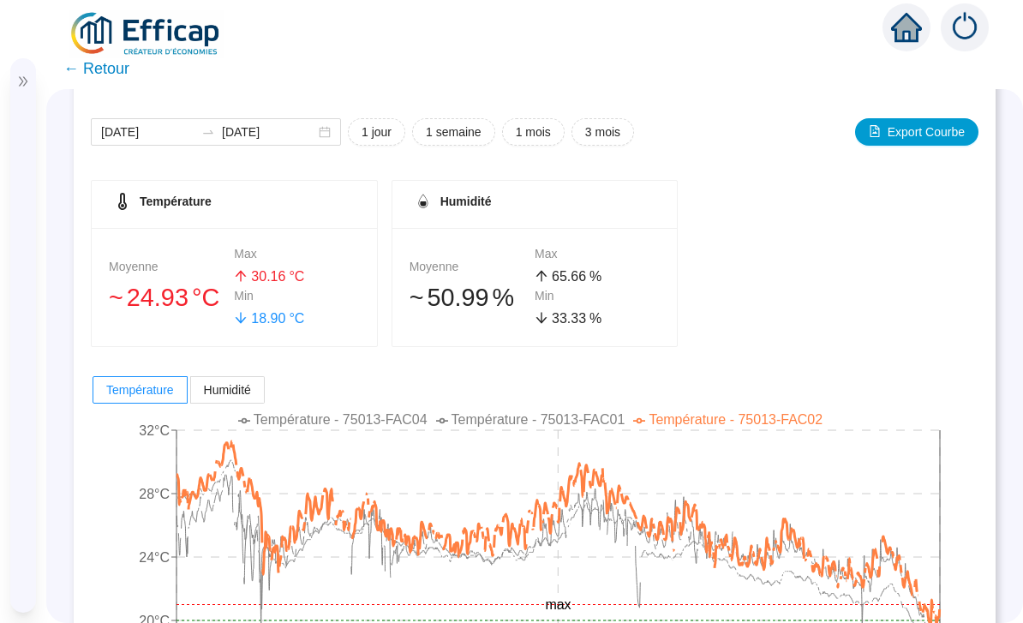
click at [583, 412] on span "Température - 75013-FAC01" at bounding box center [538, 419] width 174 height 15
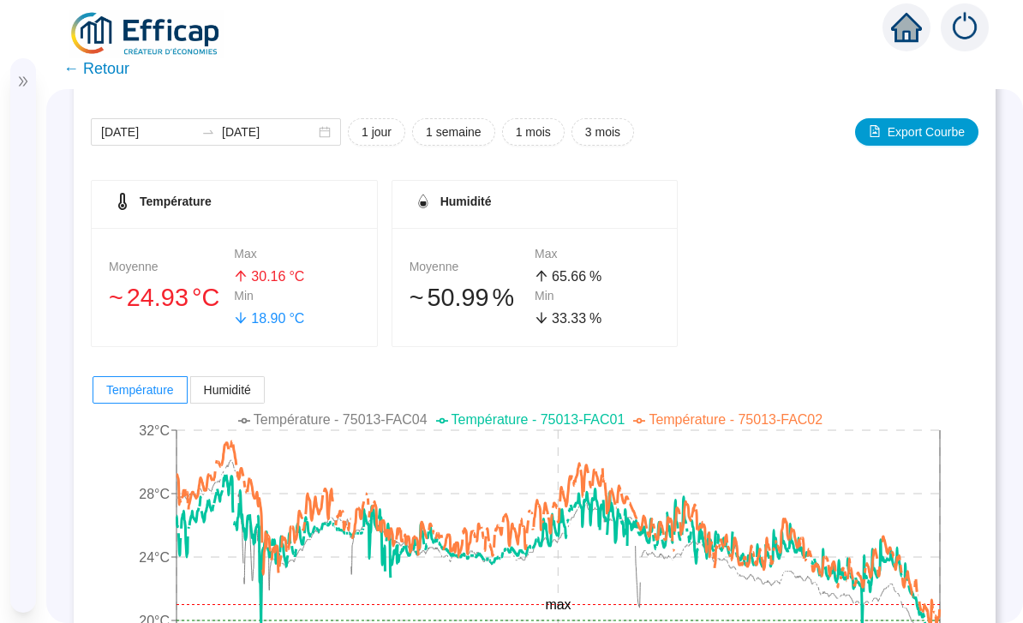
click at [596, 412] on span "Température - 75013-FAC01" at bounding box center [538, 419] width 174 height 15
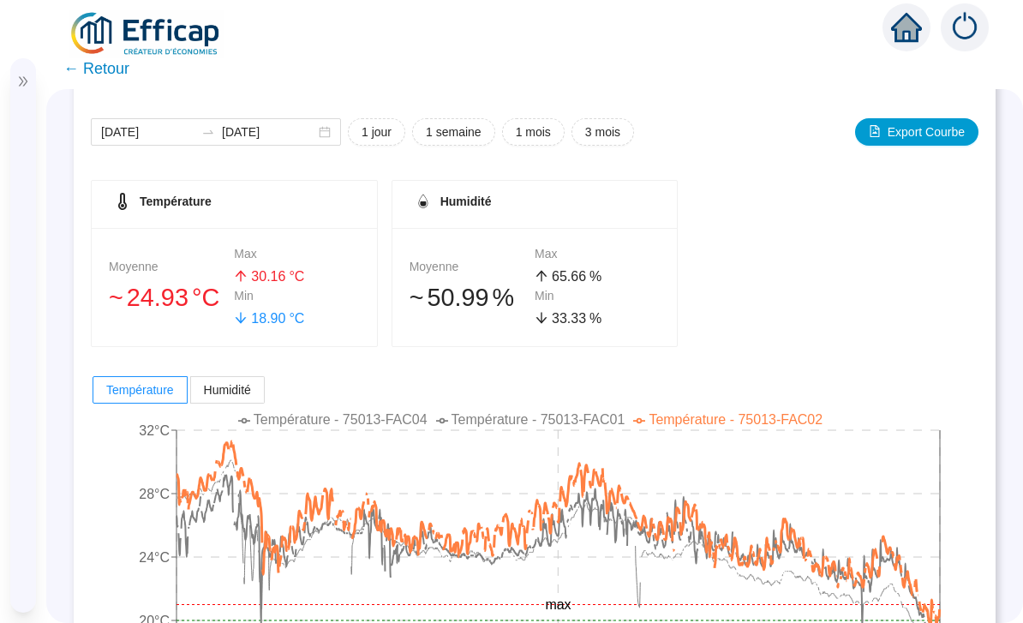
click at [761, 412] on span "Température - 75013-FAC02" at bounding box center [735, 419] width 174 height 15
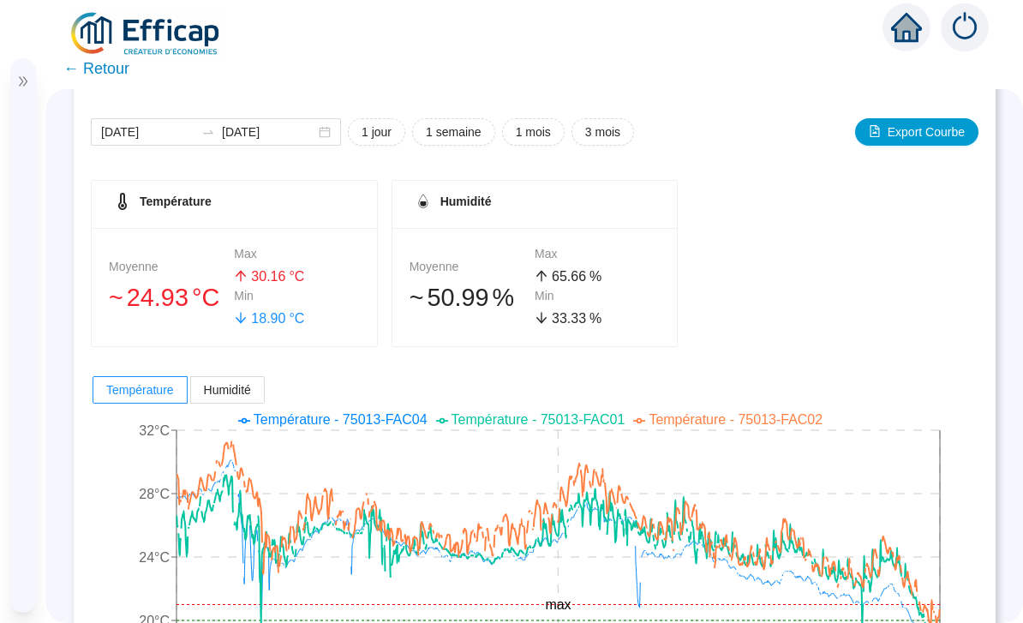
click at [364, 409] on li "Température - 75013-FAC04" at bounding box center [332, 419] width 189 height 21
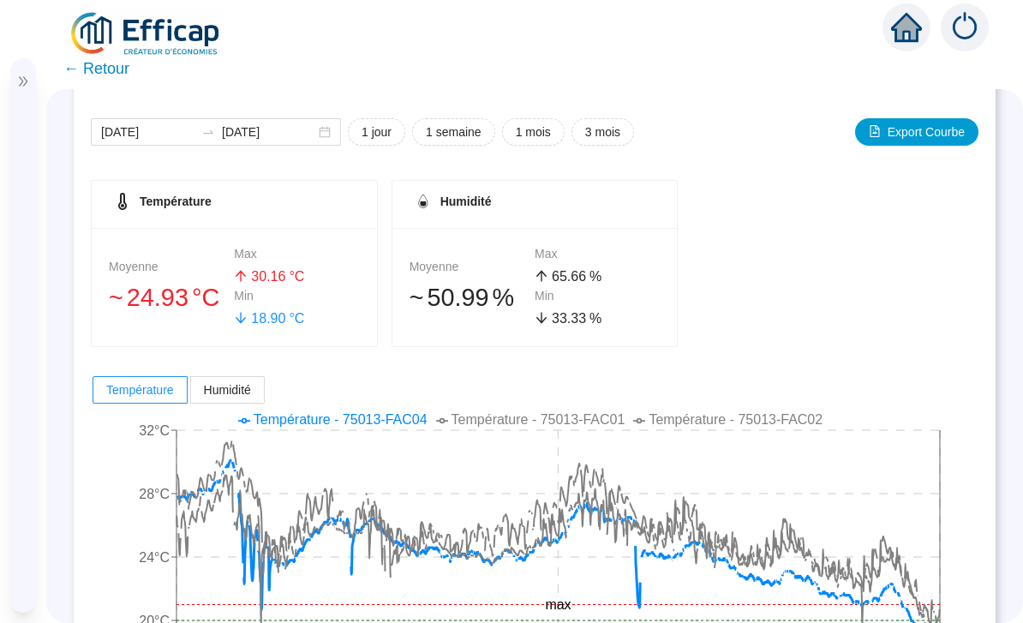
click at [364, 412] on span "Température - 75013-FAC04" at bounding box center [341, 419] width 174 height 15
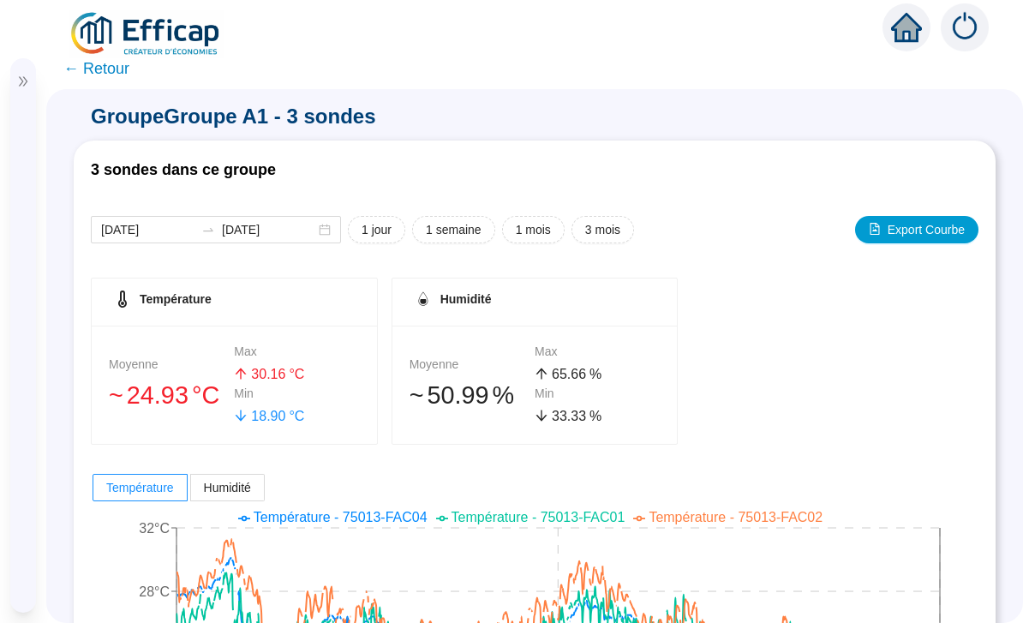
scroll to position [0, 0]
click at [116, 57] on span "← Retour" at bounding box center [96, 69] width 66 height 24
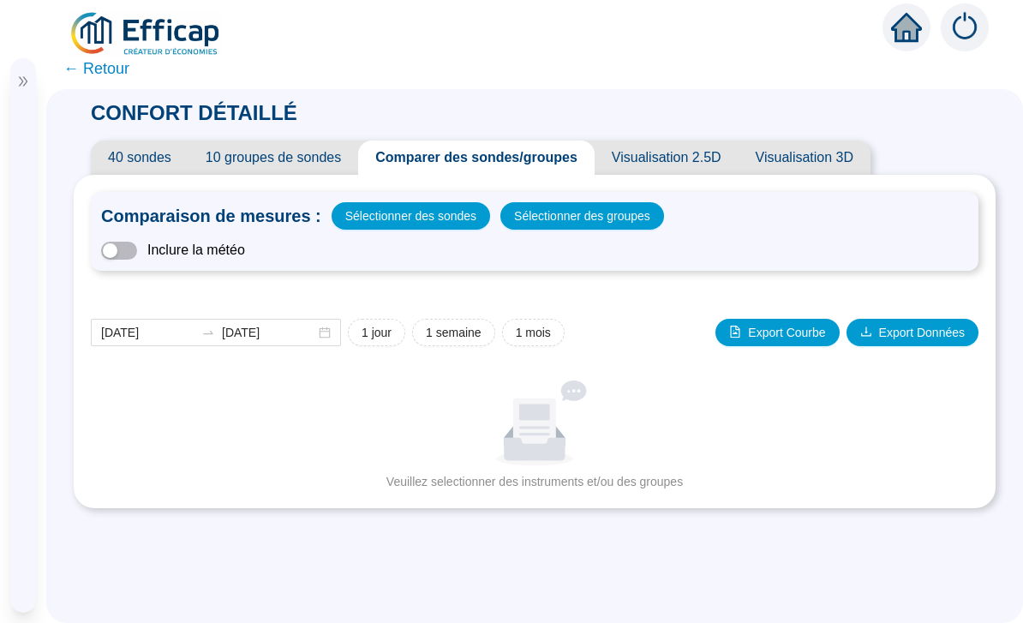
click at [600, 204] on span "Sélectionner des groupes" at bounding box center [582, 216] width 136 height 24
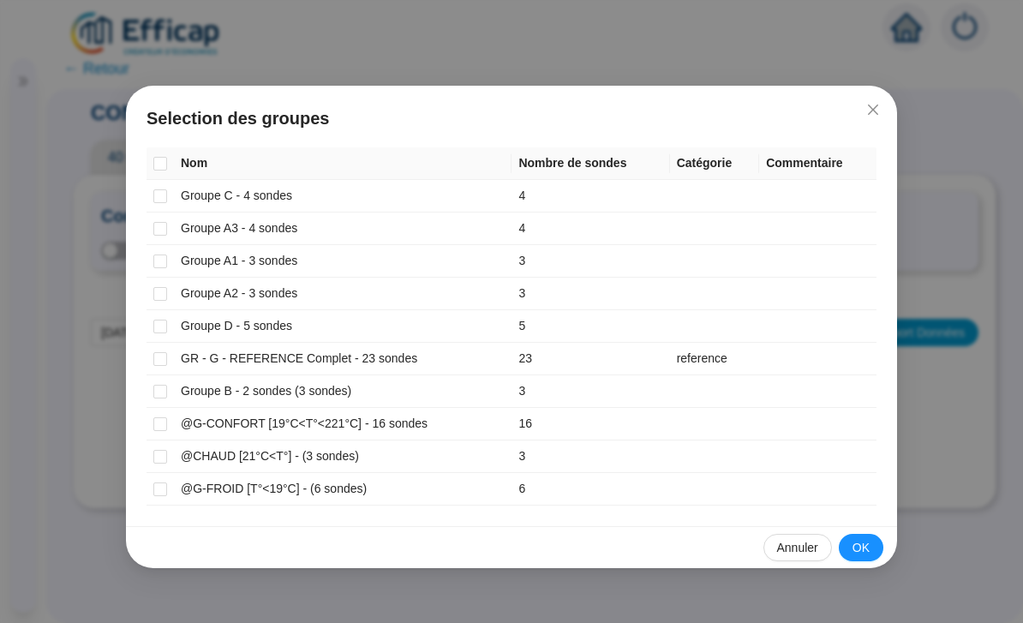
click at [158, 327] on input "checkbox" at bounding box center [160, 326] width 14 height 14
checkbox input "true"
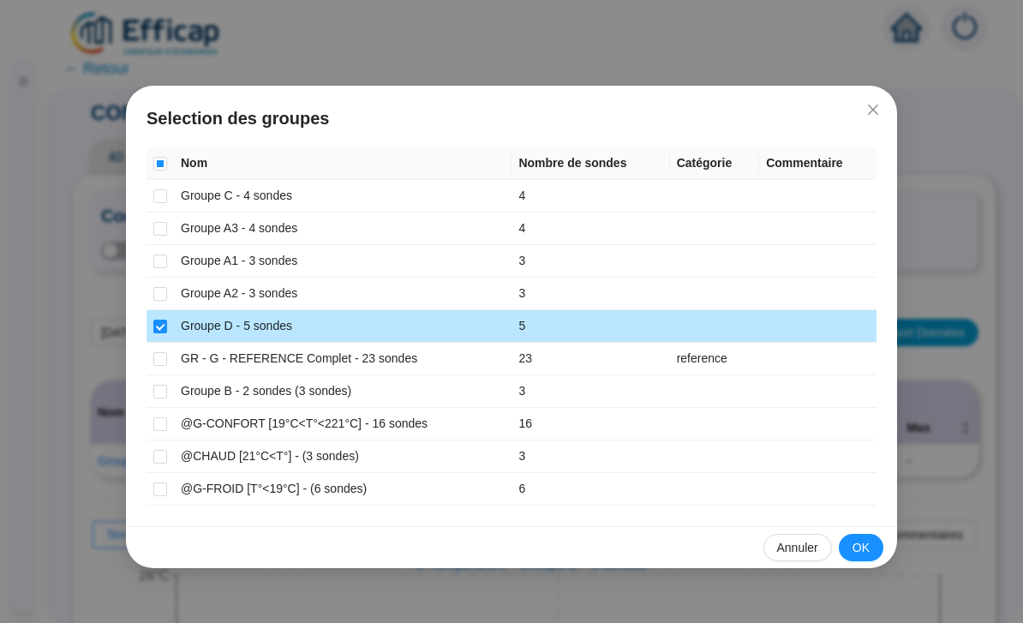
click at [166, 261] on input "checkbox" at bounding box center [160, 261] width 14 height 14
checkbox input "true"
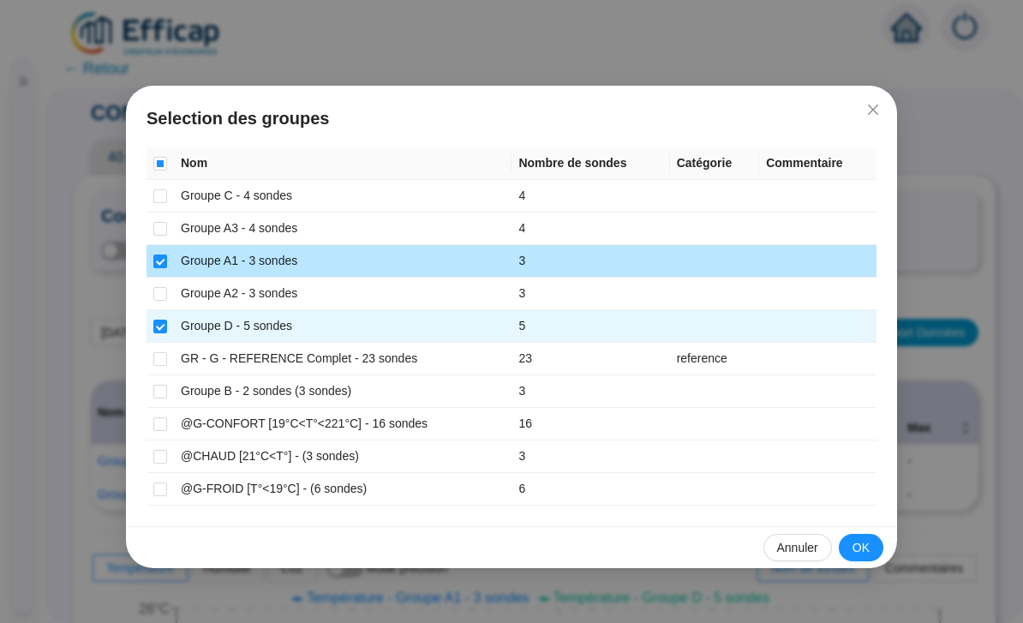
click at [874, 547] on button "OK" at bounding box center [861, 547] width 45 height 27
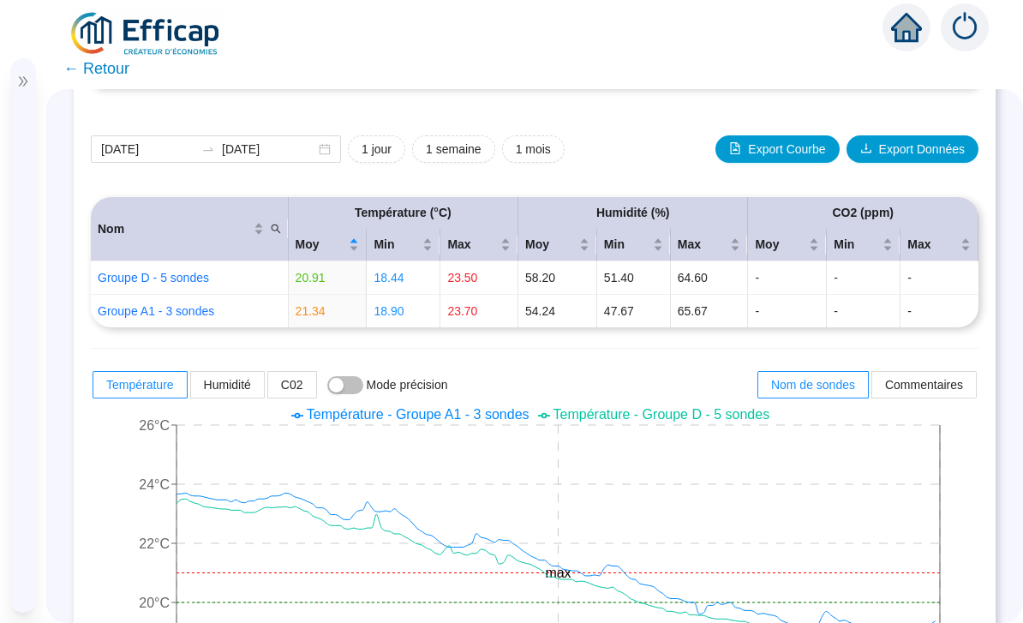
scroll to position [167, 0]
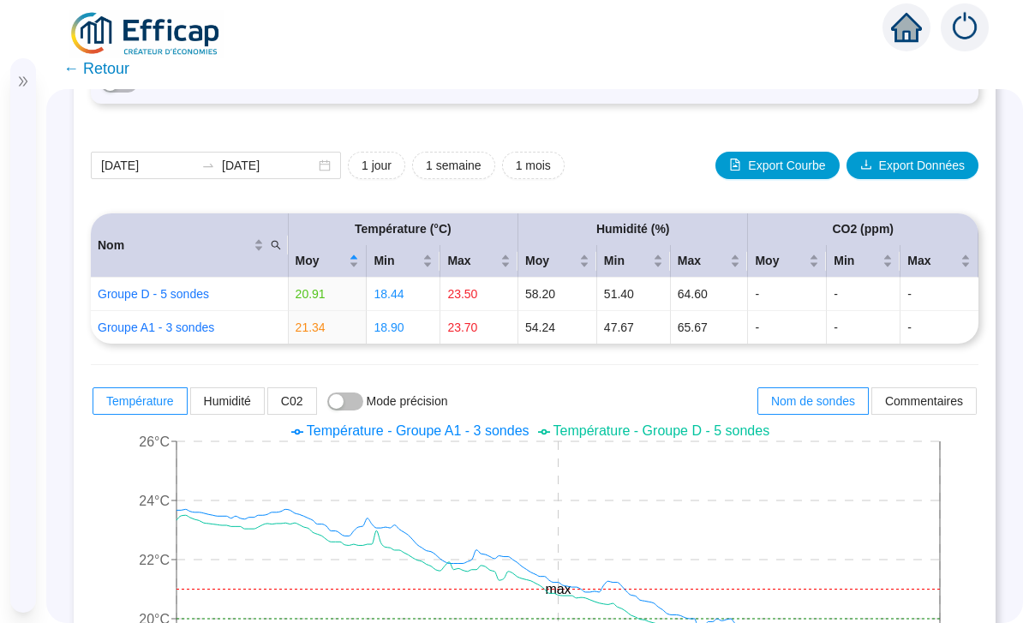
click at [536, 157] on span "1 mois" at bounding box center [533, 166] width 35 height 18
type input "2025-08-26"
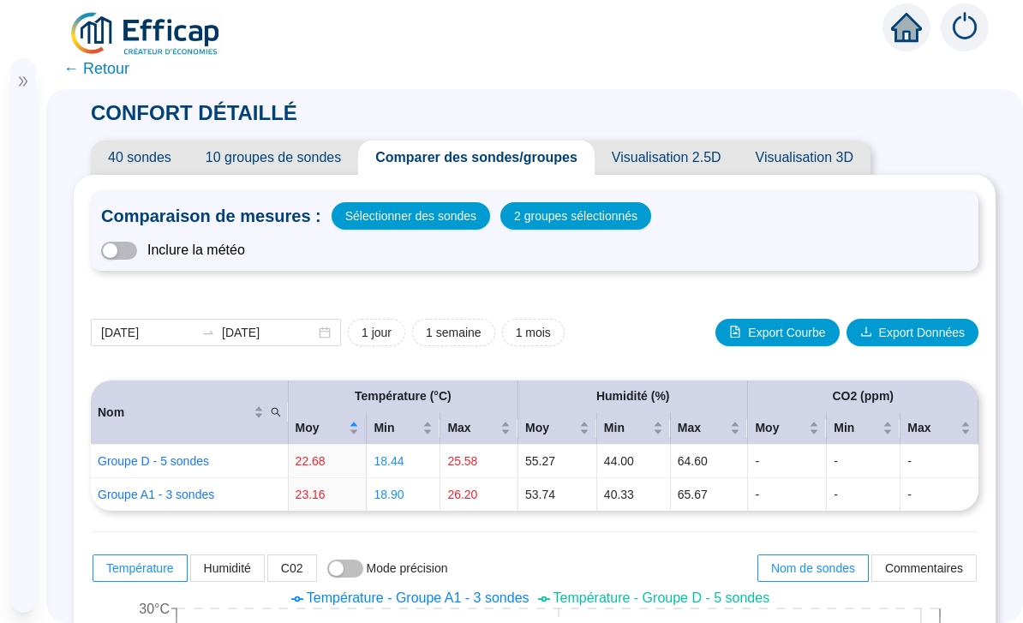
scroll to position [0, 0]
click at [595, 204] on span "2 groupes sélectionnés" at bounding box center [575, 216] width 123 height 24
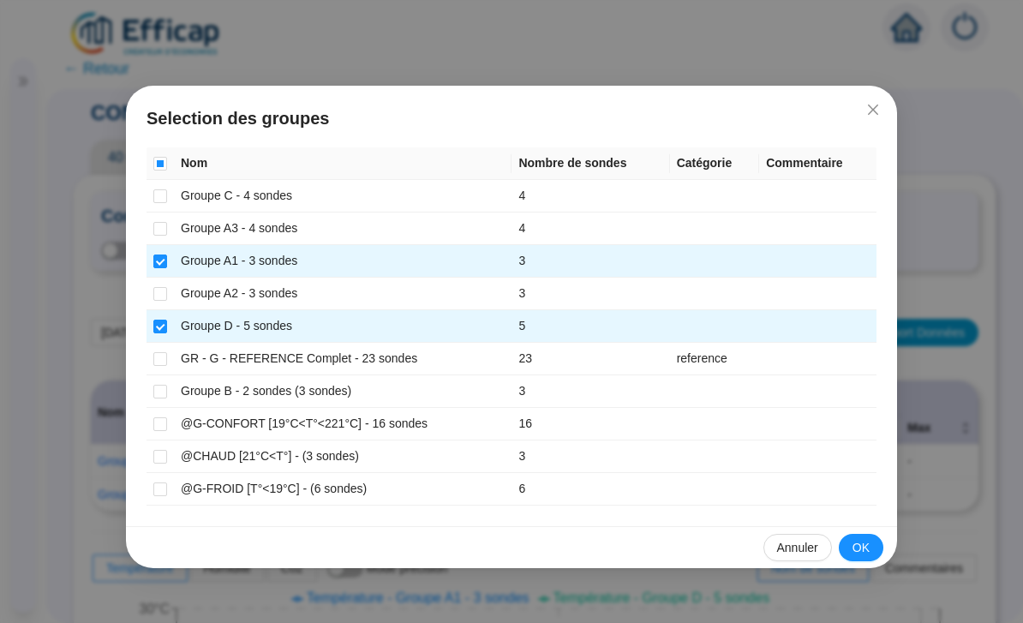
click at [164, 196] on input "checkbox" at bounding box center [160, 196] width 14 height 14
checkbox input "true"
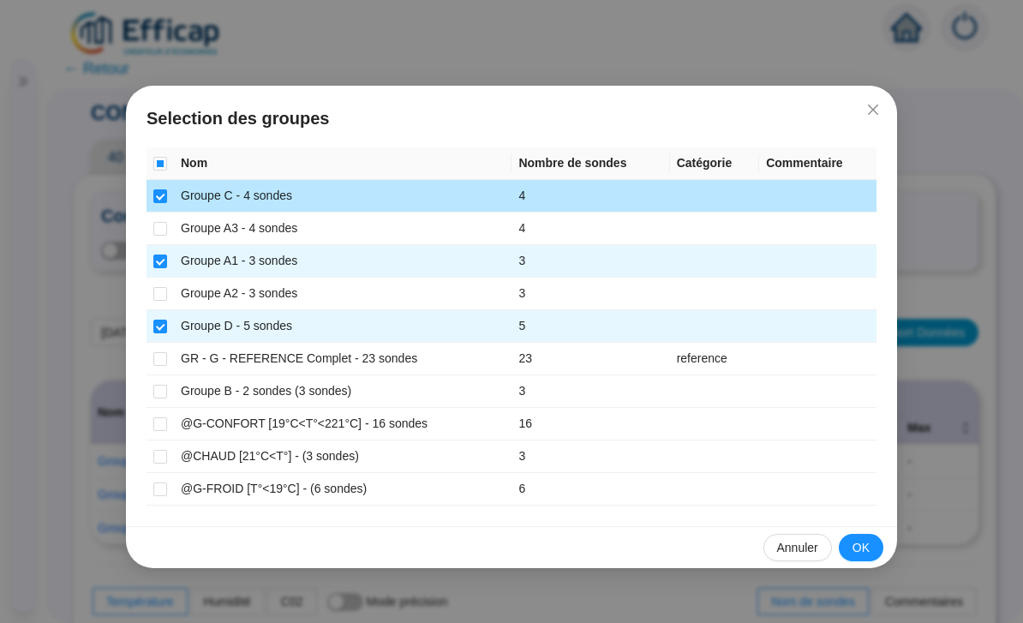
click at [162, 260] on input "checkbox" at bounding box center [160, 261] width 14 height 14
checkbox input "false"
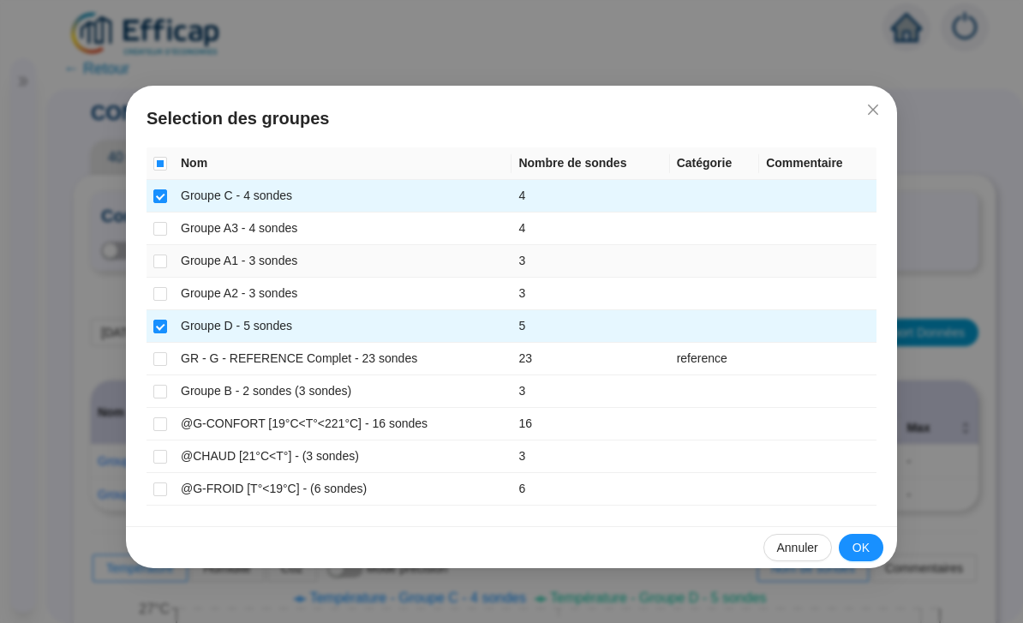
click at [853, 547] on span "OK" at bounding box center [860, 548] width 17 height 18
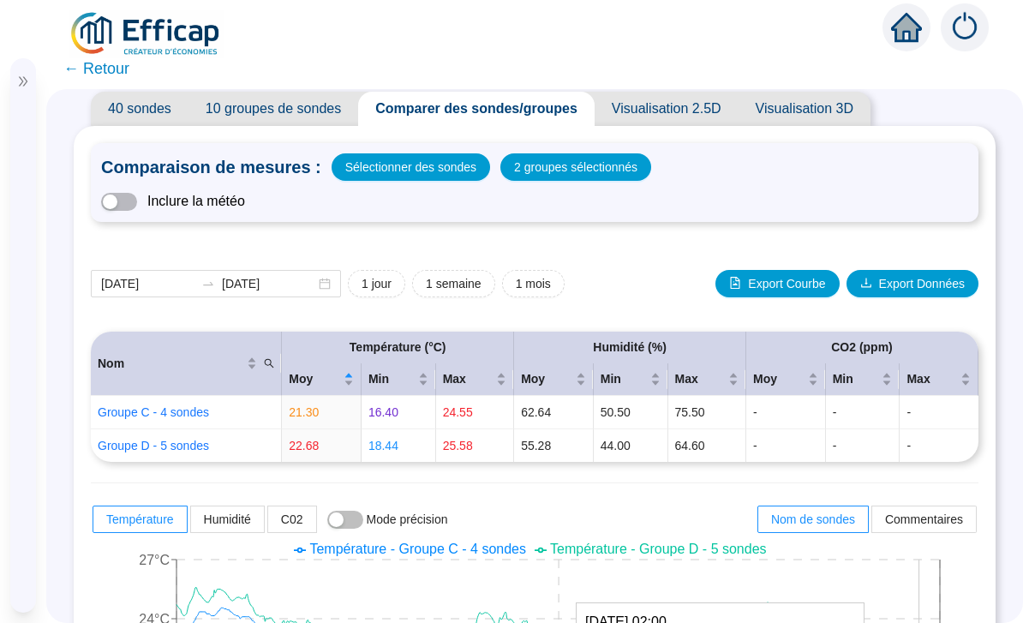
scroll to position [46, 0]
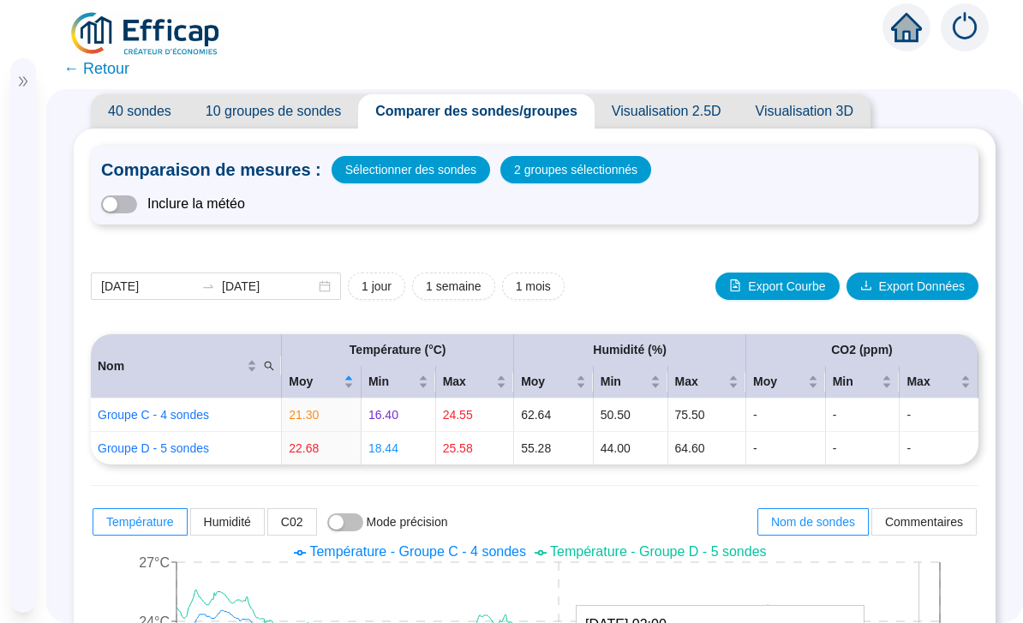
click at [619, 158] on span "2 groupes sélectionnés" at bounding box center [575, 170] width 123 height 24
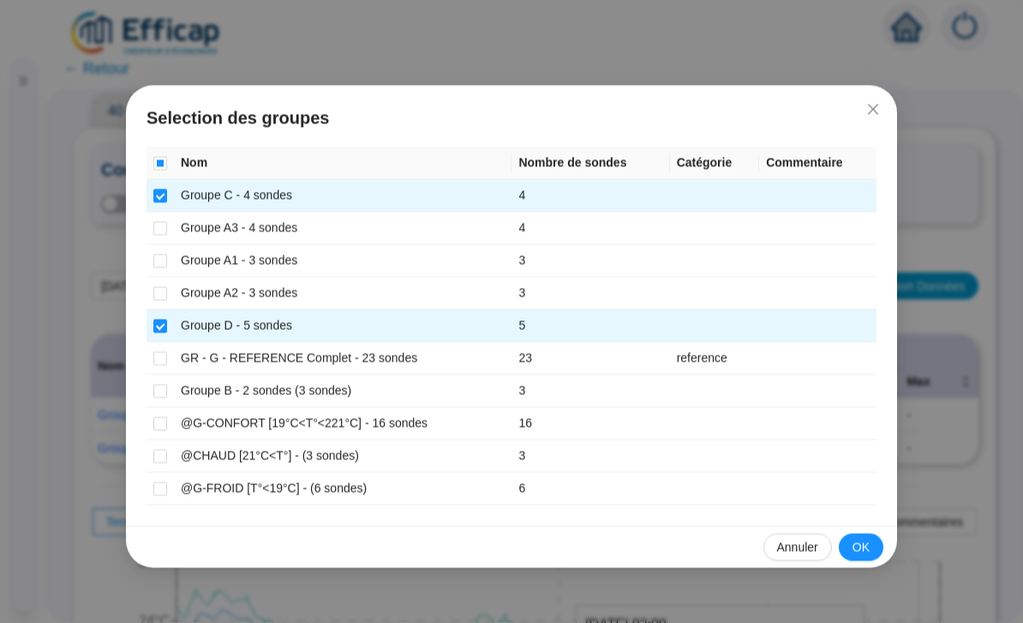
scroll to position [26, 0]
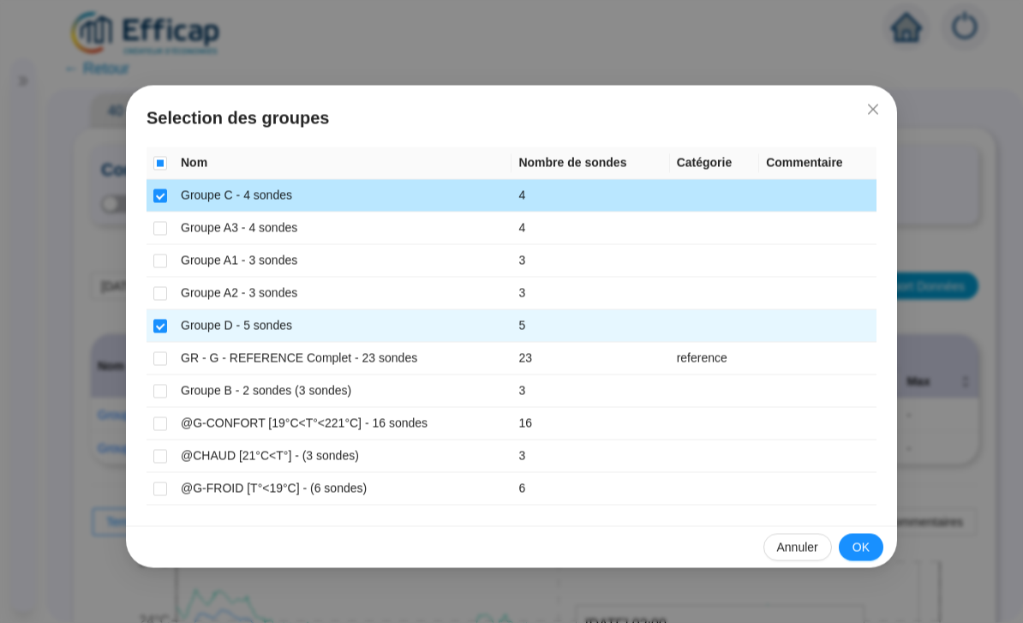
click at [165, 187] on label at bounding box center [160, 196] width 14 height 18
click at [165, 189] on input "checkbox" at bounding box center [160, 196] width 14 height 14
checkbox input "false"
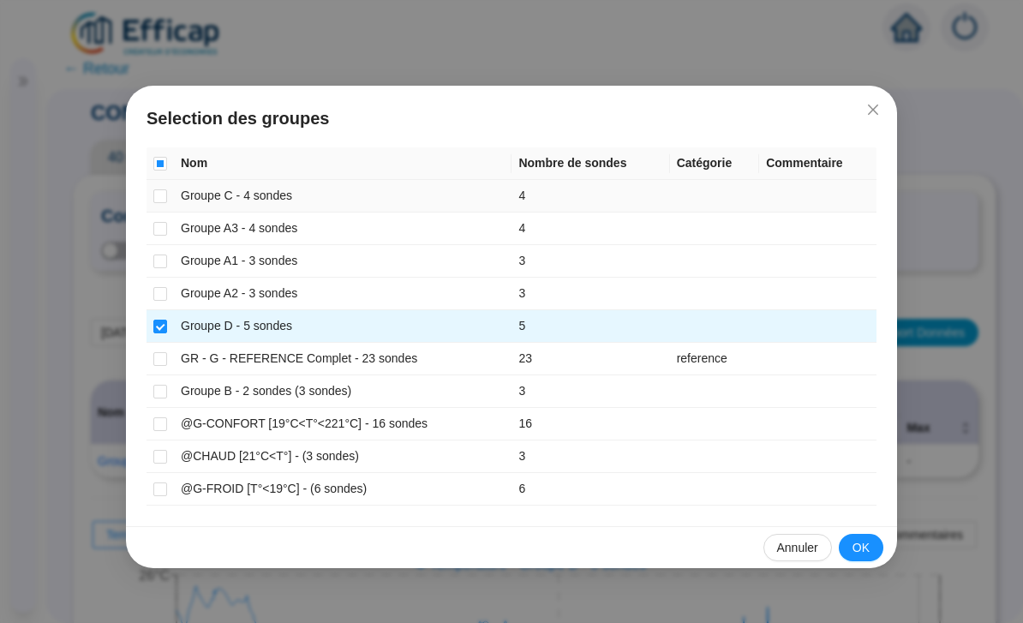
click at [162, 332] on input "checkbox" at bounding box center [160, 326] width 14 height 14
checkbox input "false"
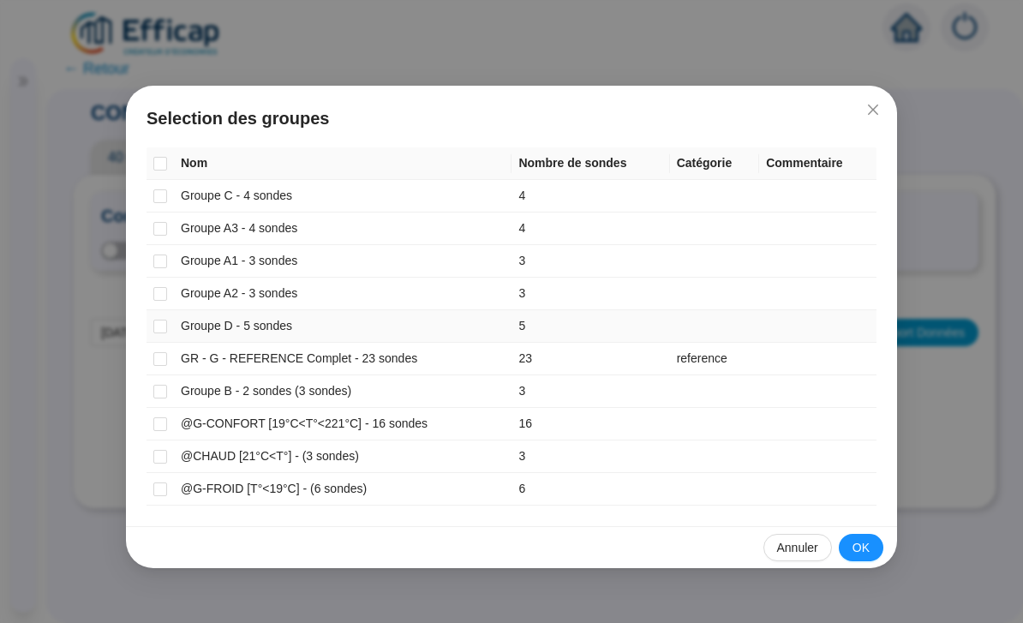
click at [181, 224] on td "Groupe A3 - 4 sondes" at bounding box center [342, 228] width 337 height 33
click at [164, 219] on label at bounding box center [160, 228] width 14 height 18
click at [164, 222] on input "checkbox" at bounding box center [160, 229] width 14 height 14
checkbox input "true"
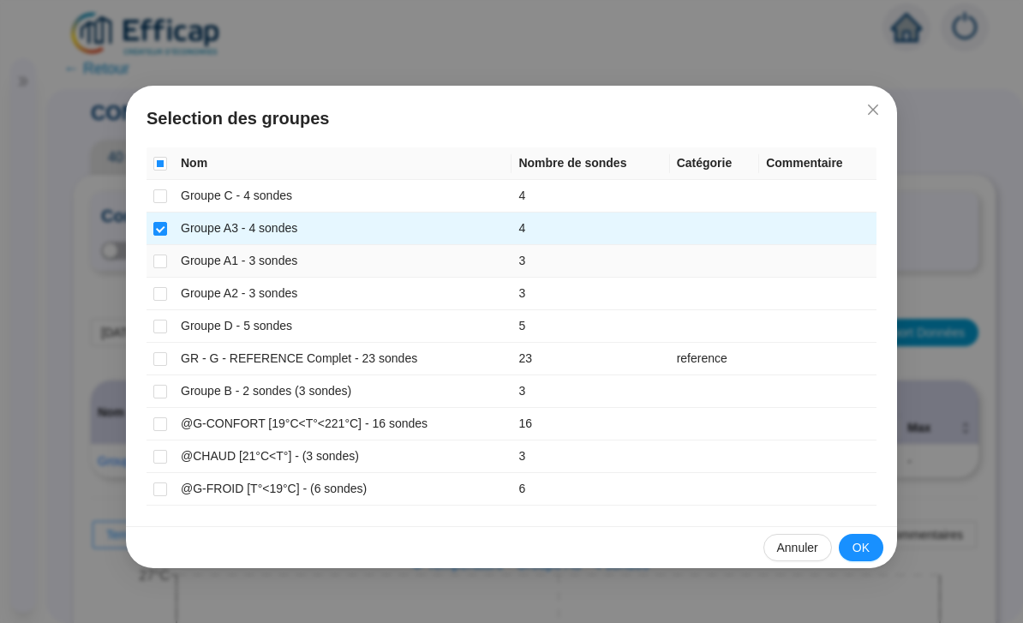
click at [172, 249] on td at bounding box center [159, 261] width 27 height 33
click at [170, 287] on td at bounding box center [159, 294] width 27 height 33
click at [162, 265] on input "checkbox" at bounding box center [160, 261] width 14 height 14
checkbox input "true"
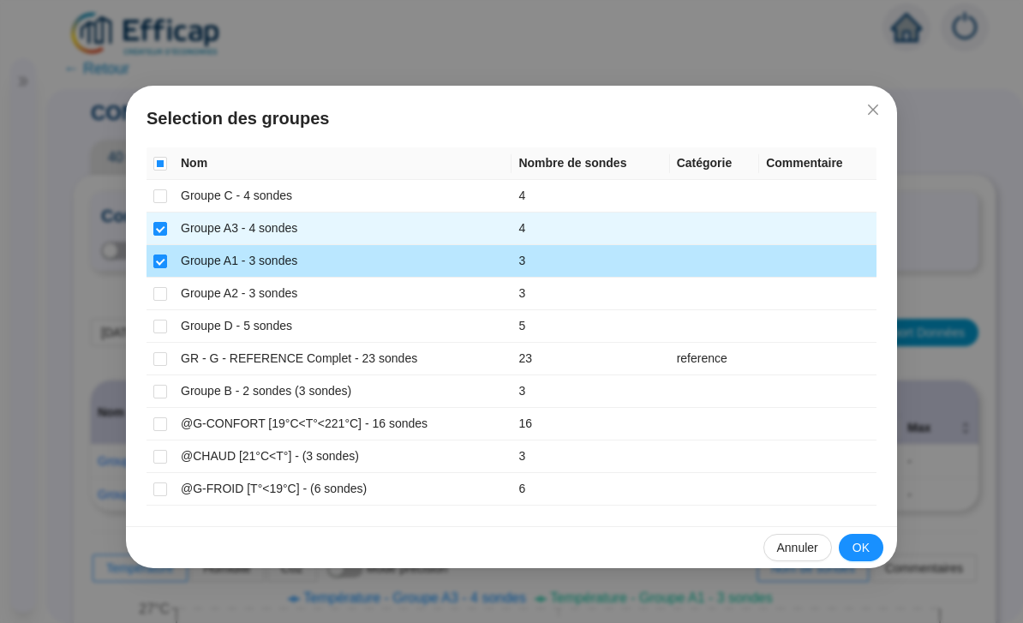
click at [159, 300] on input "checkbox" at bounding box center [160, 294] width 14 height 14
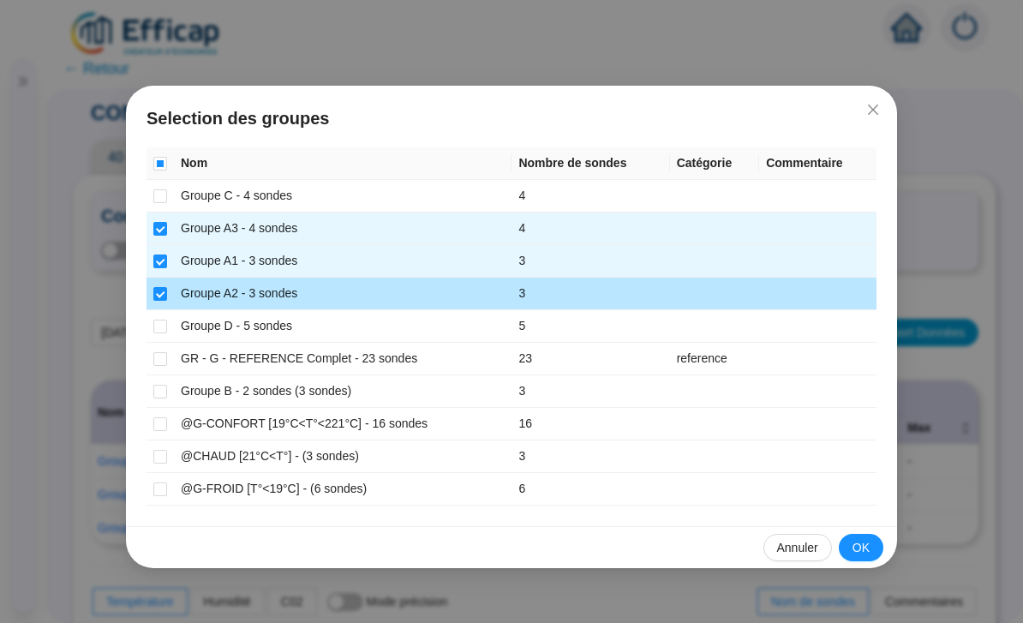
click at [863, 555] on span "OK" at bounding box center [860, 548] width 17 height 18
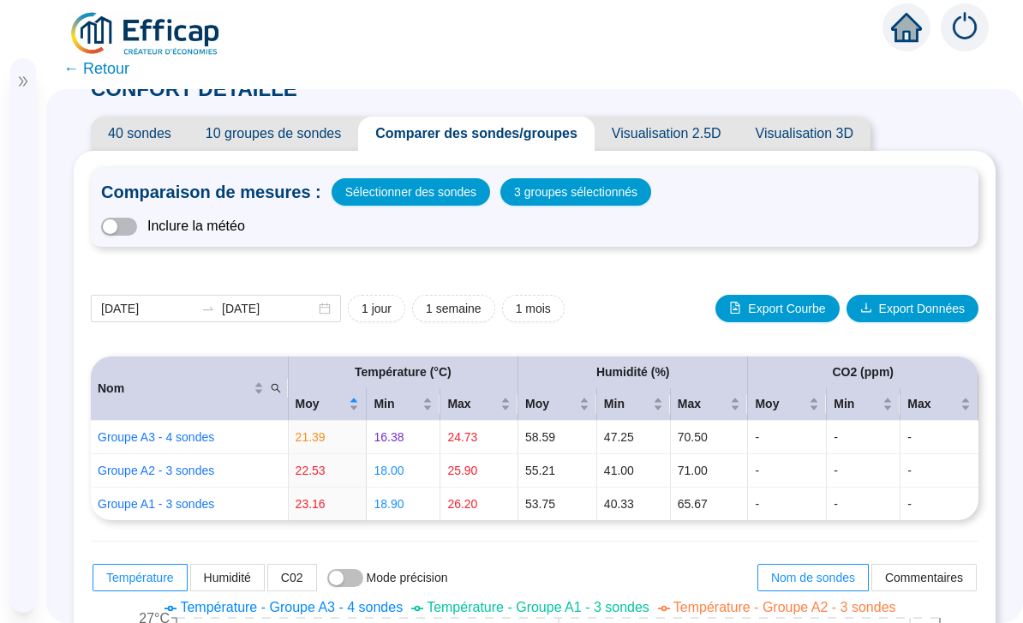
scroll to position [23, 0]
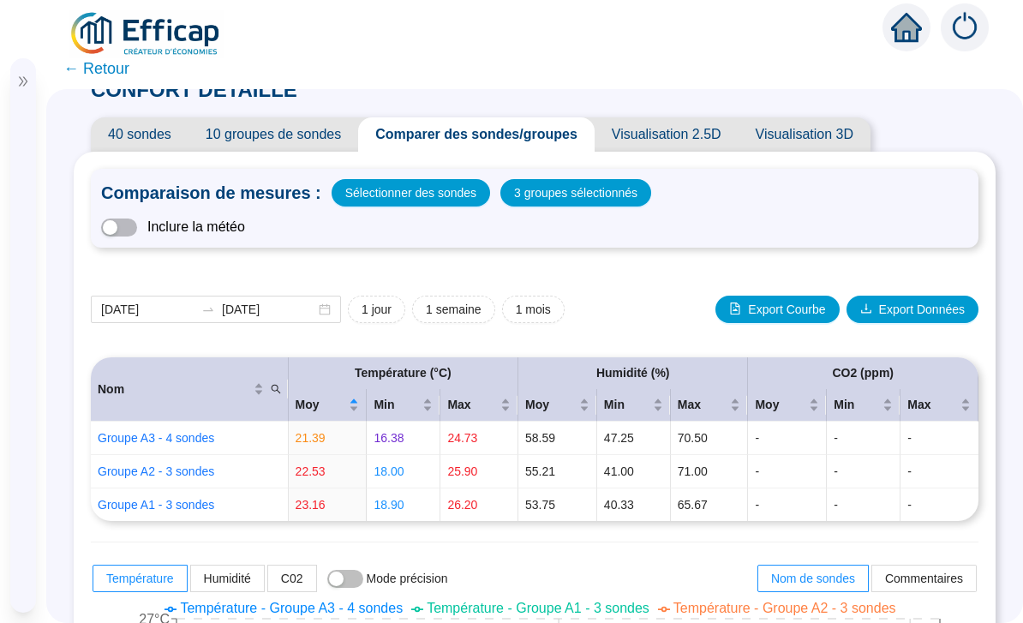
click at [596, 181] on span "3 groupes sélectionnés" at bounding box center [575, 193] width 123 height 24
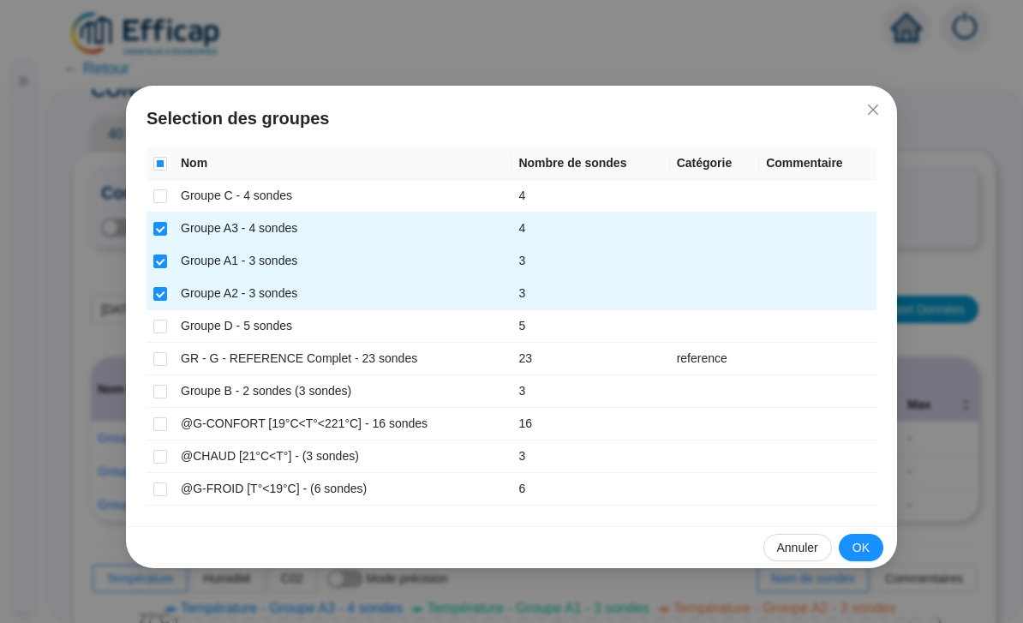
click at [156, 295] on input "checkbox" at bounding box center [160, 294] width 14 height 14
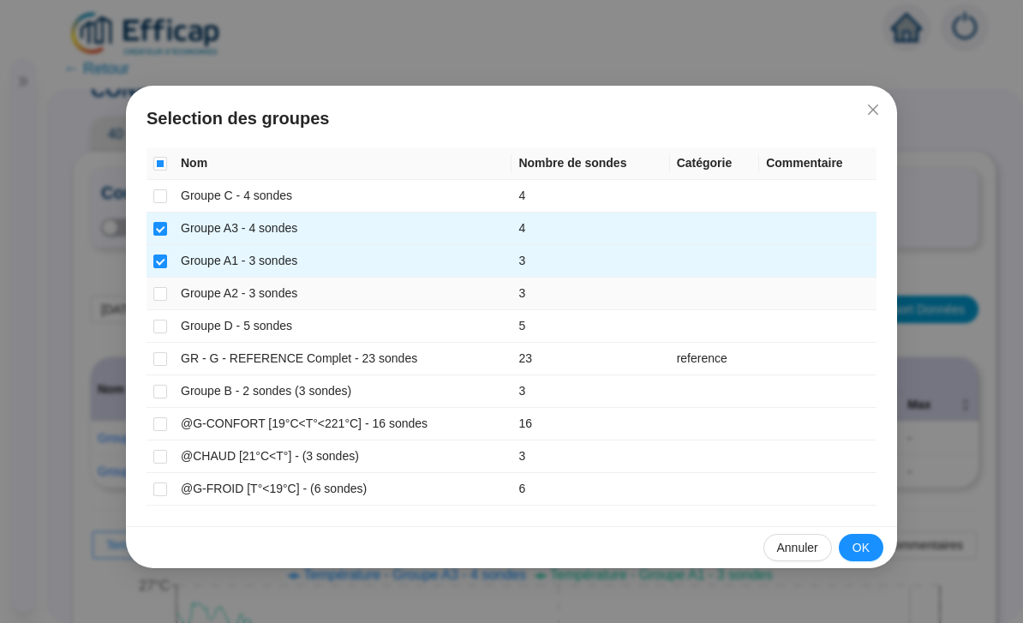
click at [156, 295] on input "checkbox" at bounding box center [160, 294] width 14 height 14
checkbox input "true"
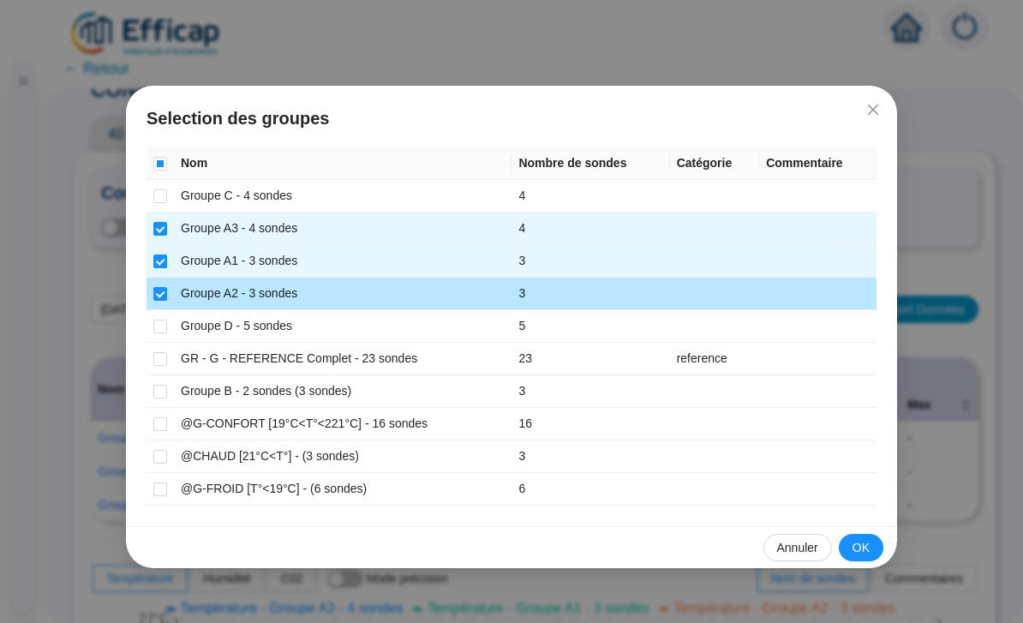
click at [164, 222] on input "checkbox" at bounding box center [160, 229] width 14 height 14
checkbox input "false"
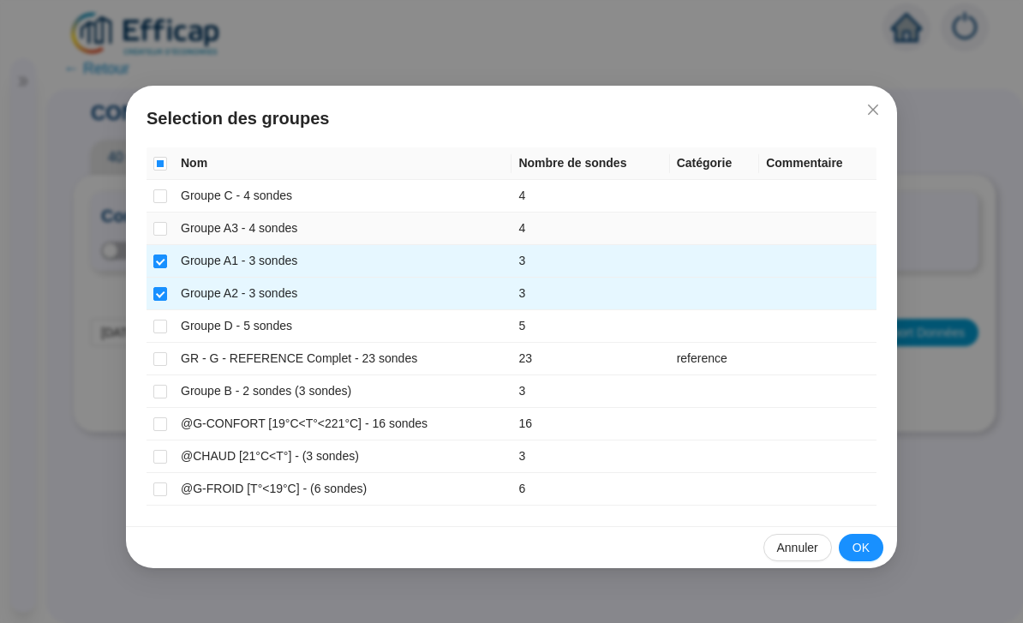
scroll to position [0, 0]
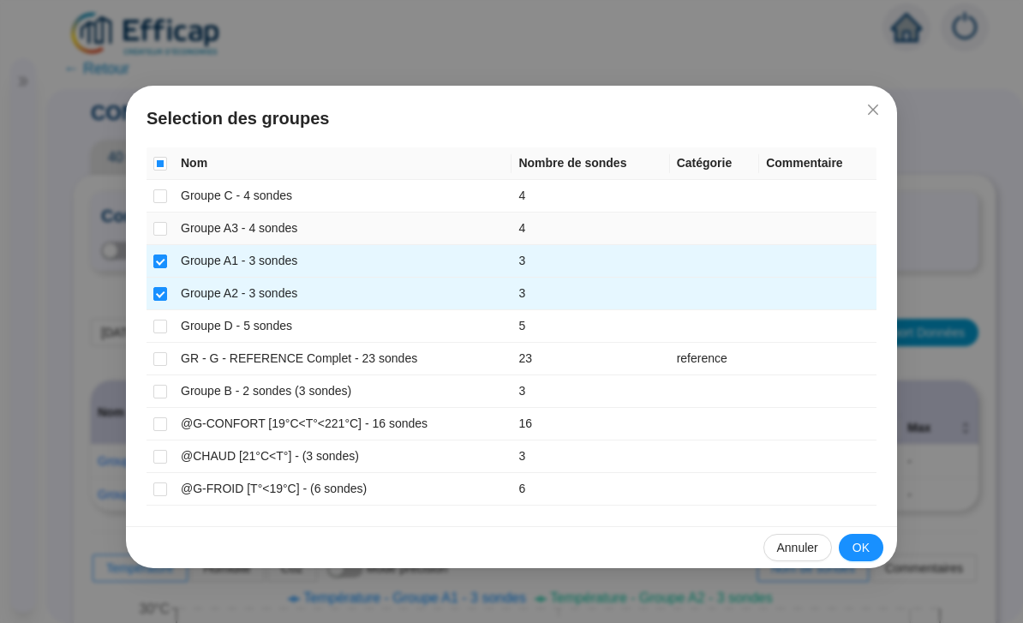
click at [165, 259] on input "checkbox" at bounding box center [160, 261] width 14 height 14
checkbox input "false"
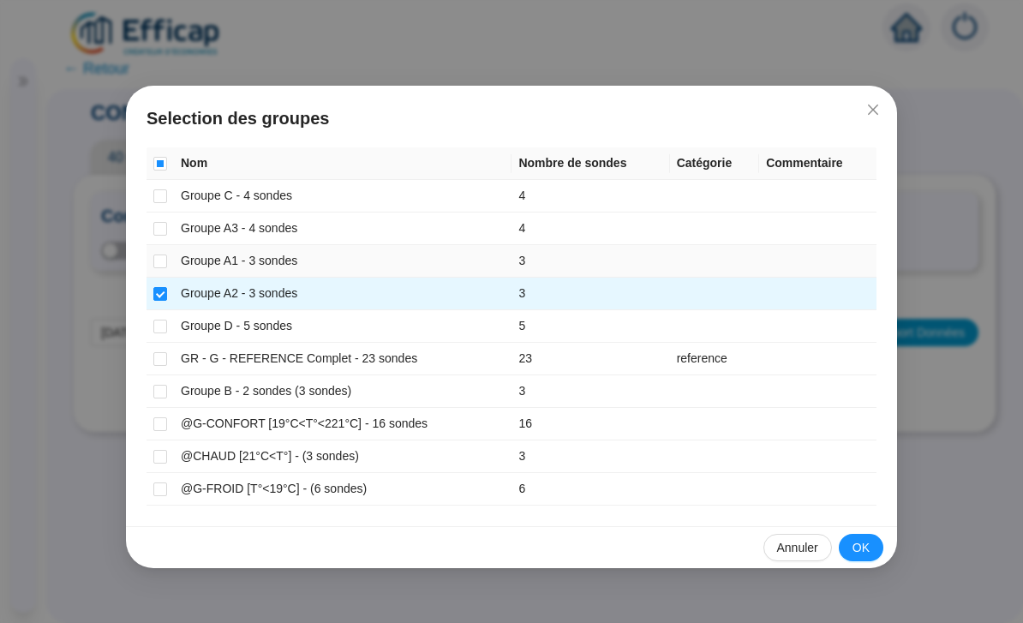
click at [165, 299] on input "checkbox" at bounding box center [160, 294] width 14 height 14
checkbox input "false"
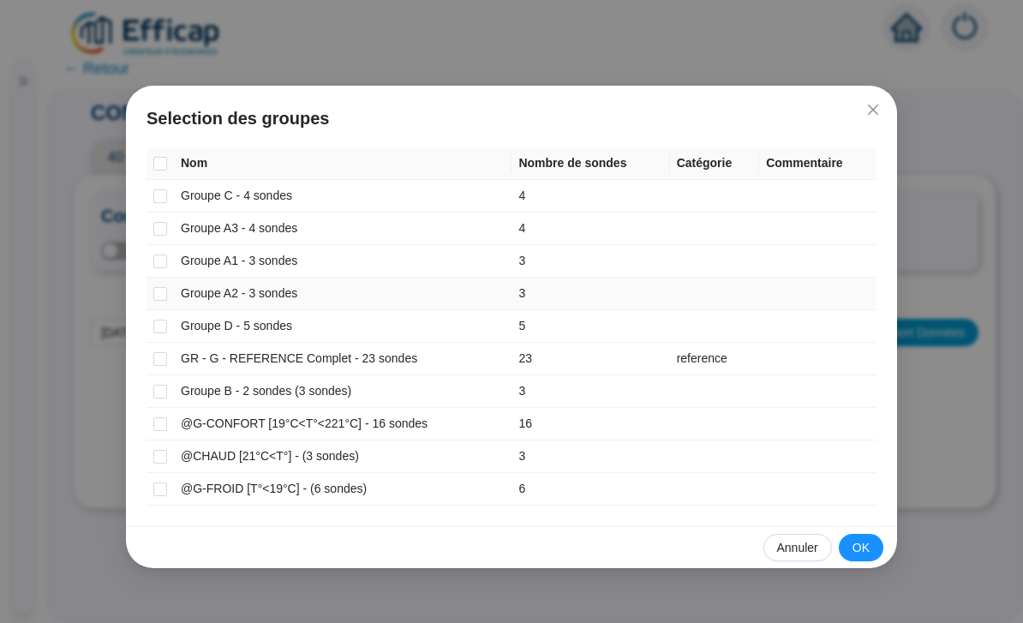
click at [165, 320] on input "checkbox" at bounding box center [160, 326] width 14 height 14
checkbox input "true"
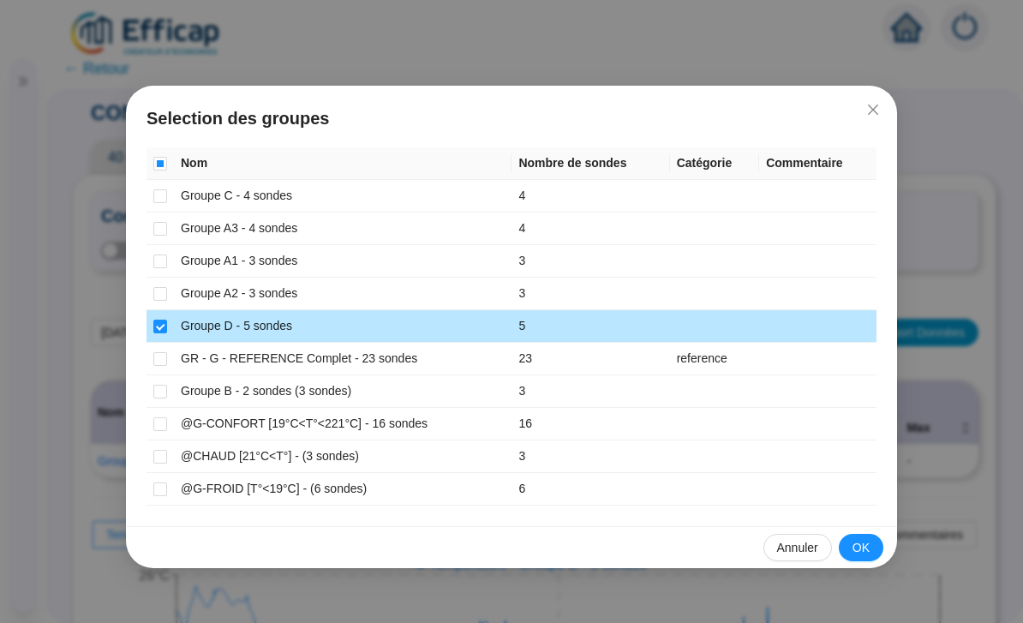
click at [166, 391] on input "checkbox" at bounding box center [160, 392] width 14 height 14
checkbox input "true"
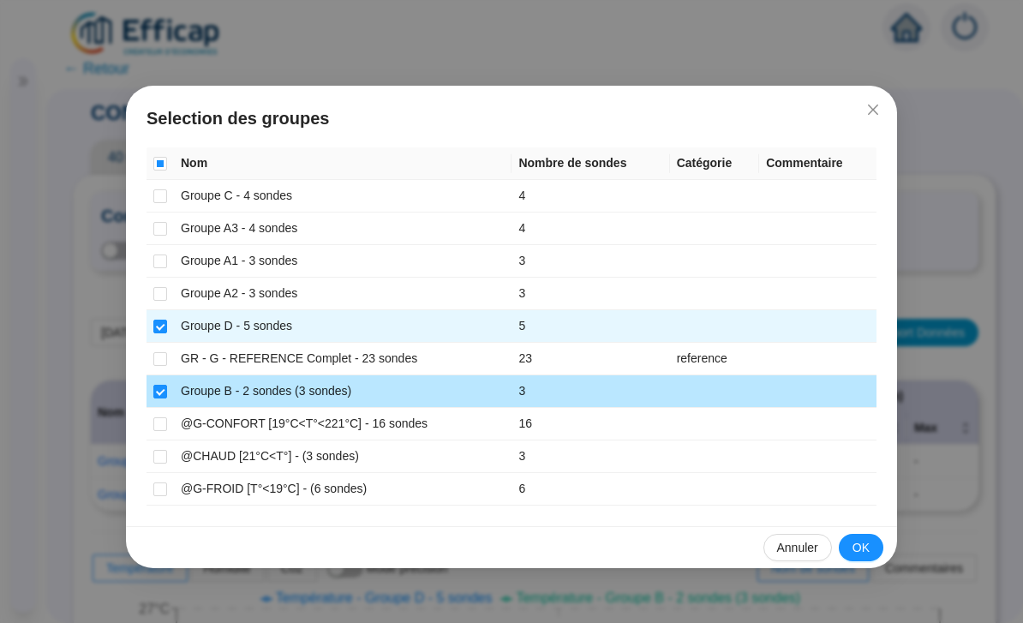
click at [166, 194] on input "checkbox" at bounding box center [160, 196] width 14 height 14
checkbox input "true"
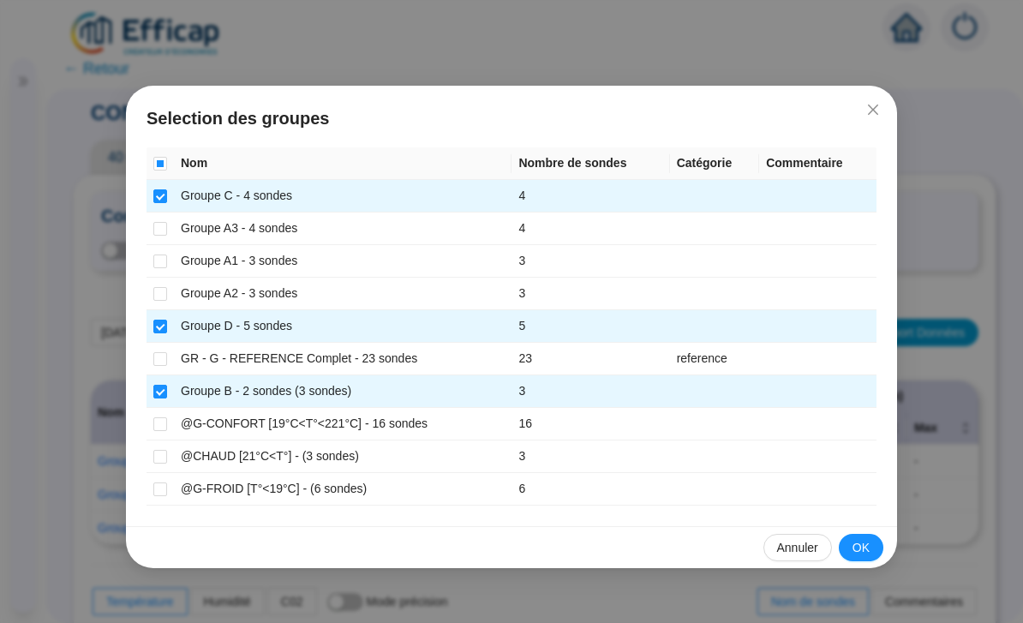
click at [865, 542] on span "OK" at bounding box center [860, 548] width 17 height 18
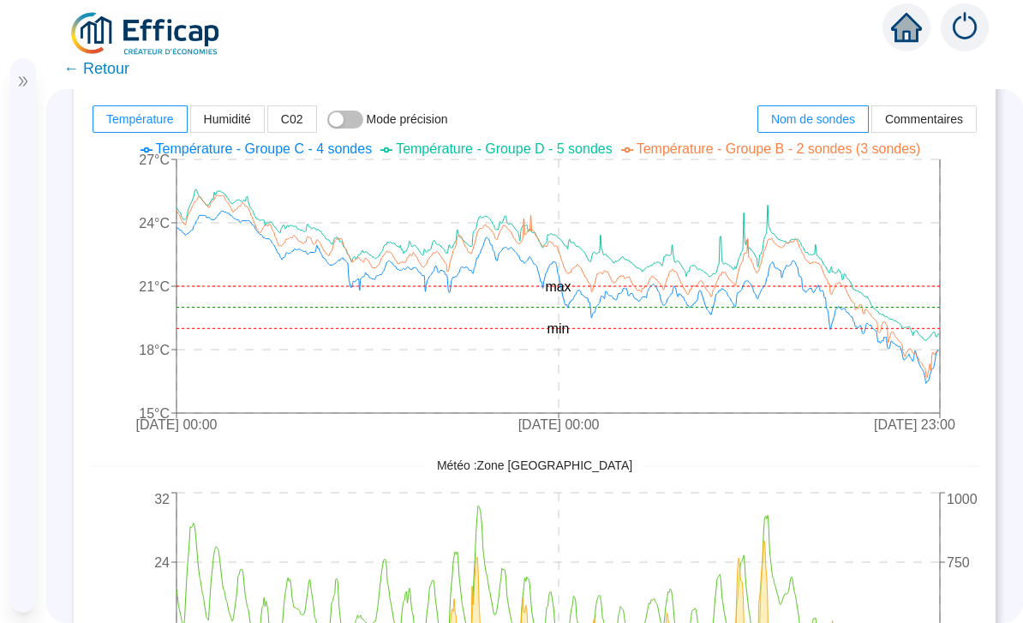
scroll to position [481, 0]
